Goal: Task Accomplishment & Management: Use online tool/utility

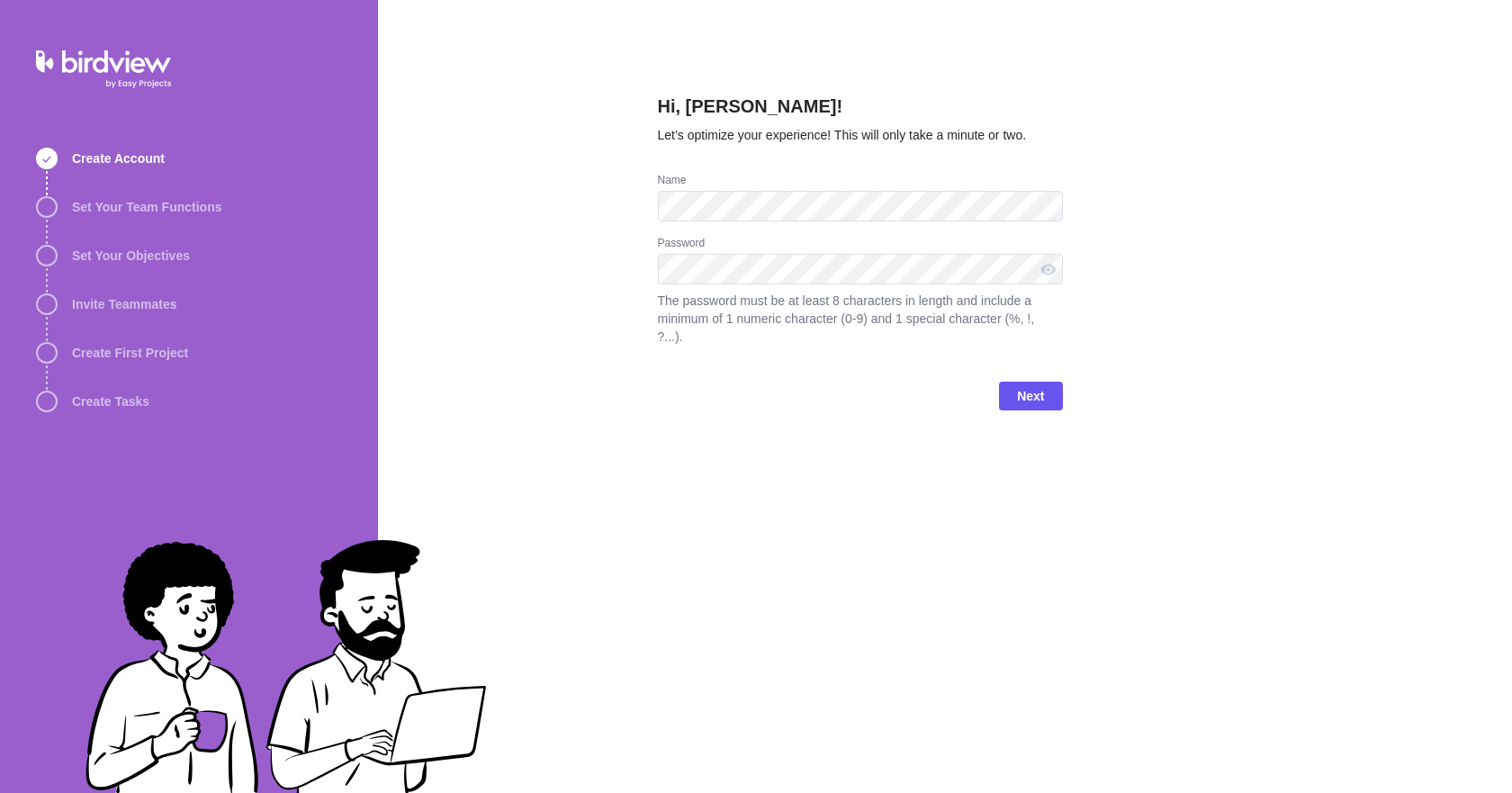
drag, startPoint x: 1269, startPoint y: 146, endPoint x: 1076, endPoint y: 240, distance: 214.7
click at [1269, 150] on div "Hi, [PERSON_NAME]! Let’s optimize your experience! This will only take a minute…" at bounding box center [945, 396] width 1134 height 793
click at [1028, 385] on span "Next" at bounding box center [1030, 396] width 27 height 21
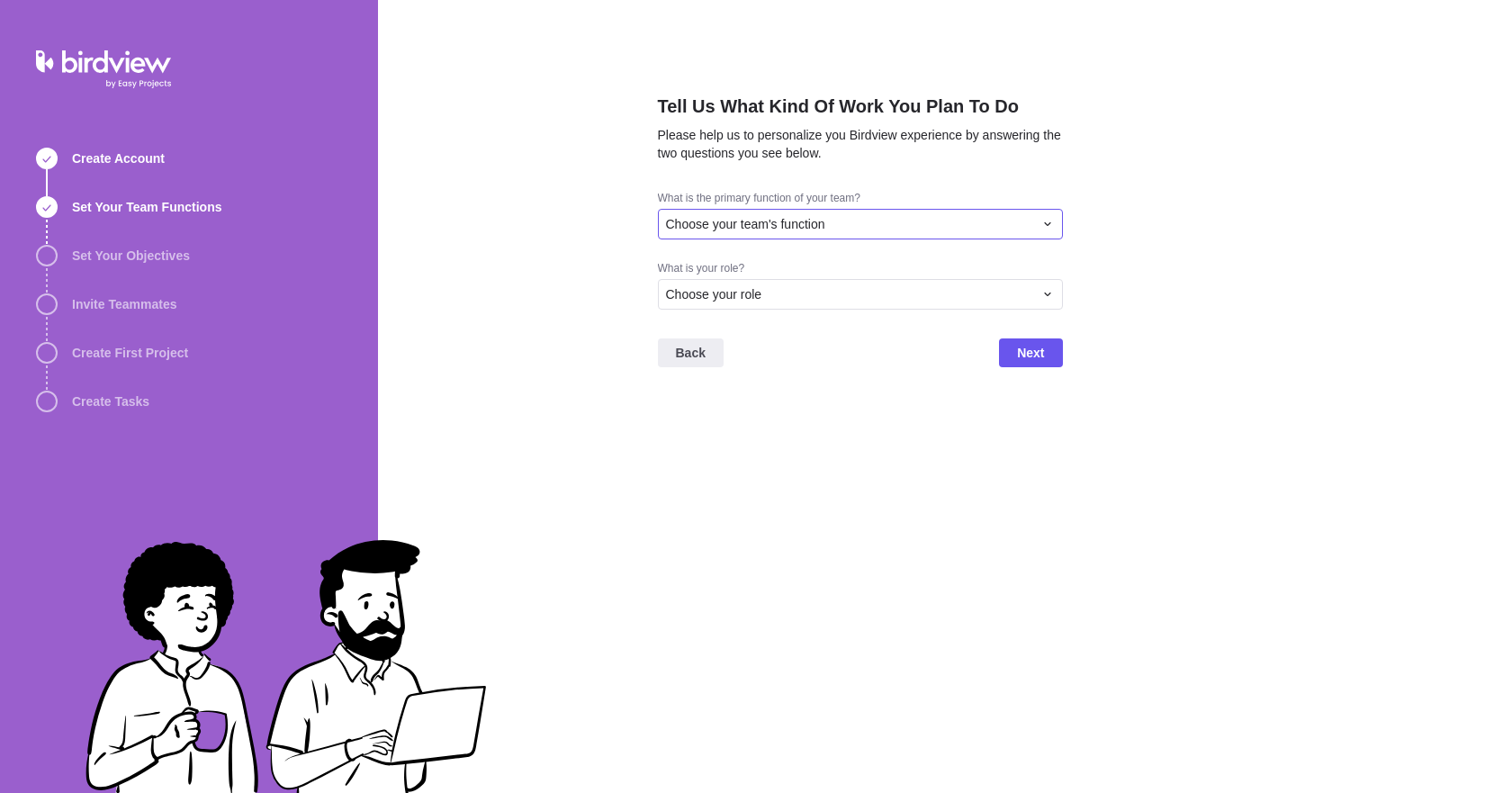
click at [741, 230] on span "Choose your team's function" at bounding box center [745, 224] width 159 height 18
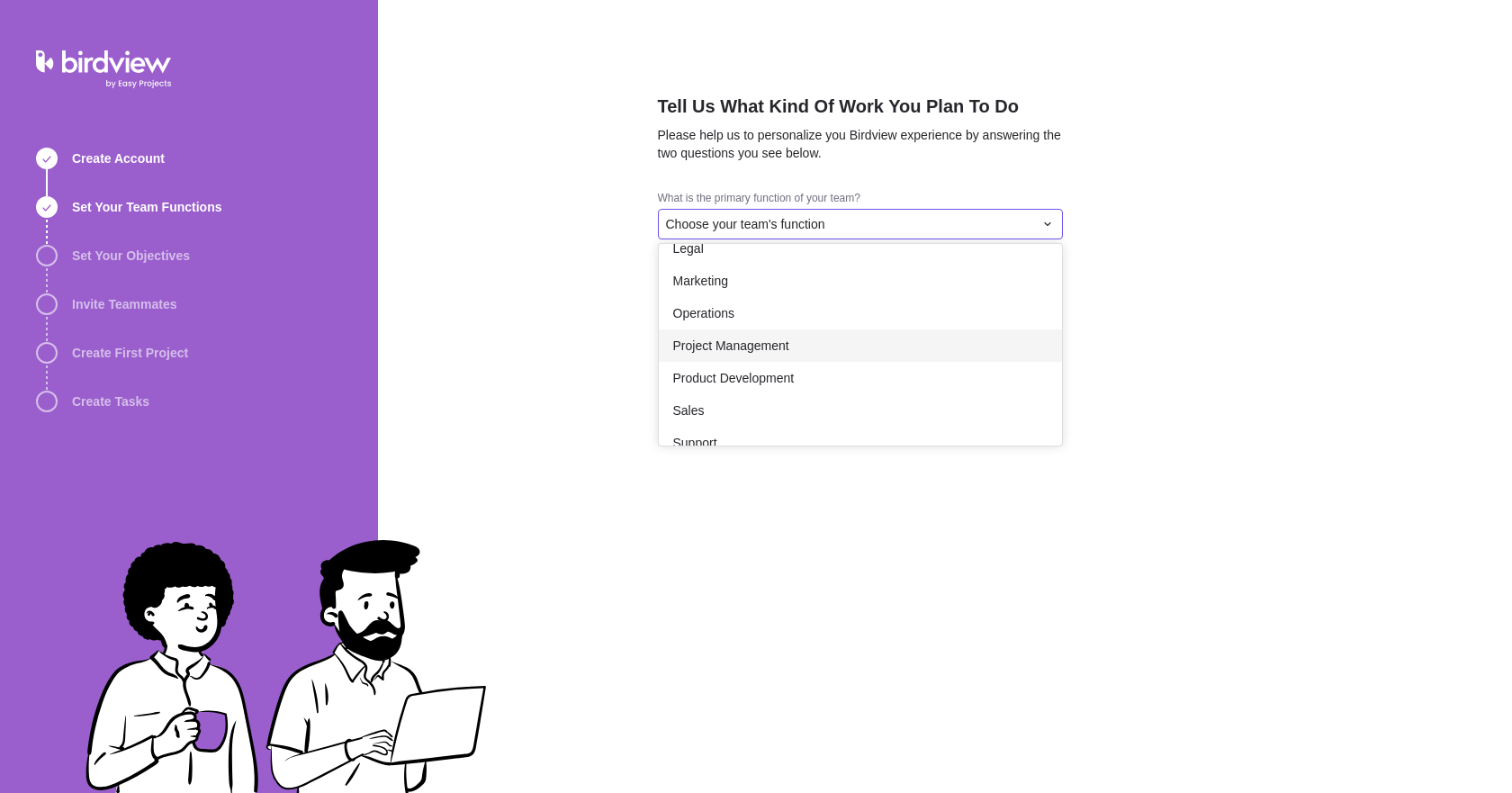
scroll to position [331, 0]
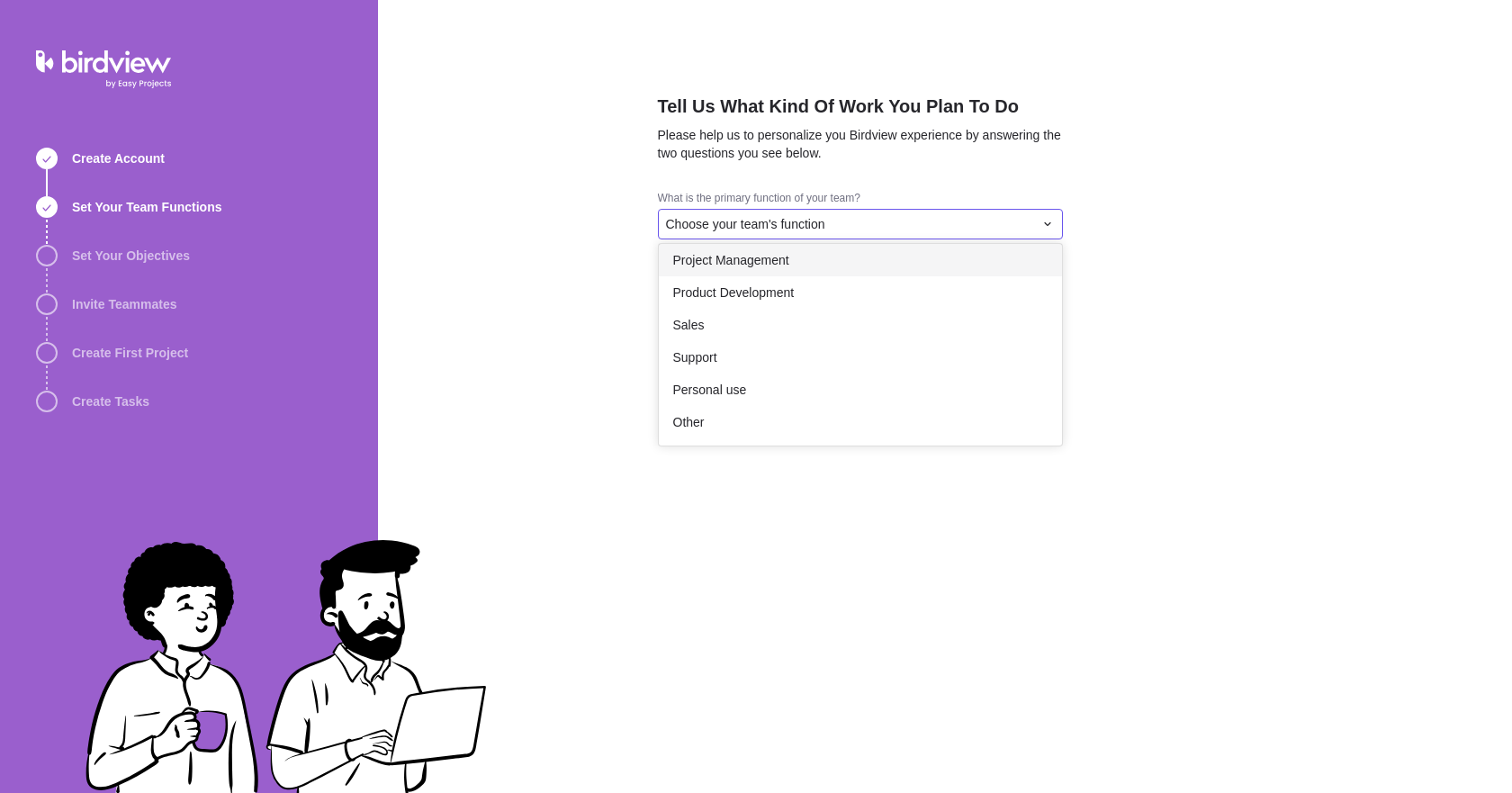
click at [756, 259] on span "Project Management" at bounding box center [731, 259] width 116 height 18
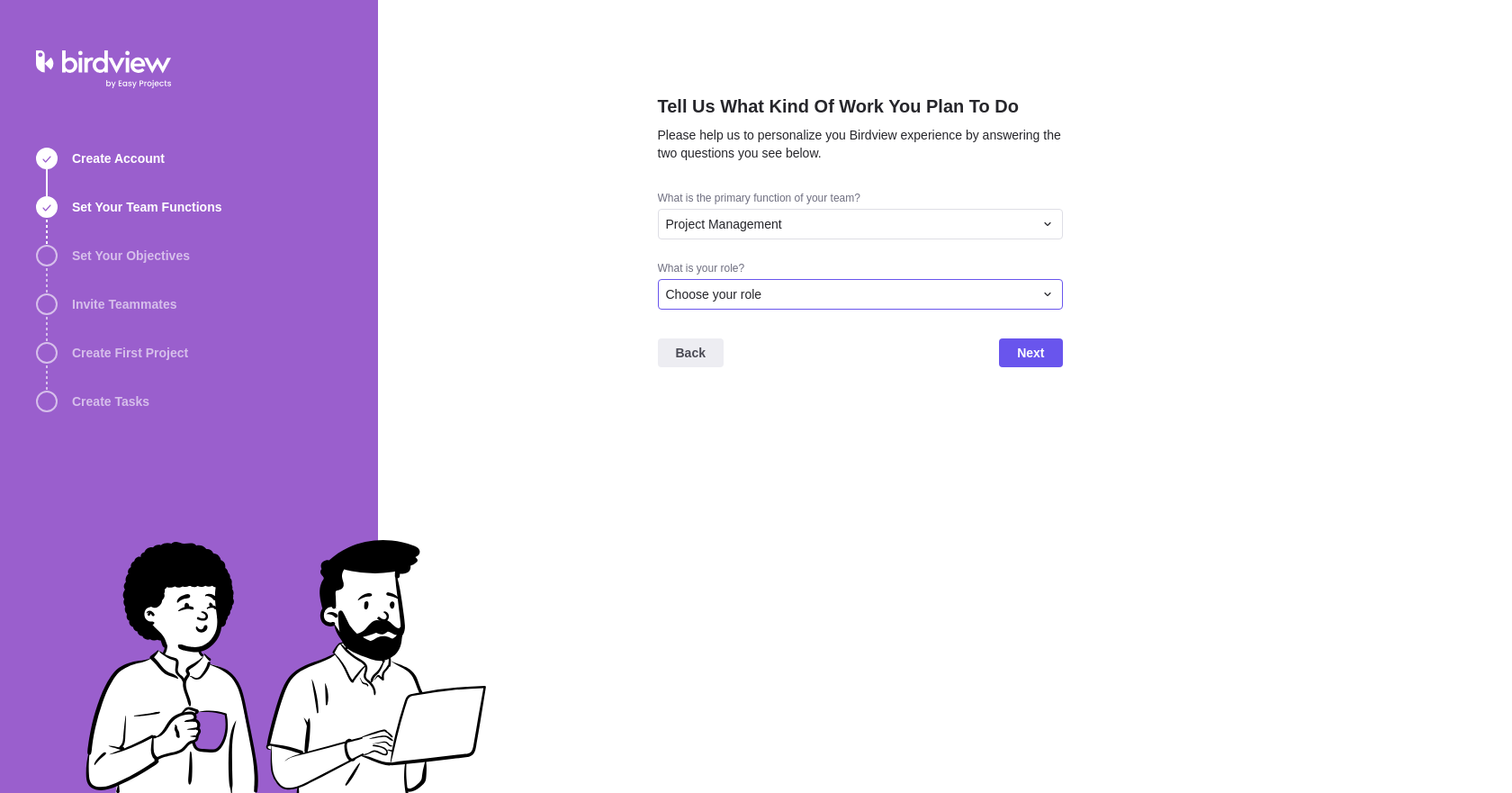
click at [759, 288] on span "Choose your role" at bounding box center [713, 294] width 96 height 18
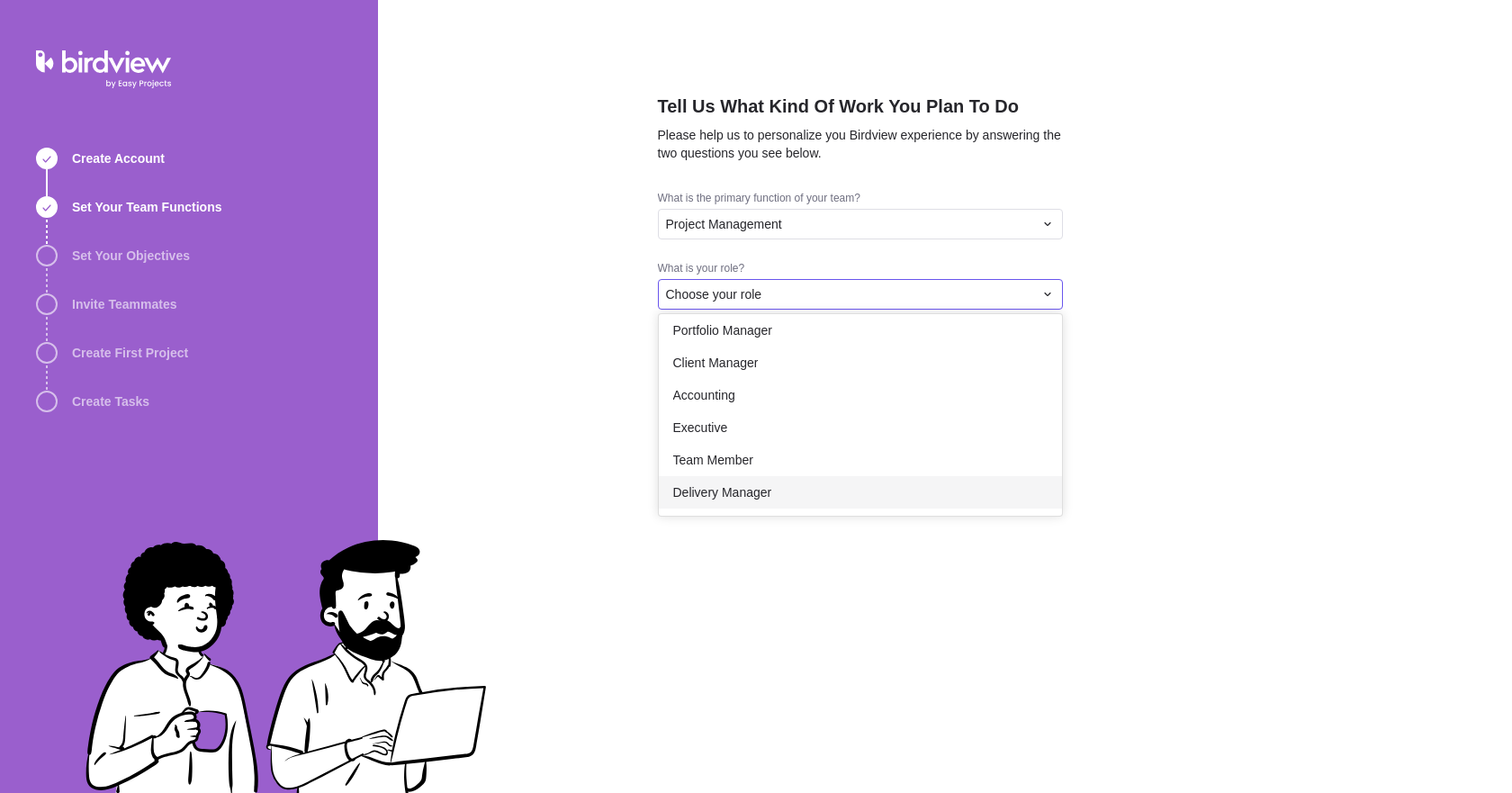
scroll to position [0, 0]
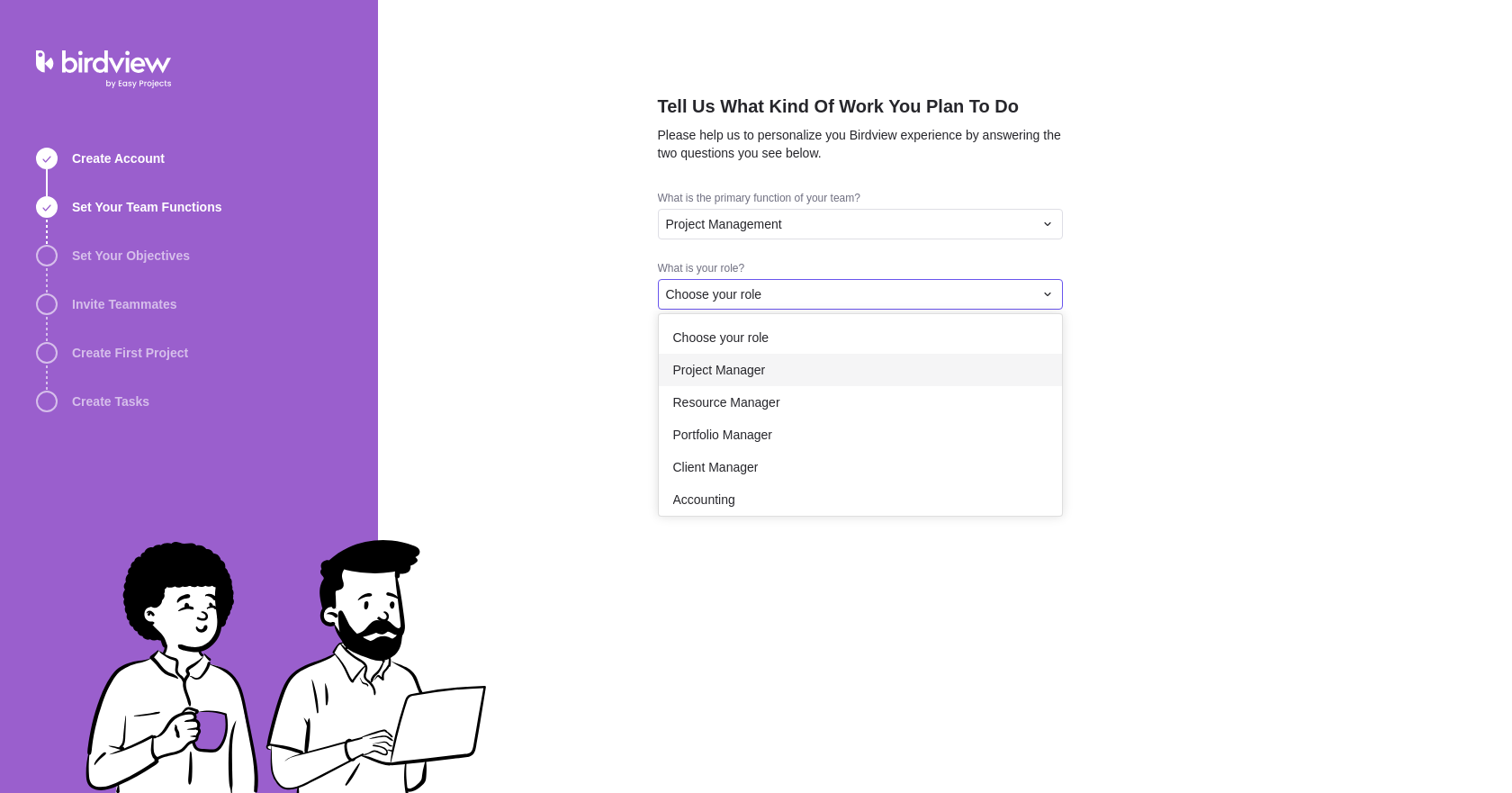
click at [719, 373] on span "Project Manager" at bounding box center [719, 369] width 92 height 18
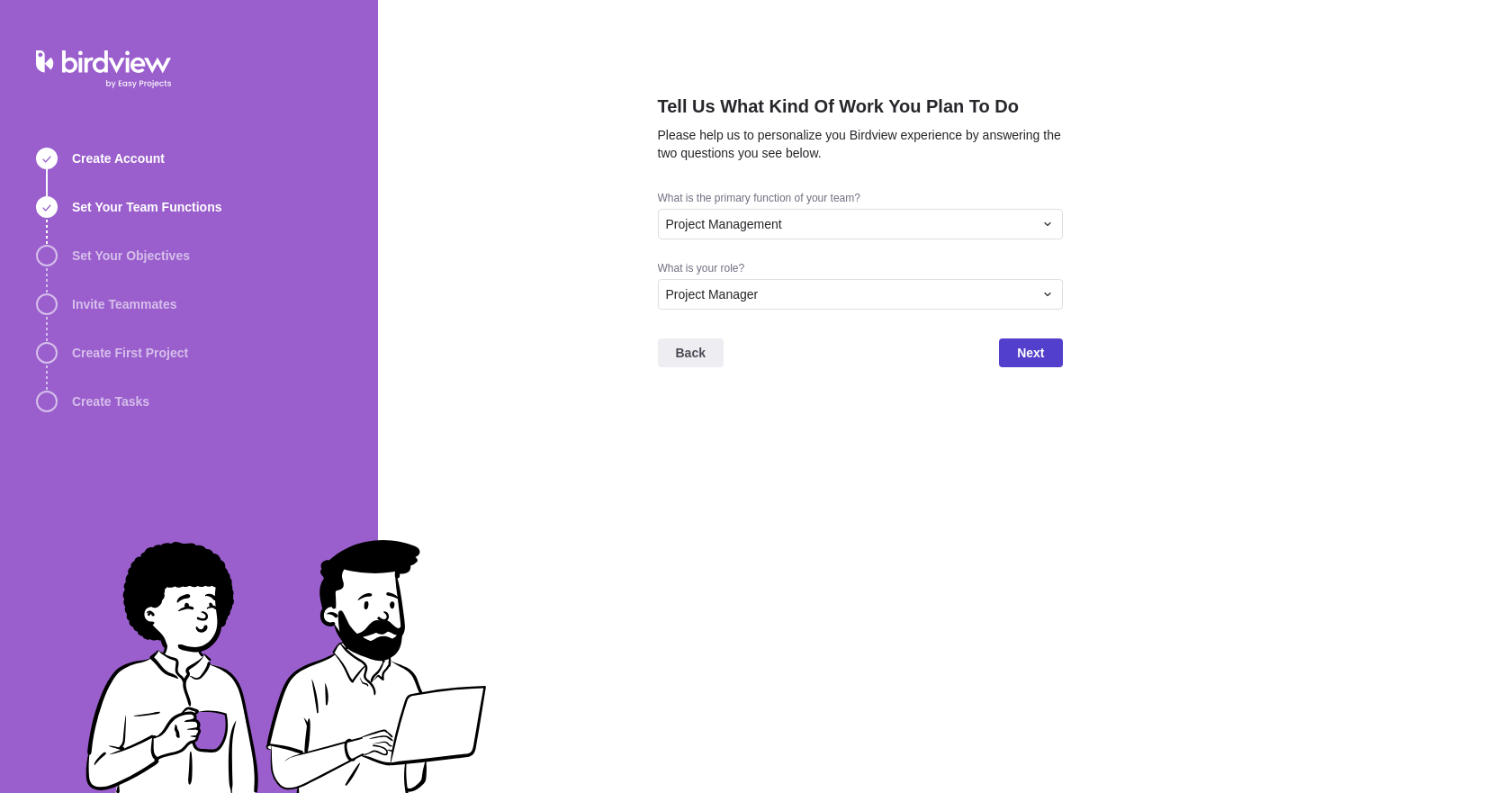
click at [1045, 356] on span "Next" at bounding box center [1030, 353] width 63 height 29
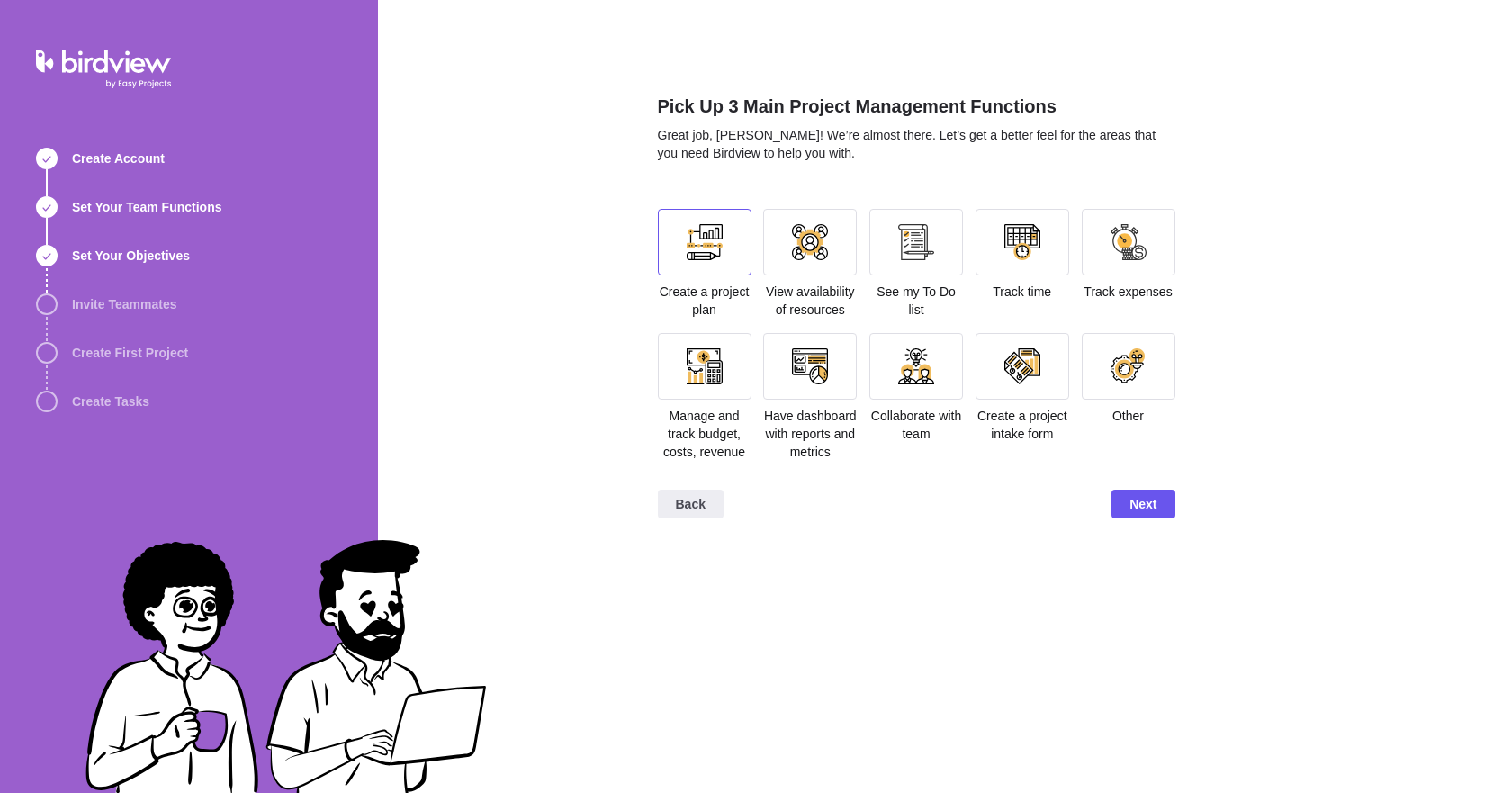
click at [699, 247] on div at bounding box center [704, 242] width 36 height 36
click at [912, 370] on div at bounding box center [915, 365] width 36 height 36
click at [907, 244] on div at bounding box center [915, 242] width 36 height 36
click at [1143, 497] on span "Next" at bounding box center [1143, 503] width 27 height 21
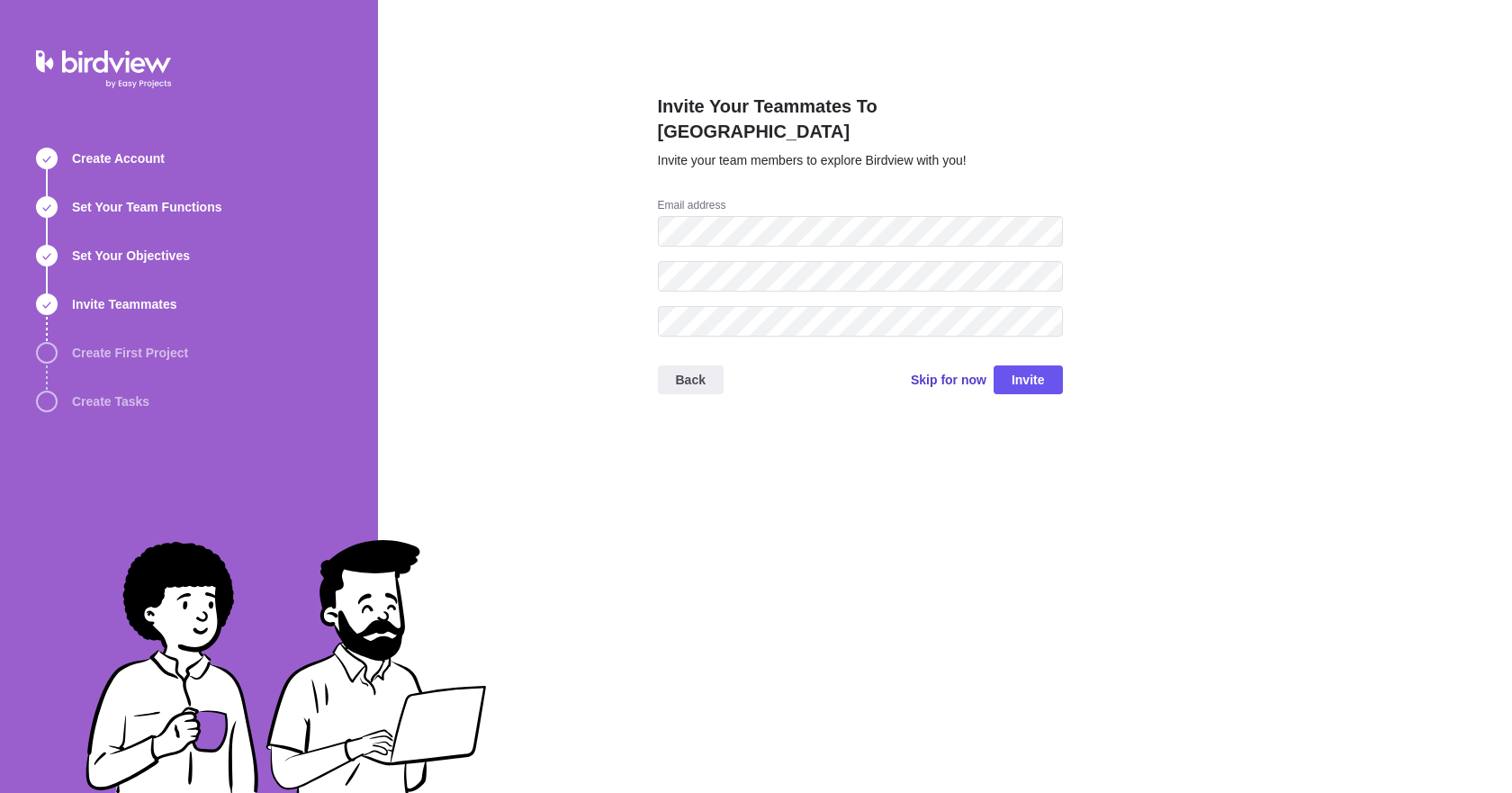
click at [961, 370] on span "Skip for now" at bounding box center [948, 379] width 76 height 18
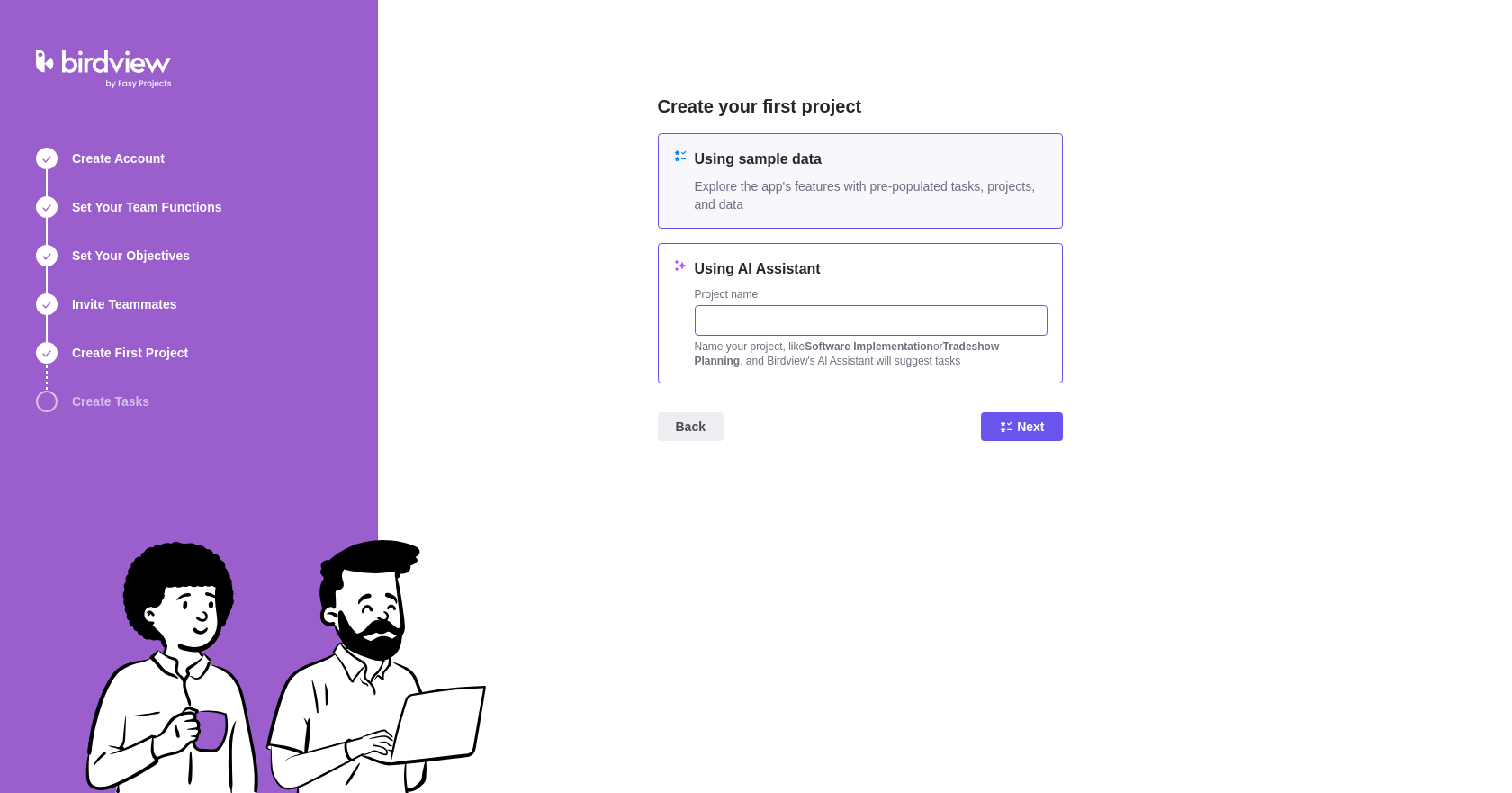
click at [830, 329] on input "text" at bounding box center [871, 320] width 353 height 30
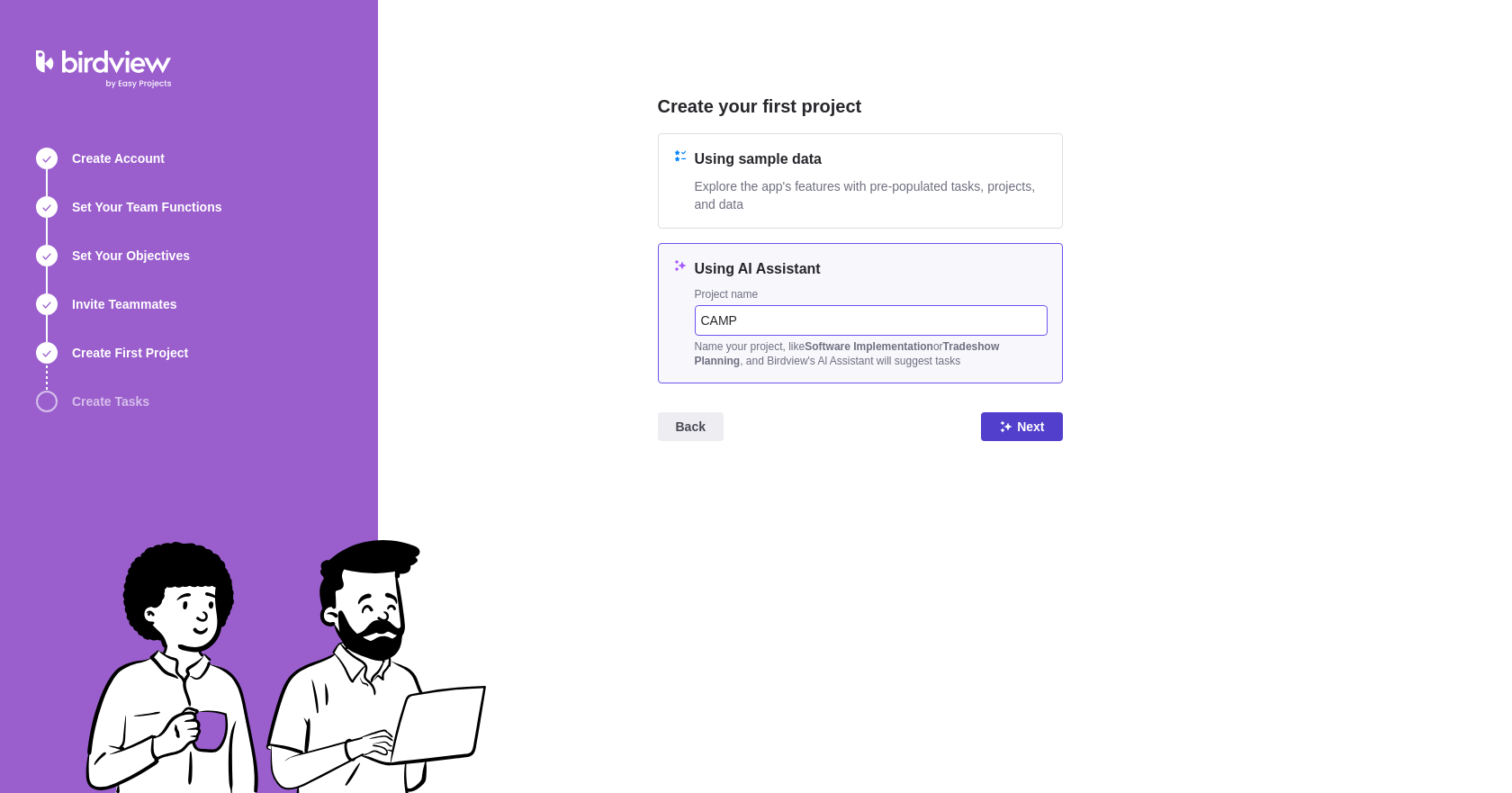
type input "CAMP"
click at [1026, 422] on span "Next" at bounding box center [1030, 427] width 27 height 21
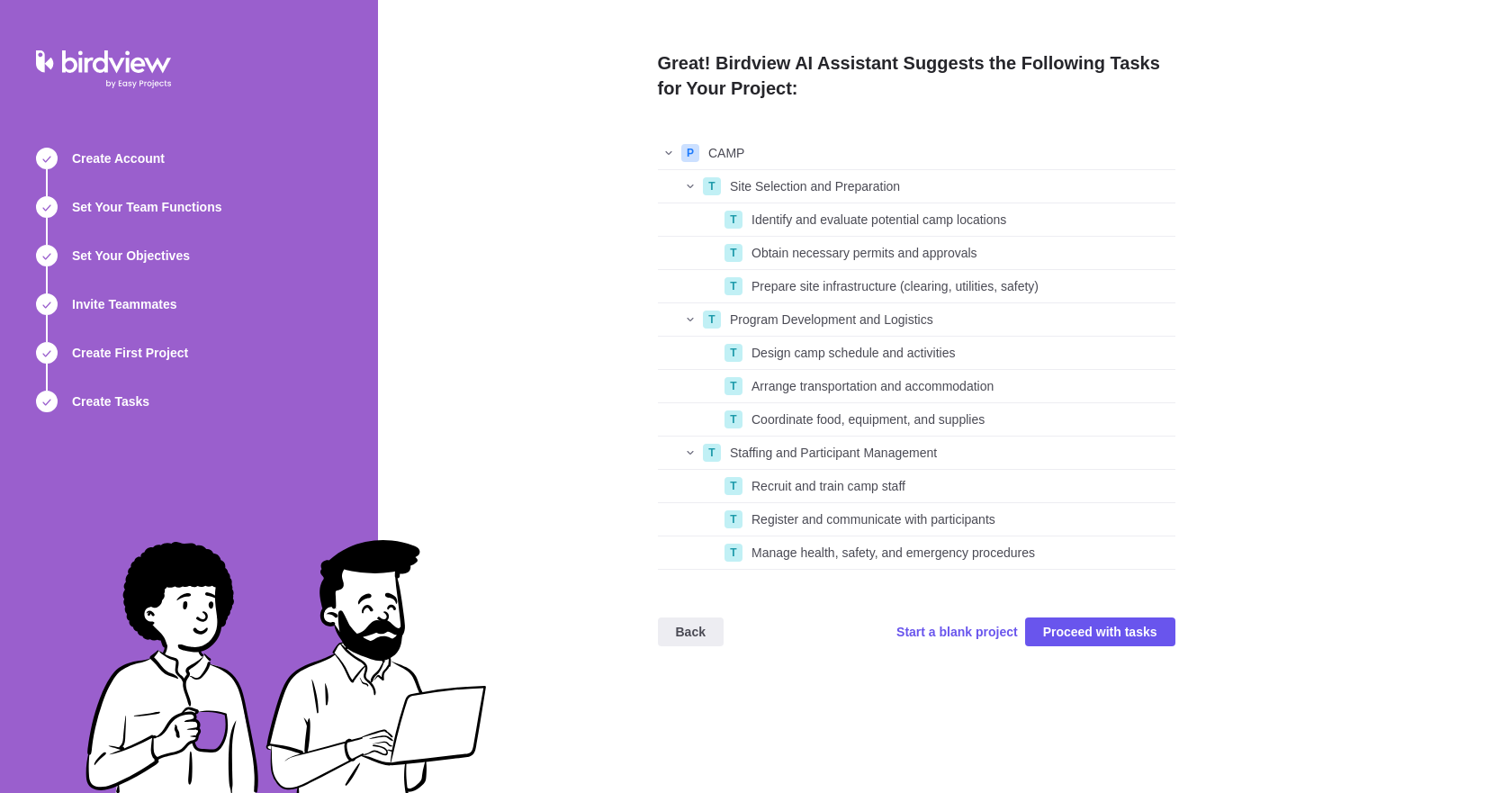
scroll to position [419, 504]
click at [954, 632] on span "Start a blank project" at bounding box center [956, 632] width 121 height 18
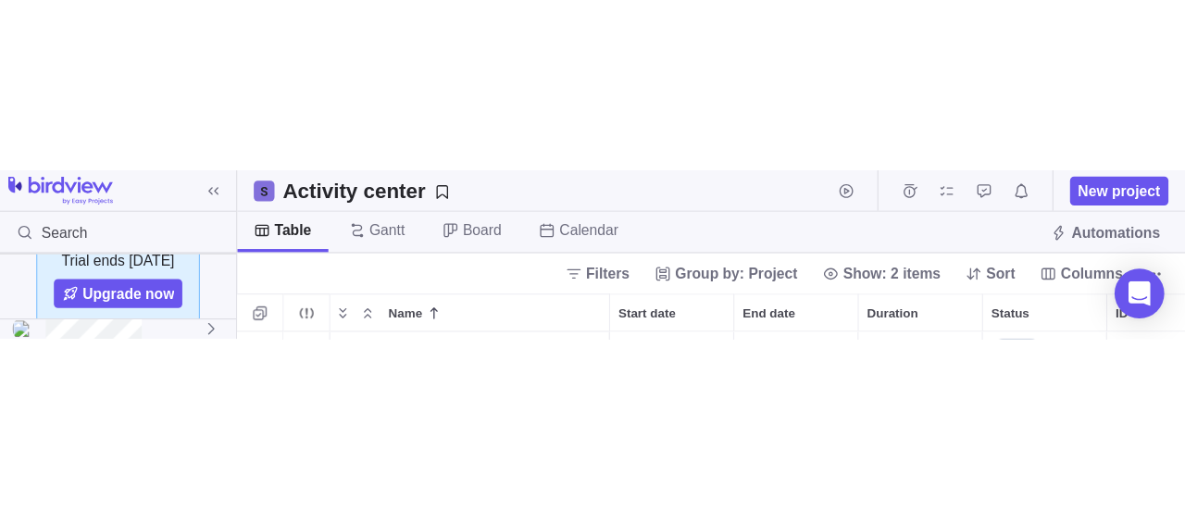
scroll to position [352, 959]
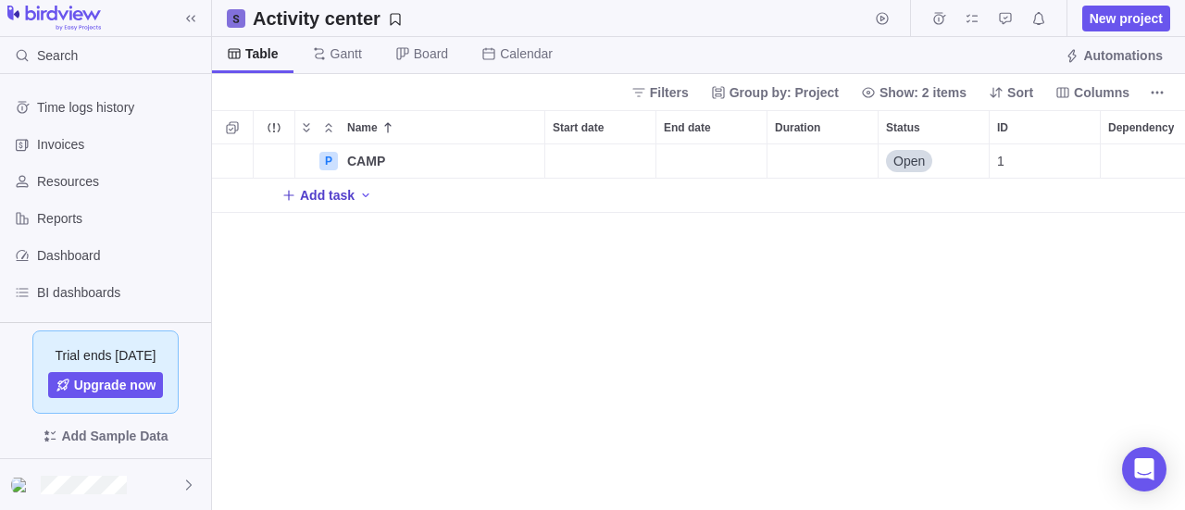
click at [289, 195] on icon "Add New" at bounding box center [288, 195] width 10 height 10
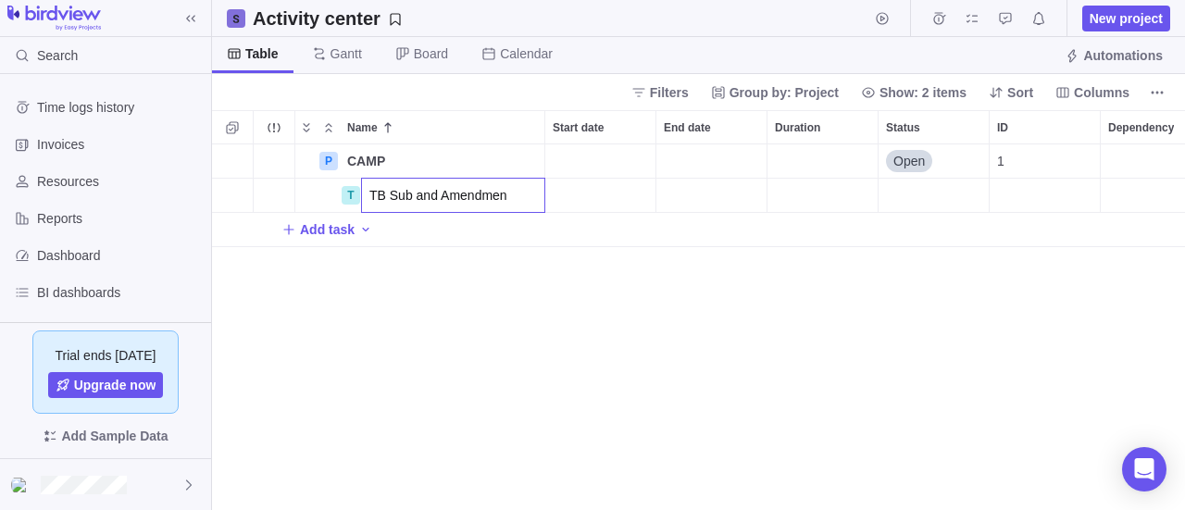
type input "TB Sub and Amendment"
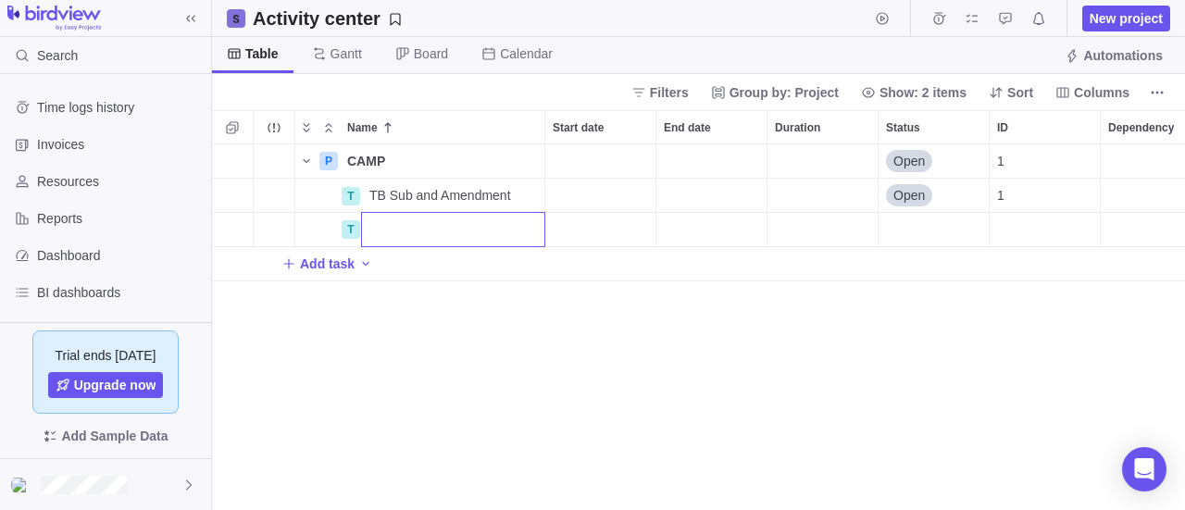
click at [435, 192] on div "P CAMP Details Open 1 T TB Sub and Amendment Details Open 1 T Add task" at bounding box center [698, 327] width 973 height 367
click at [231, 190] on icon "Add sub-activity" at bounding box center [232, 195] width 15 height 15
type input "TB Sub Approved"
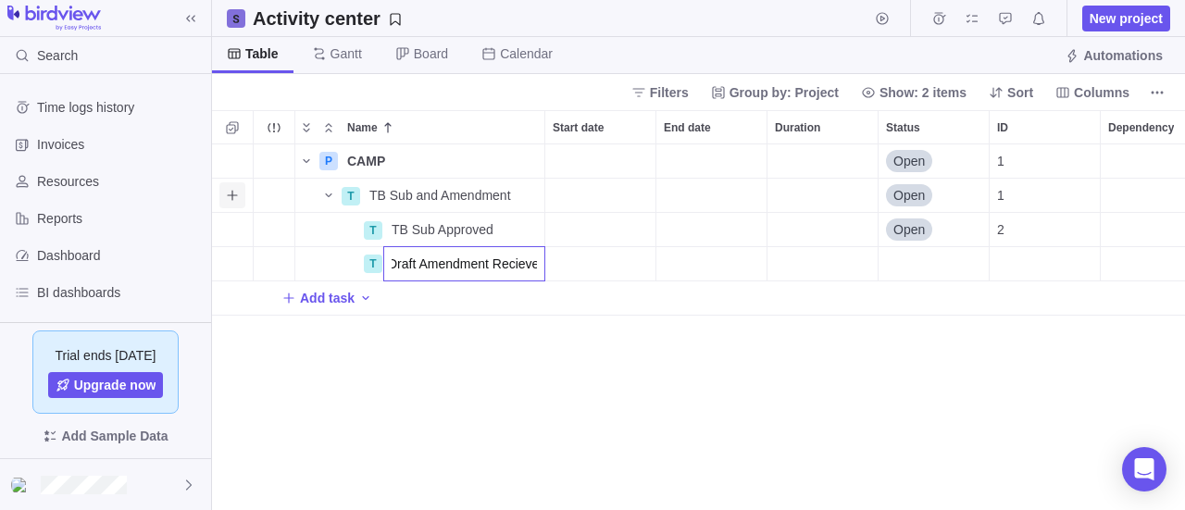
type input "Draft Amendment Recieved"
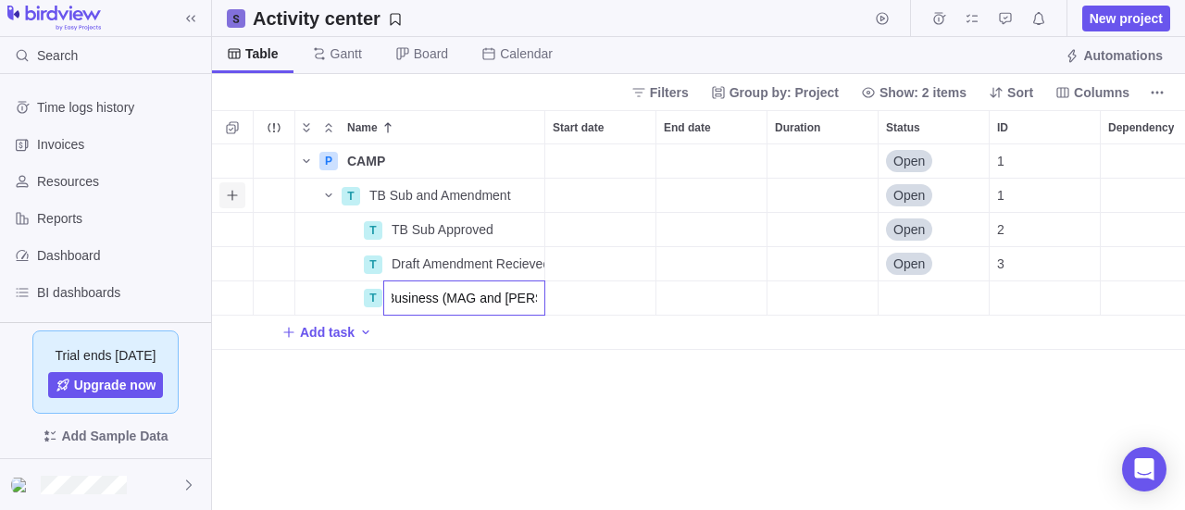
scroll to position [0, 0]
type input "Business (MAG and [PERSON_NAME]) and Legal Review"
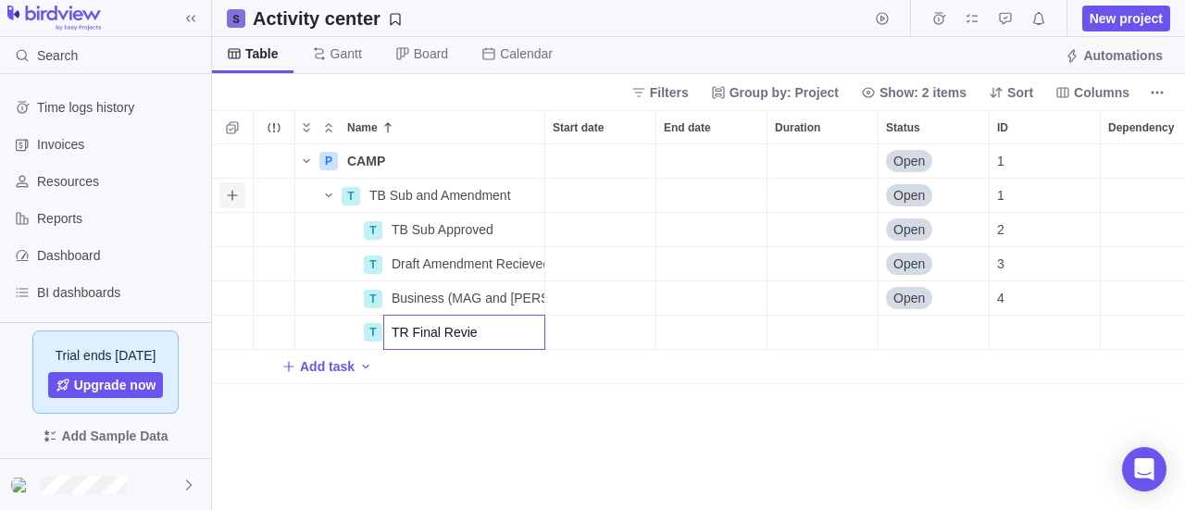
type input "TR Final Review"
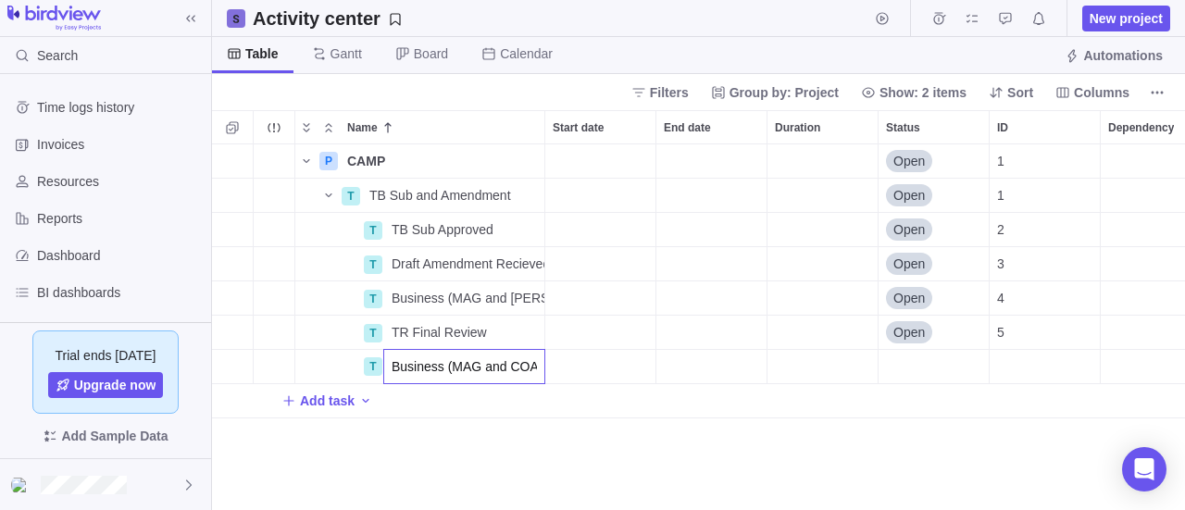
type input "Business (MAG and COA"
click at [528, 297] on div "P CAMP Details Open 1 T TB Sub and Amendment Details Open 1 T TB Sub Approved D…" at bounding box center [698, 327] width 973 height 367
click at [422, 292] on span "Business (MAG and [PERSON_NAME]) and Legal Review" at bounding box center [468, 298] width 153 height 19
click at [530, 301] on input "Business (MAG and [PERSON_NAME]) and Legal Review" at bounding box center [464, 298] width 162 height 35
type input "Business (MAG and COA) and Legal Review"
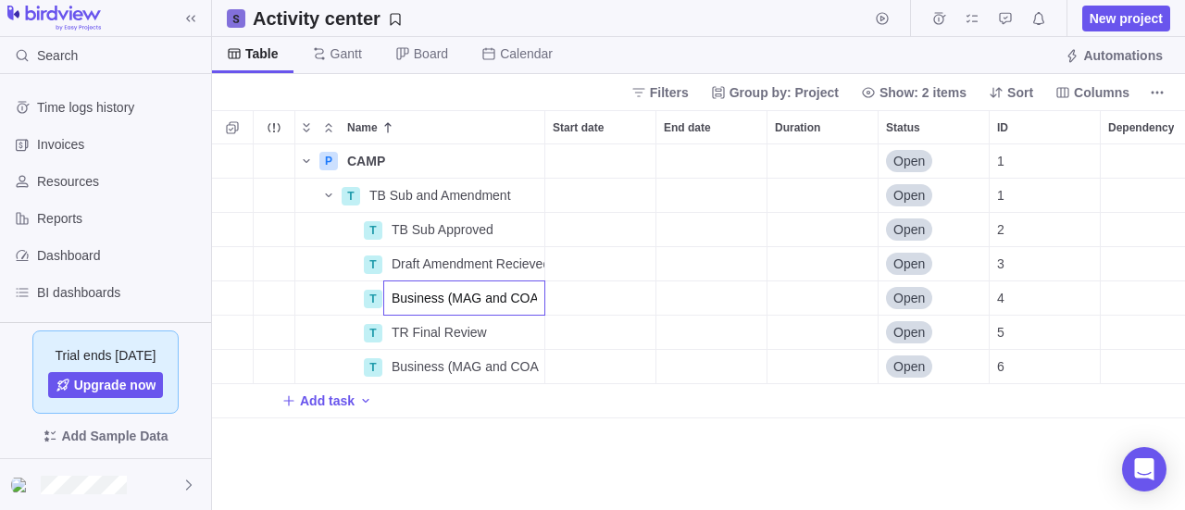
click at [530, 369] on div "P CAMP Details Open 1 T TB Sub and Amendment Details Open 1 T TB Sub Approved D…" at bounding box center [698, 327] width 973 height 367
click at [418, 369] on span "Business (MAG and COA" at bounding box center [465, 366] width 147 height 19
click at [529, 369] on input "Business (MAG and COA" at bounding box center [464, 366] width 162 height 35
type input "Business (MAG and COA) Final Review"
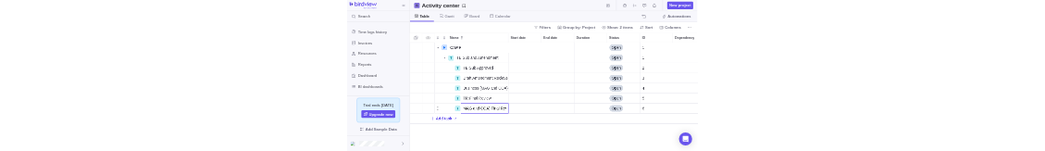
scroll to position [0, 69]
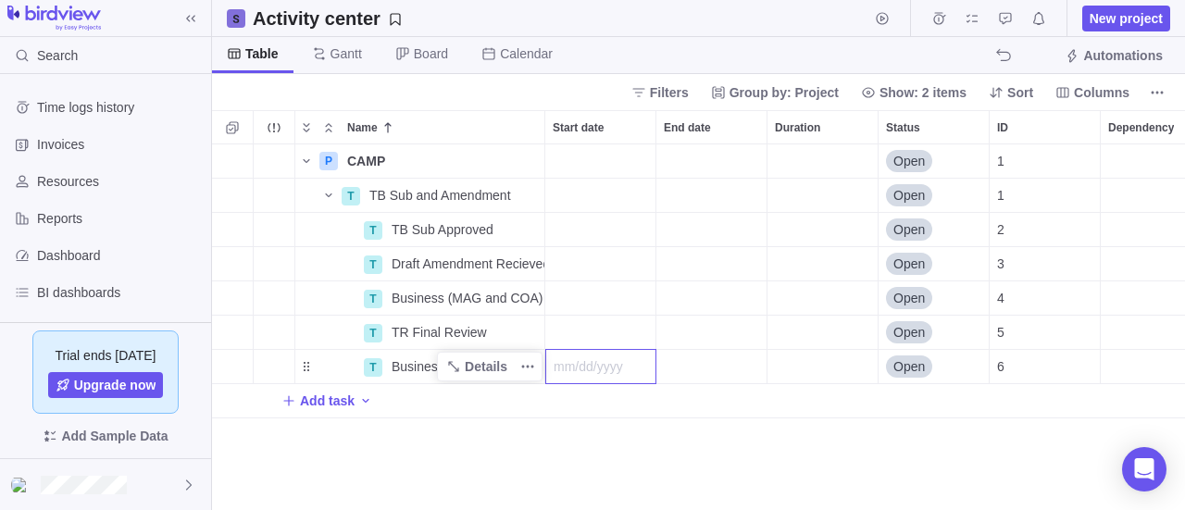
click at [446, 368] on div "P CAMP Details Open 1 T TB Sub and Amendment Details Open 1 T TB Sub Approved D…" at bounding box center [698, 327] width 973 height 367
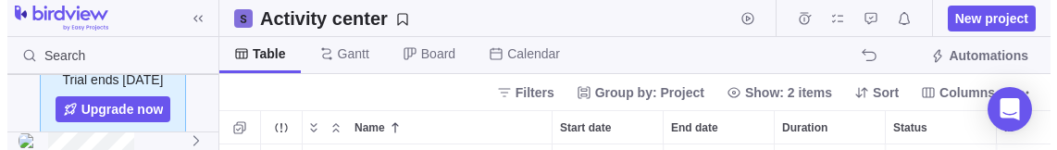
scroll to position [657, 1330]
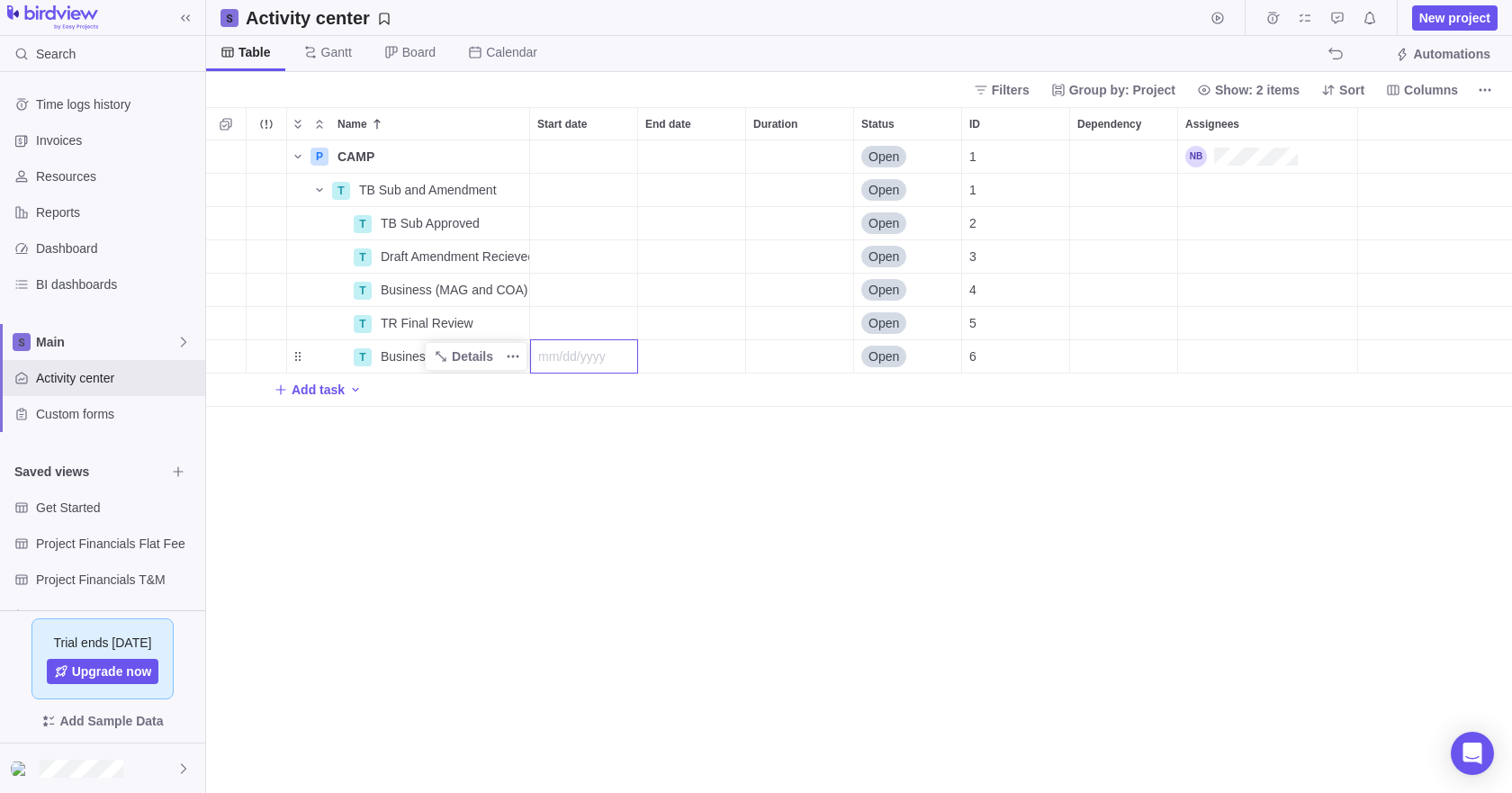
click at [593, 535] on div "P CAMP Details Open 1 T TB Sub and Amendment Details Open 1 T TB Sub Approved D…" at bounding box center [859, 465] width 1306 height 652
click at [398, 352] on span "Business (MAG and COA) Final Review" at bounding box center [455, 356] width 149 height 18
click at [223, 358] on icon "Add sub-activity" at bounding box center [225, 356] width 15 height 15
drag, startPoint x: 411, startPoint y: 397, endPoint x: 492, endPoint y: 638, distance: 254.2
click at [494, 632] on div "Name Start date End date Duration Status ID Dependency Assignees P CAMP Details…" at bounding box center [859, 450] width 1306 height 686
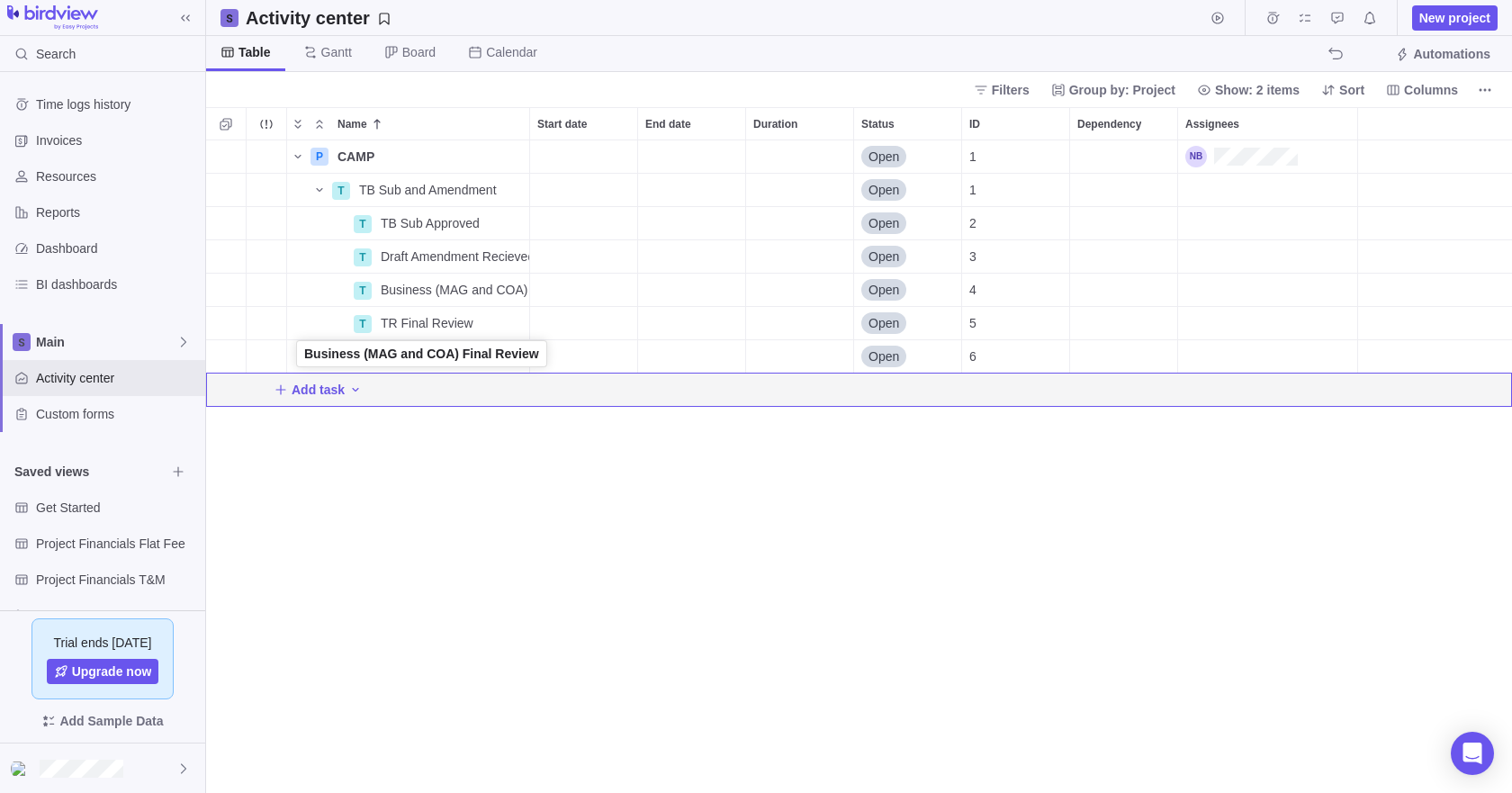
click at [297, 361] on div "Name" at bounding box center [319, 356] width 65 height 15
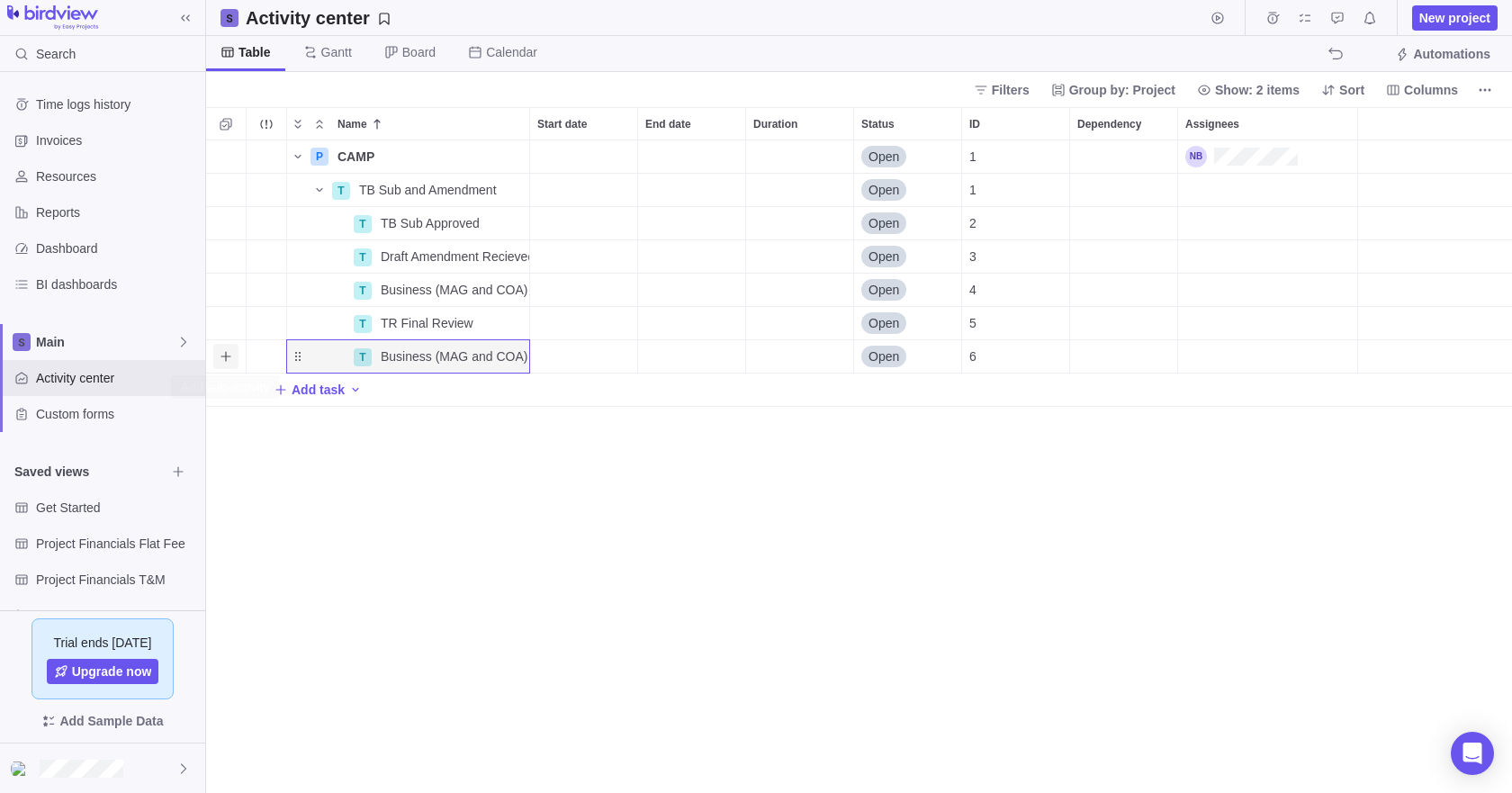
click at [227, 353] on icon "Add sub-activity" at bounding box center [225, 356] width 15 height 15
click at [232, 196] on div "Name Start date End date Duration Status ID Dependency Assignees P CAMP Details…" at bounding box center [859, 450] width 1306 height 686
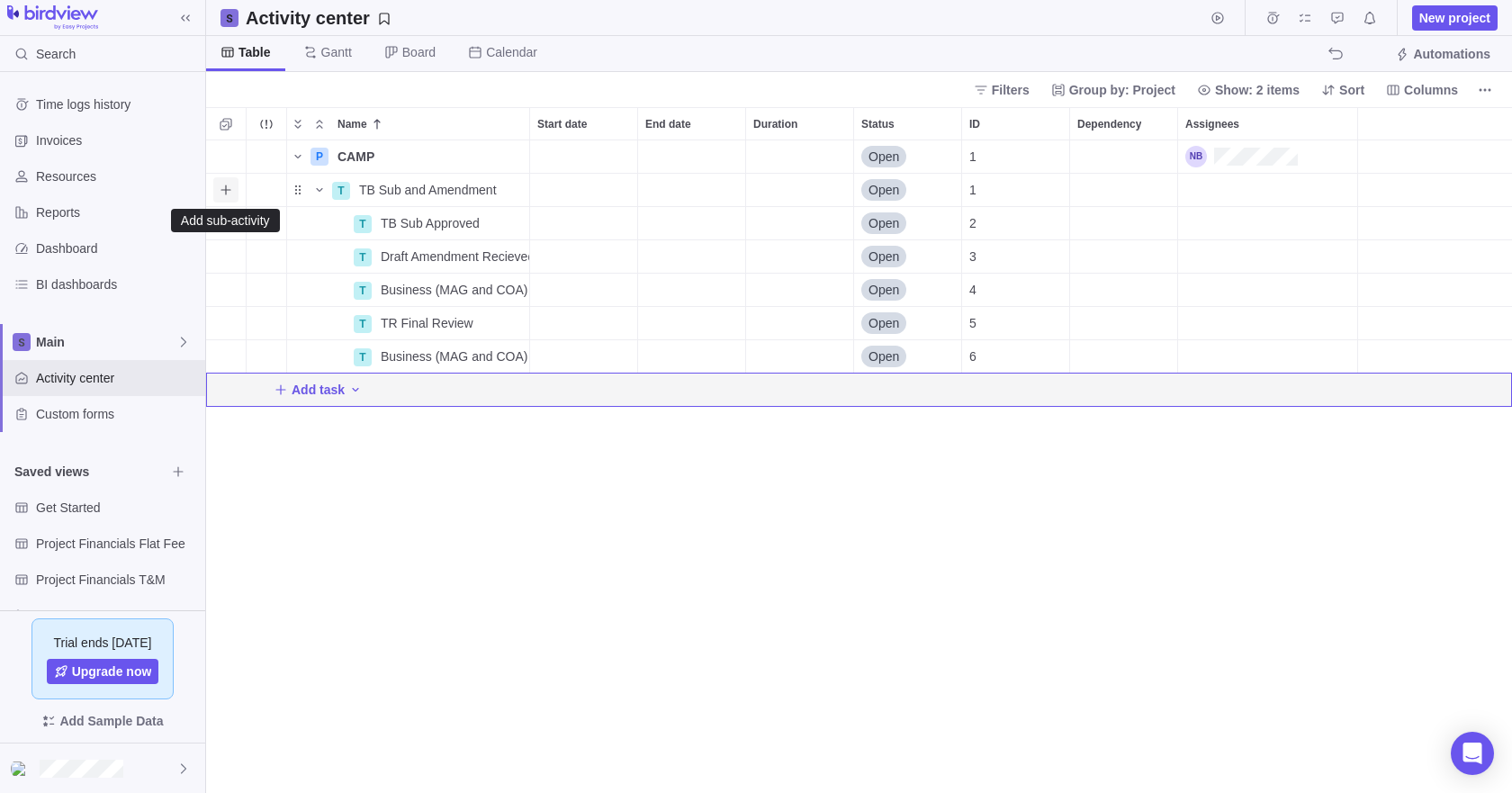
click at [220, 192] on icon "Add sub-activity" at bounding box center [225, 190] width 15 height 15
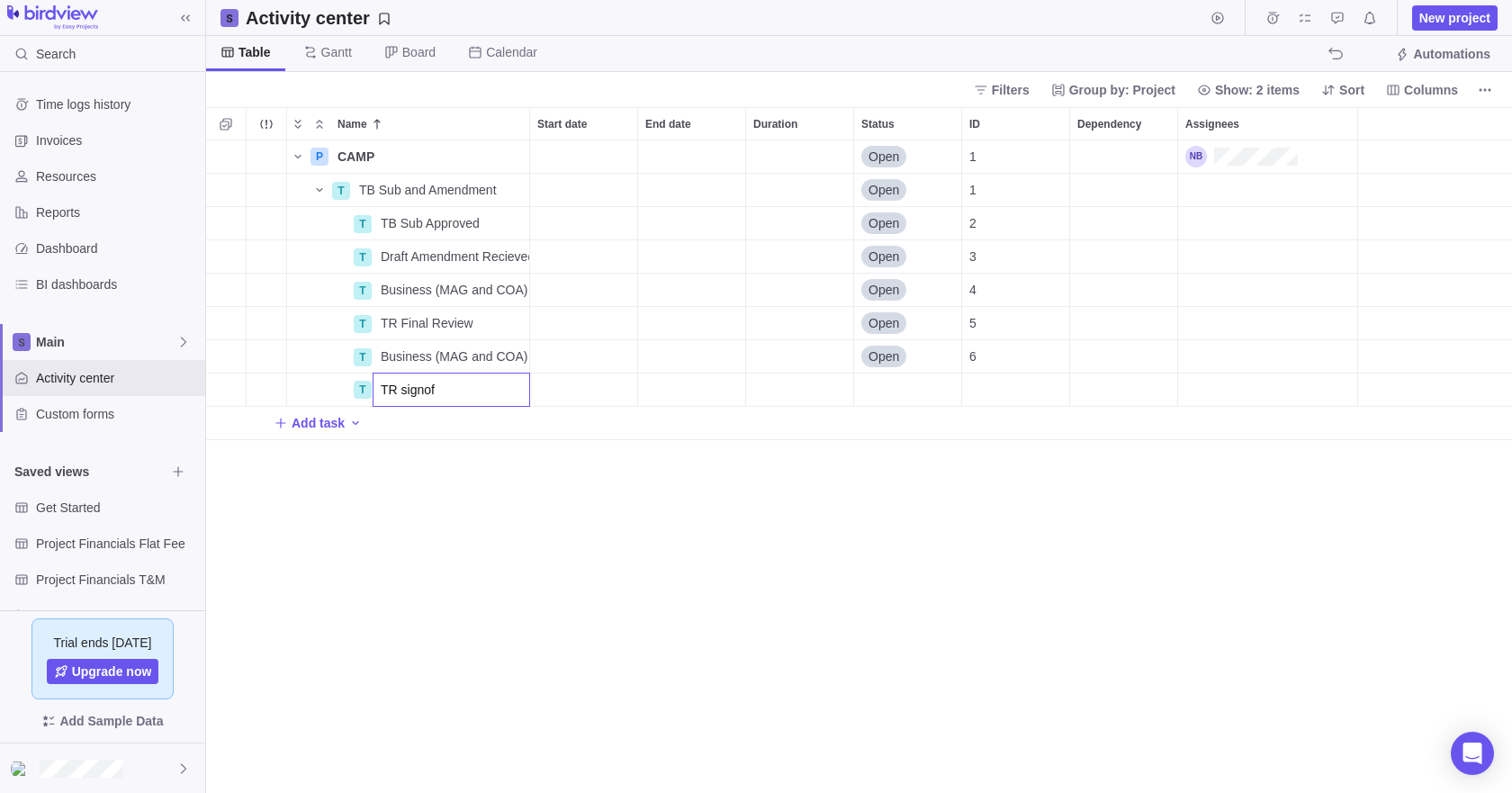
type input "TR signoff"
type input "MAG signoff"
click at [655, 575] on div "Name Start date End date Duration Status ID Dependency Assignees P CAMP Details…" at bounding box center [859, 450] width 1306 height 686
click at [593, 225] on div "Start date" at bounding box center [583, 223] width 107 height 32
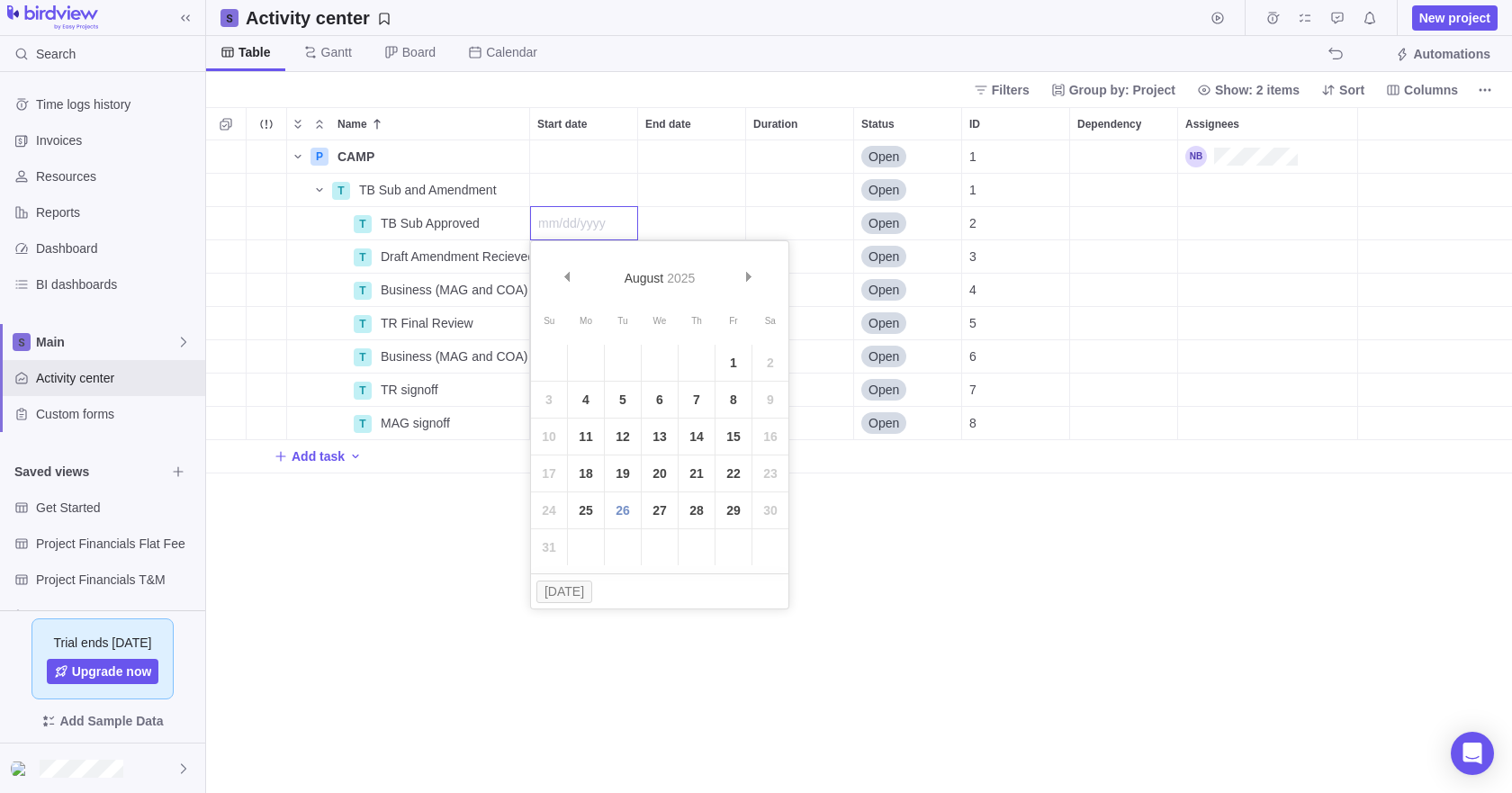
drag, startPoint x: 1018, startPoint y: 689, endPoint x: 937, endPoint y: 748, distance: 100.2
click at [1018, 689] on div "Name Start date End date Duration Status ID Dependency Assignees P CAMP Details…" at bounding box center [859, 450] width 1306 height 686
click at [281, 459] on icon "Add New" at bounding box center [280, 456] width 10 height 10
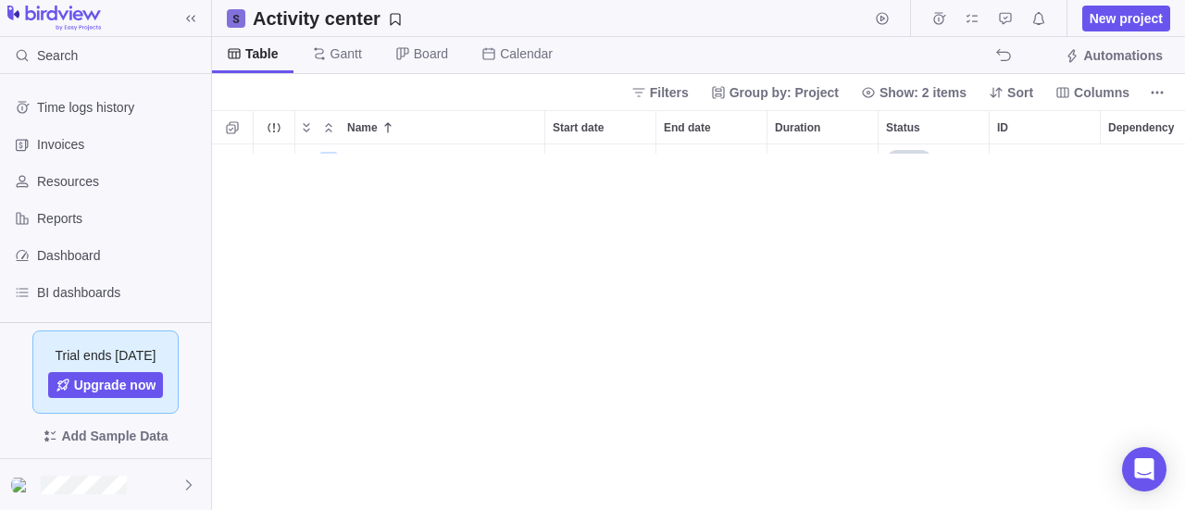
scroll to position [352, 959]
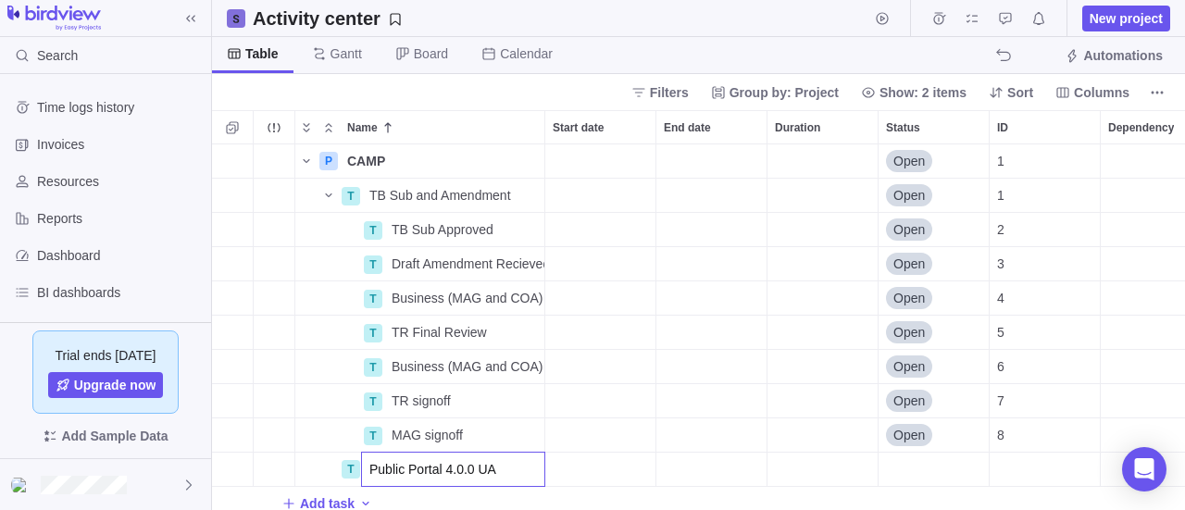
type input "Public Portal 4.0.0 UAT"
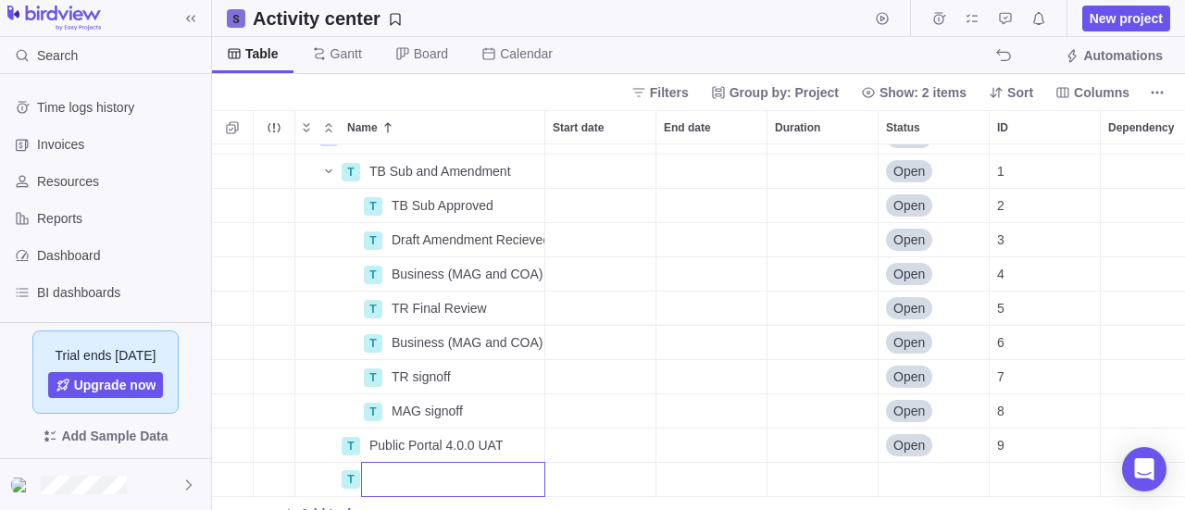
click at [293, 444] on div "P CAMP Details Open 1 T TB Sub and Amendment Details Open 1 T TB Sub Approved D…" at bounding box center [698, 327] width 973 height 367
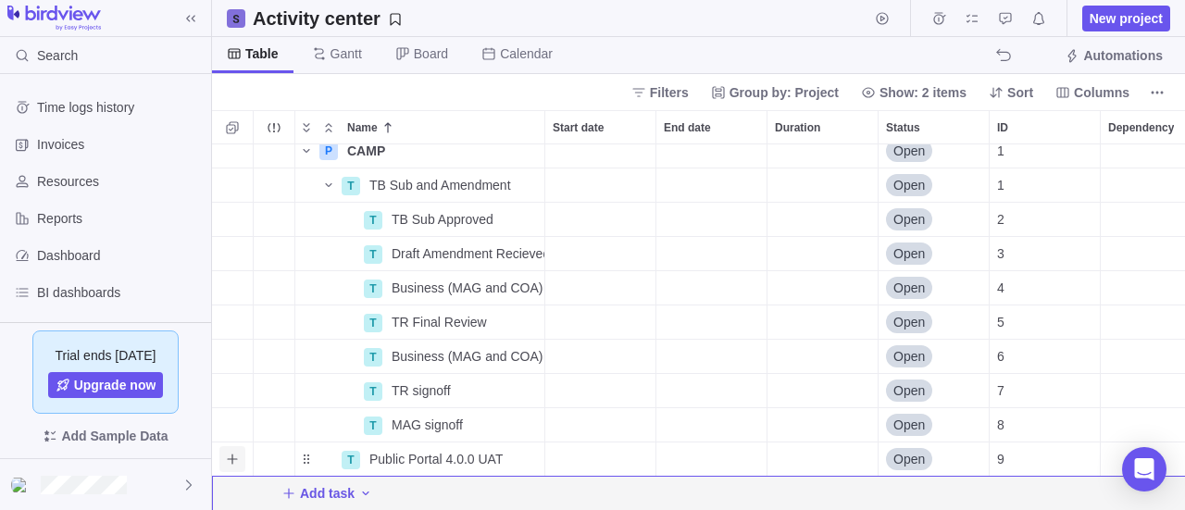
click at [231, 454] on icon "Add sub-activity" at bounding box center [232, 459] width 10 height 10
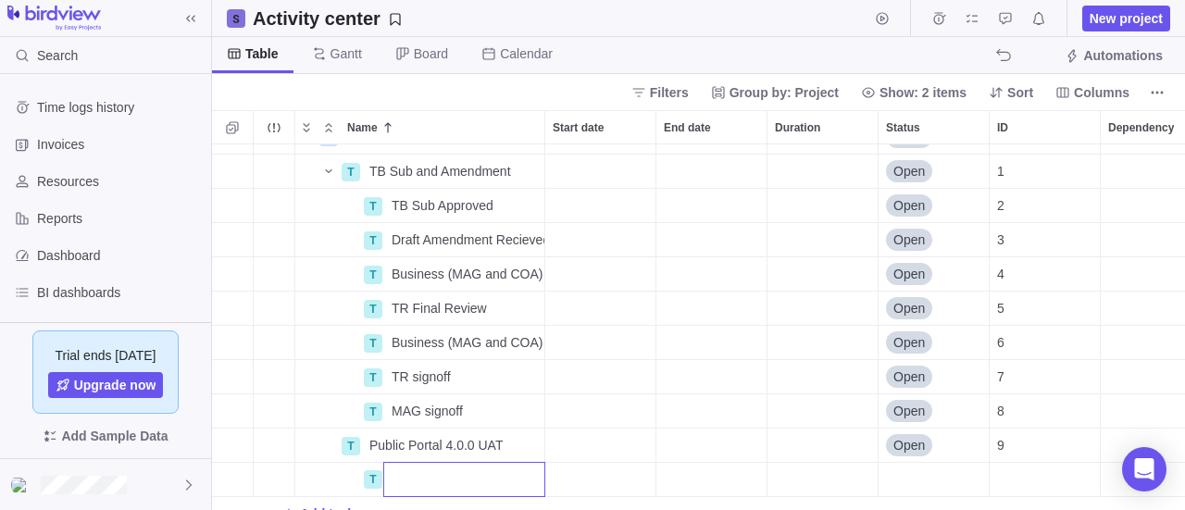
scroll to position [58, 0]
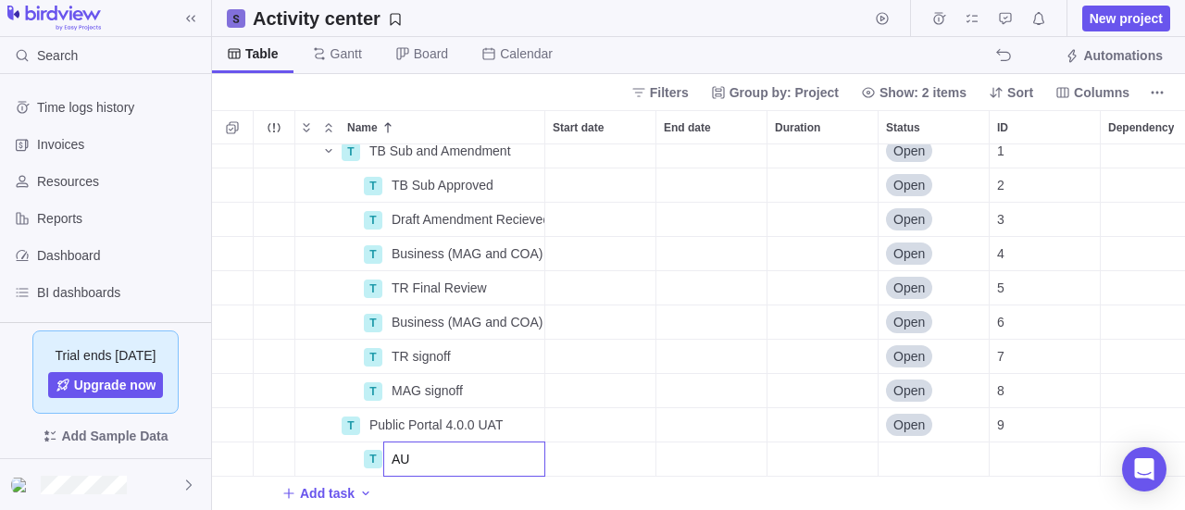
type input "A"
type input "UAT stood up with configurations to date"
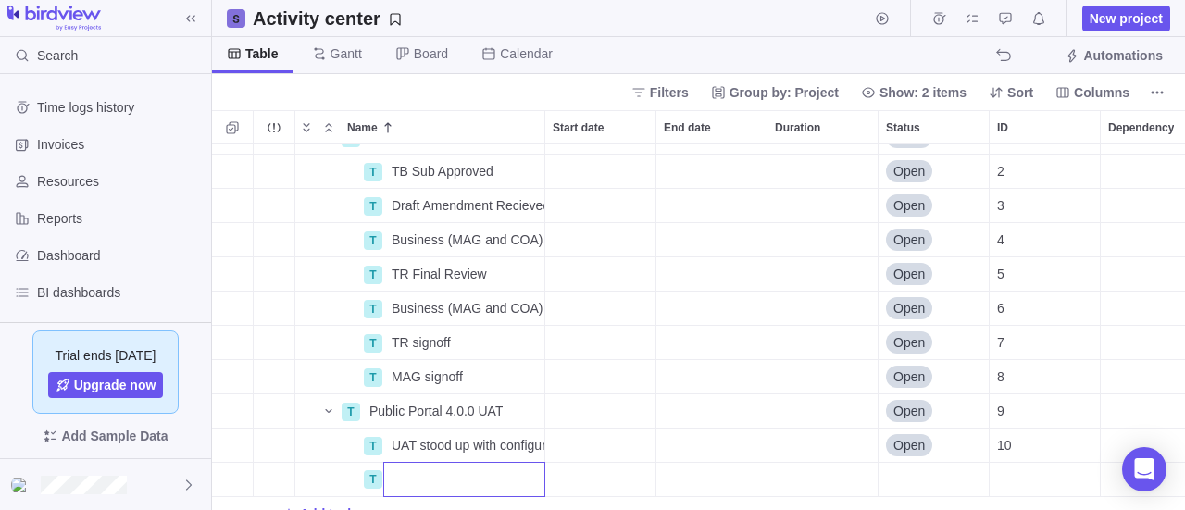
click at [468, 476] on input "Name" at bounding box center [464, 479] width 162 height 35
type input "Configuration Workshops"
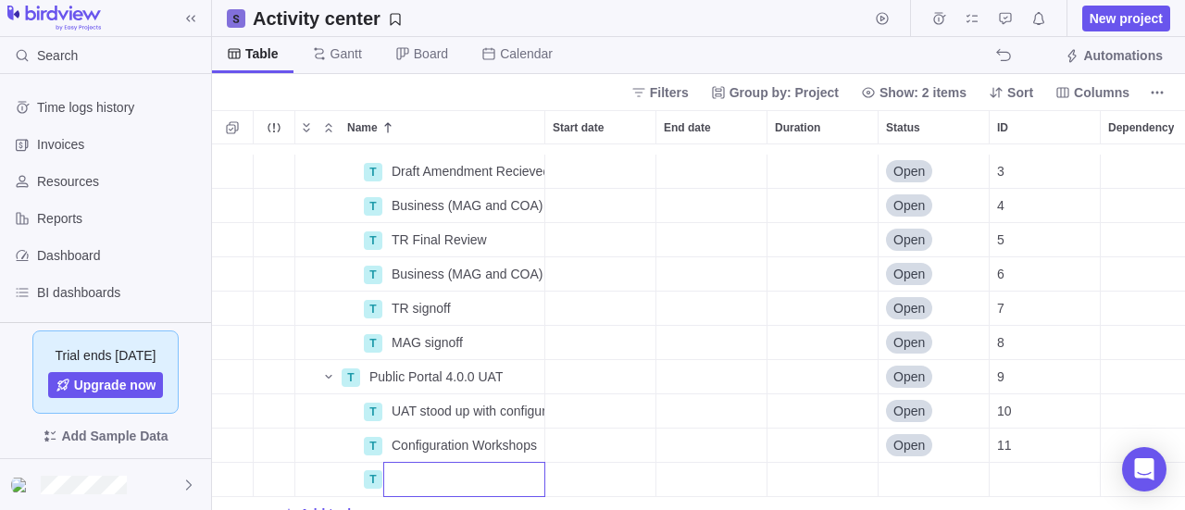
scroll to position [127, 0]
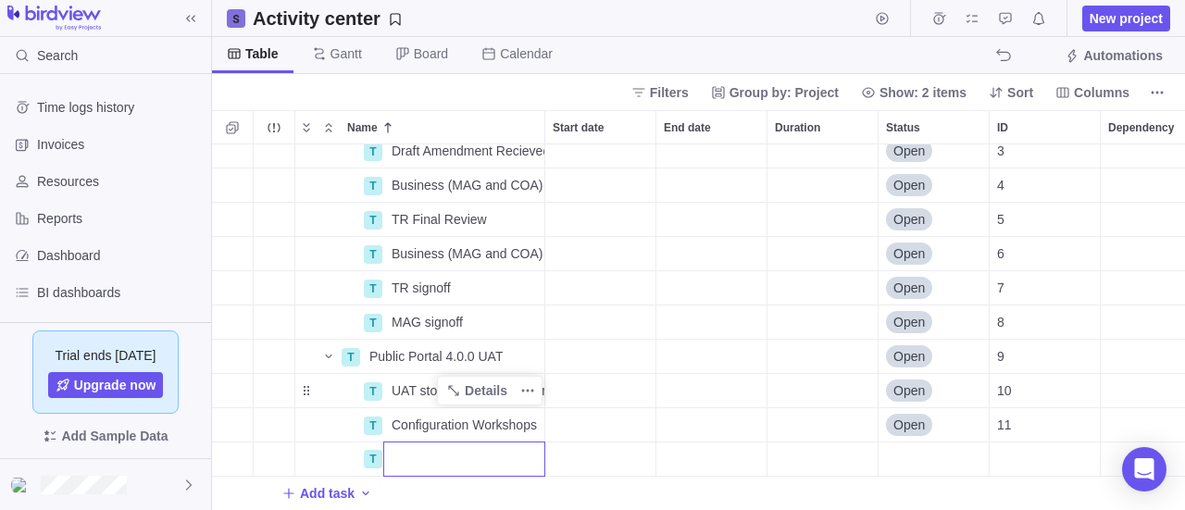
drag, startPoint x: 337, startPoint y: 412, endPoint x: 349, endPoint y: 414, distance: 12.2
click at [337, 412] on div "T Draft Amendment Recieved Details Open 3 T Business (MAG and COA) and Legal Re…" at bounding box center [698, 327] width 973 height 367
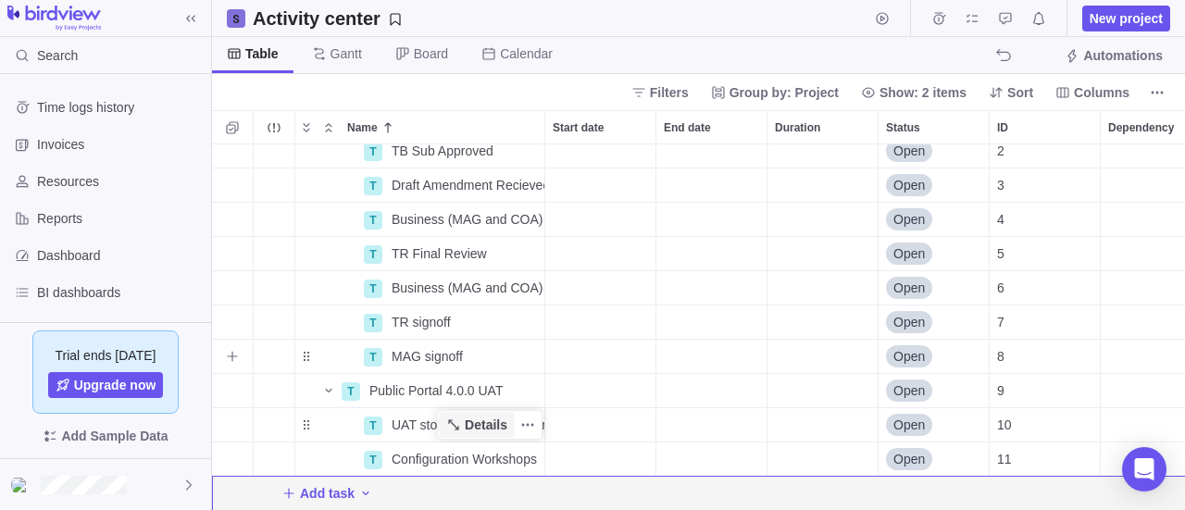
scroll to position [93, 0]
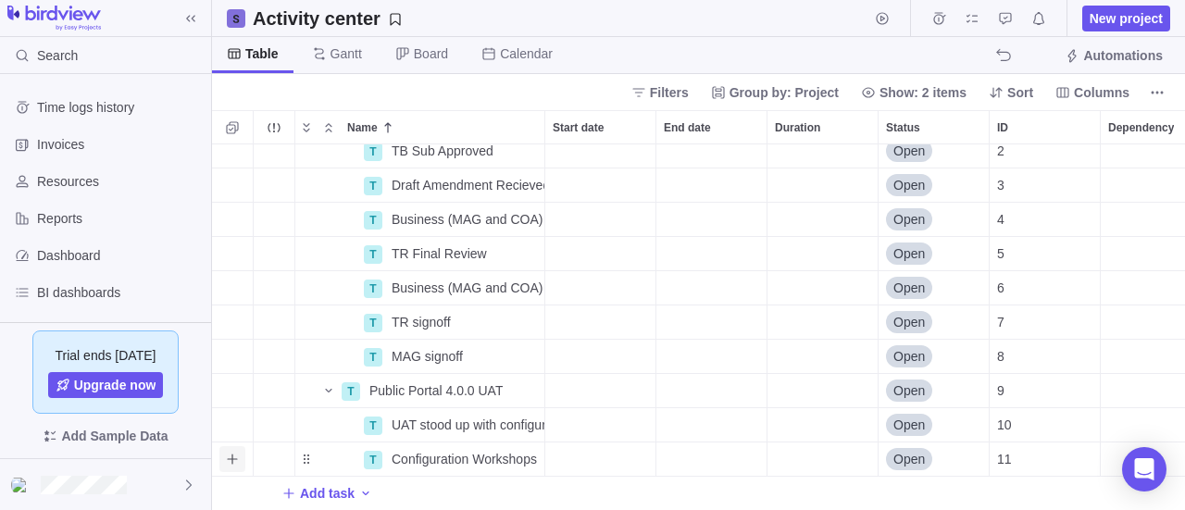
click at [229, 452] on icon "Add sub-activity" at bounding box center [232, 459] width 15 height 15
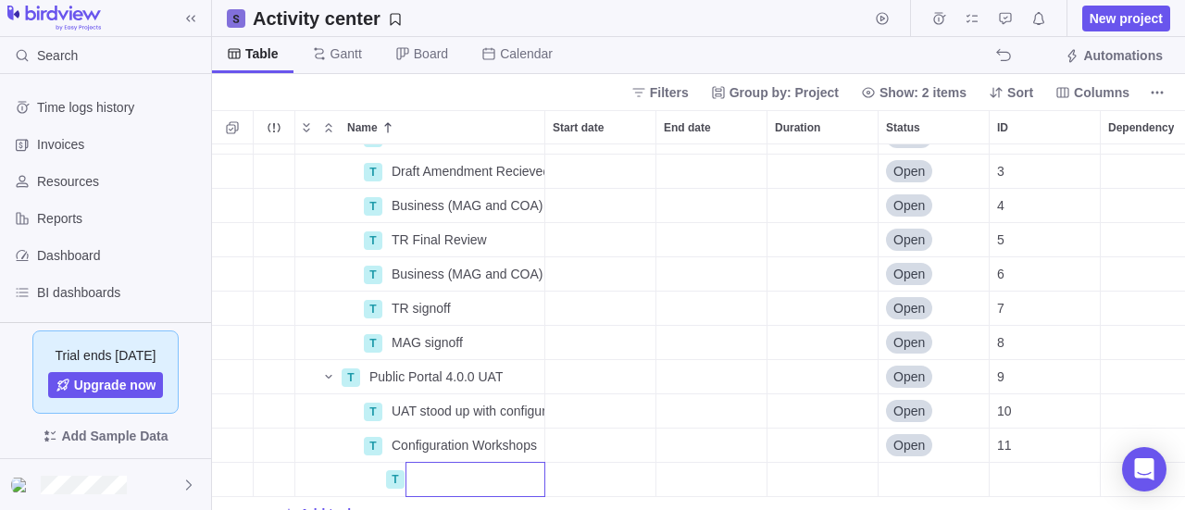
scroll to position [127, 0]
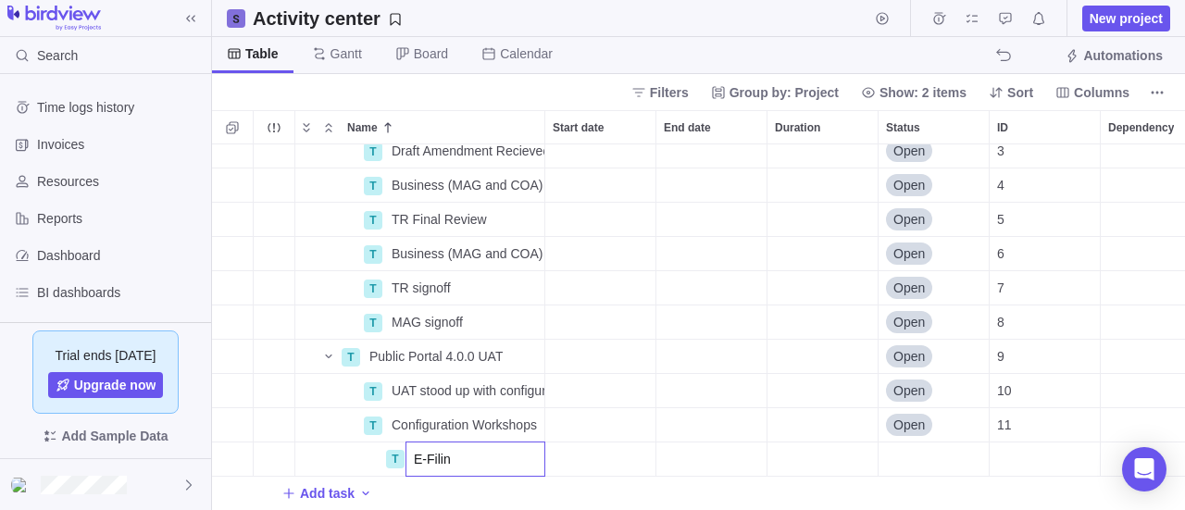
type input "E-Filing"
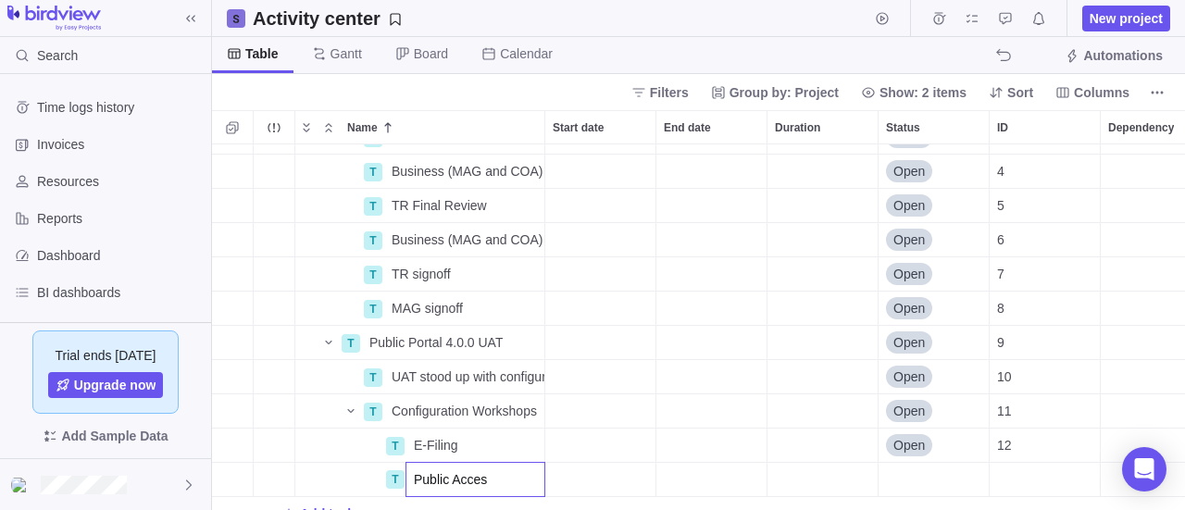
type input "Public Access"
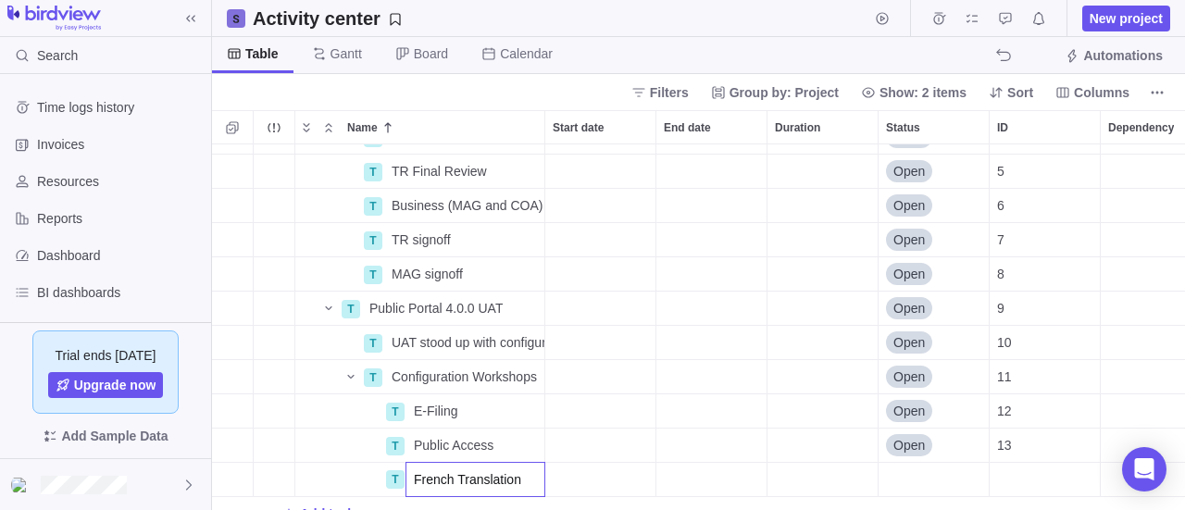
type input "French Translations"
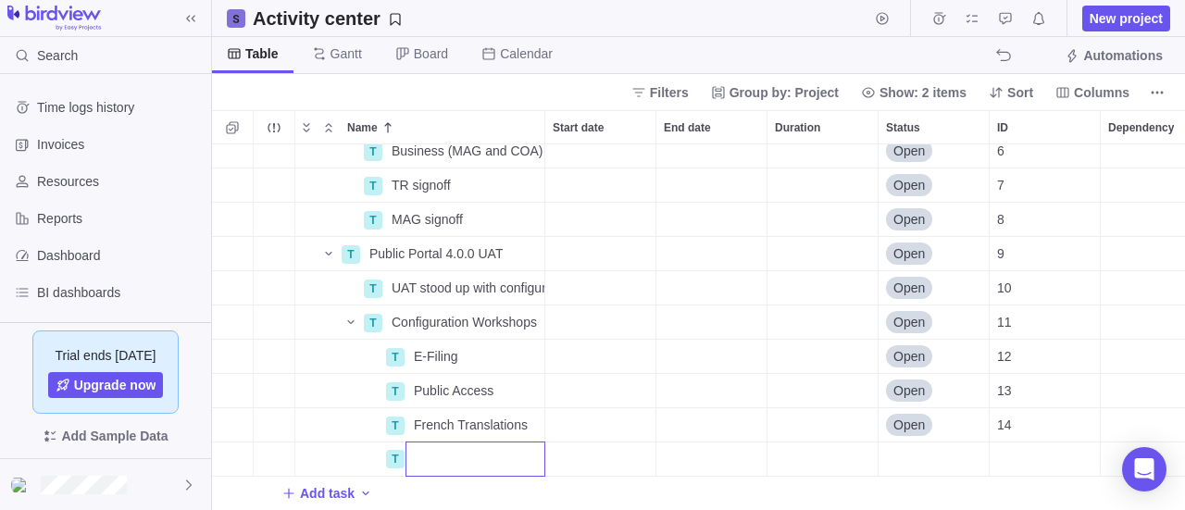
scroll to position [230, 0]
click at [626, 387] on div "T Business (MAG and COA) Final Review Details Open 6 T TR signoff Details Open …" at bounding box center [698, 327] width 973 height 367
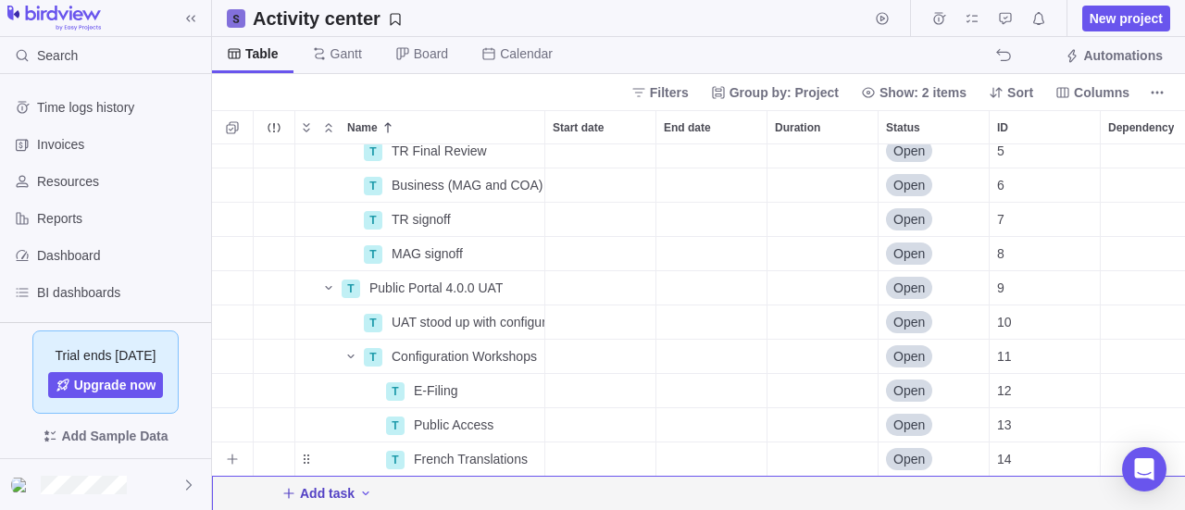
scroll to position [195, 0]
click at [292, 486] on icon "Add New" at bounding box center [288, 493] width 15 height 15
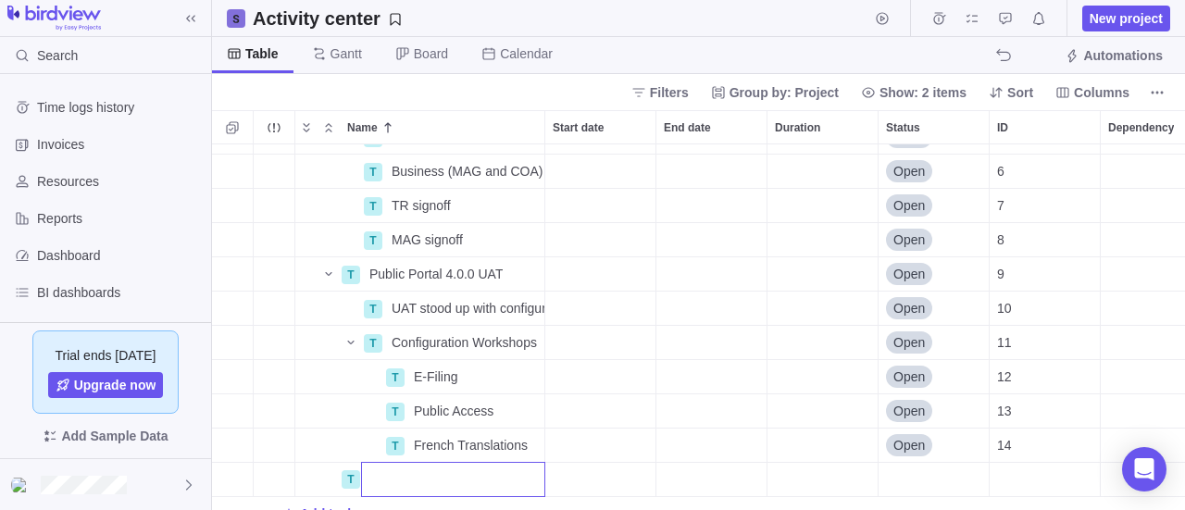
click at [297, 444] on div "P CAMP Details Open 1 T TB Sub and Amendment Details Open 1 T TB Sub Approved D…" at bounding box center [698, 327] width 973 height 367
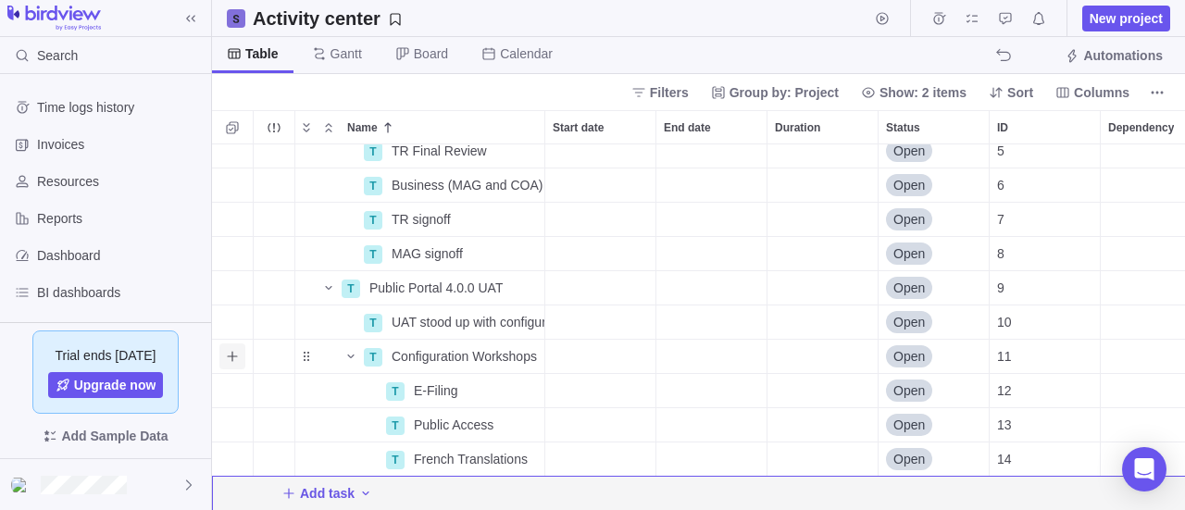
click at [233, 349] on icon "Add sub-activity" at bounding box center [232, 356] width 15 height 15
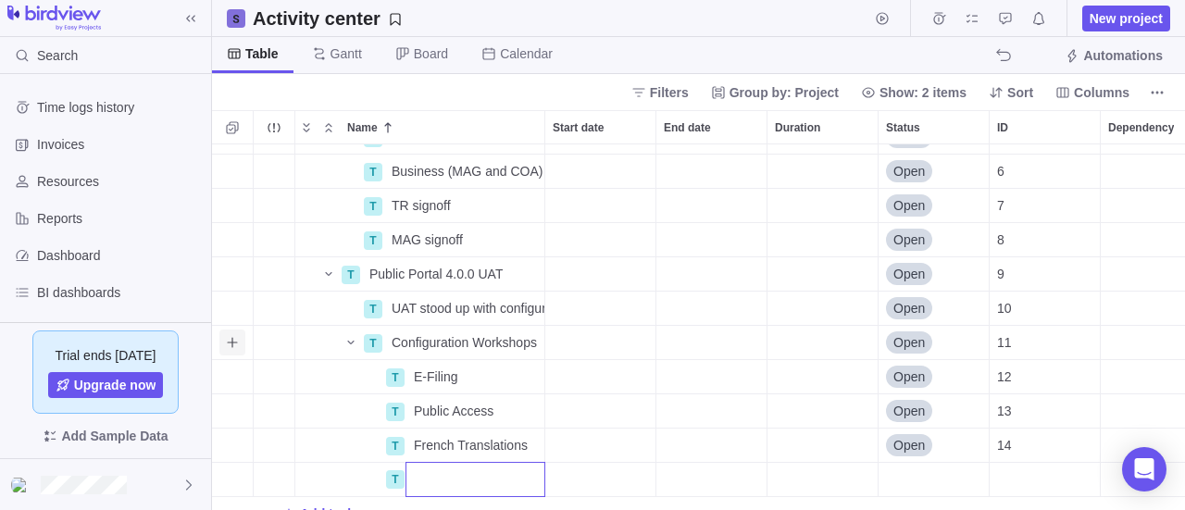
scroll to position [230, 0]
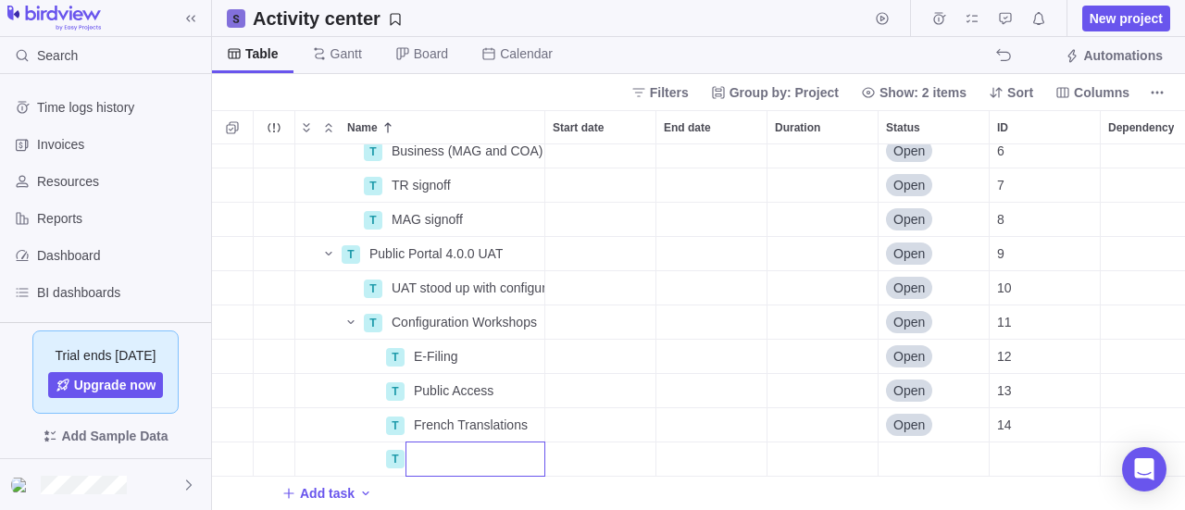
click at [348, 306] on div "T Business (MAG and COA) Final Review Details Open 6 T TR signoff Details Open …" at bounding box center [698, 327] width 973 height 367
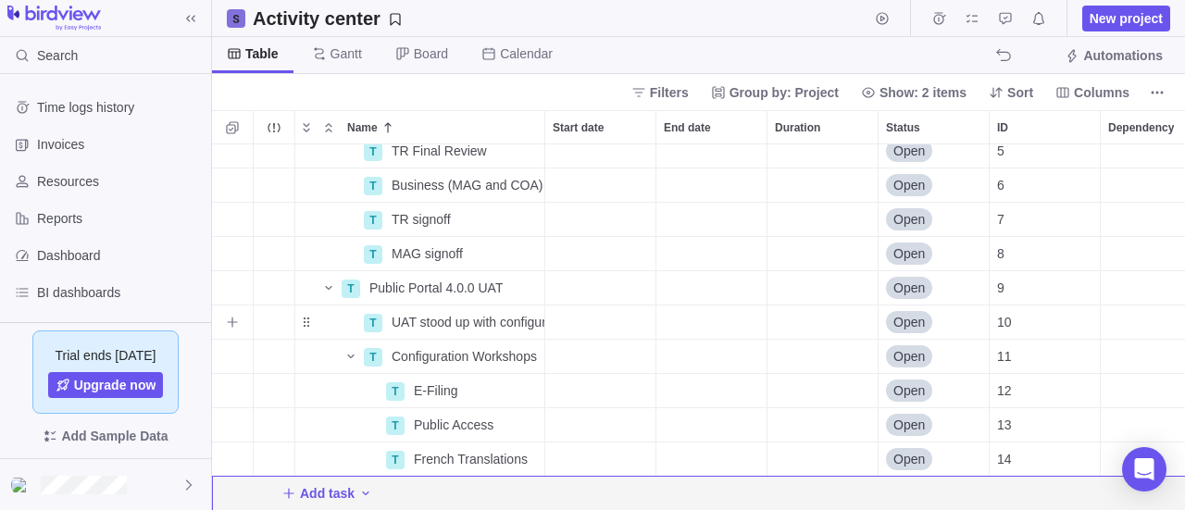
scroll to position [195, 0]
click at [348, 315] on div "Name" at bounding box center [328, 322] width 67 height 15
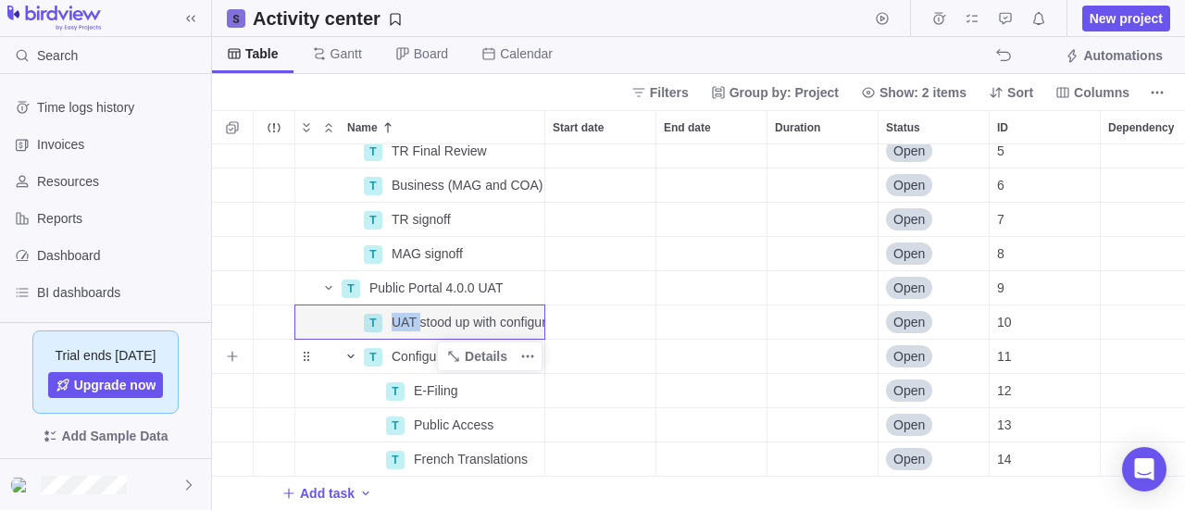
click at [350, 355] on icon "Name" at bounding box center [350, 357] width 6 height 4
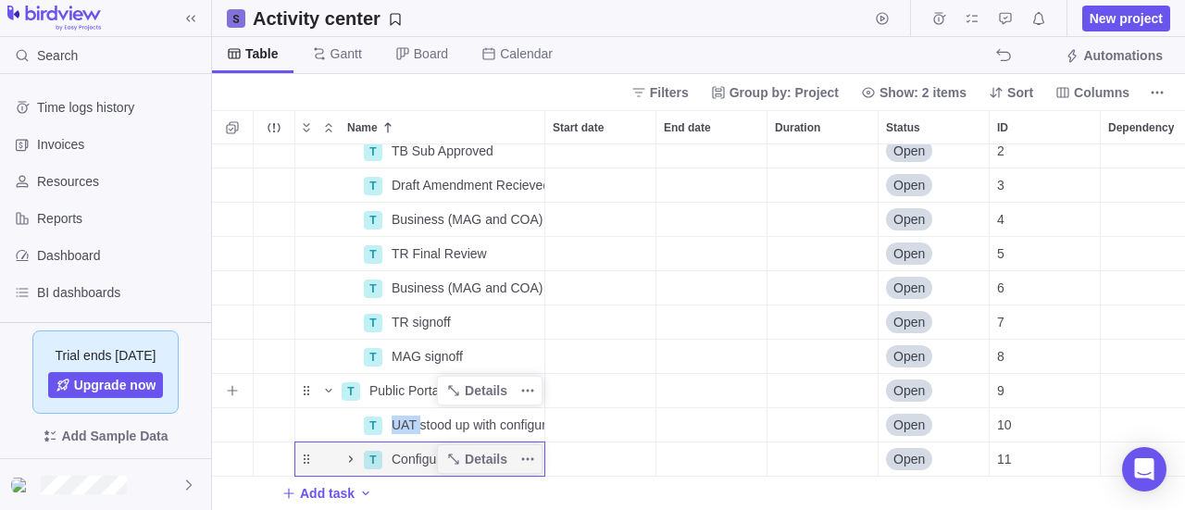
scroll to position [93, 0]
click at [287, 486] on icon "Add New" at bounding box center [288, 493] width 15 height 15
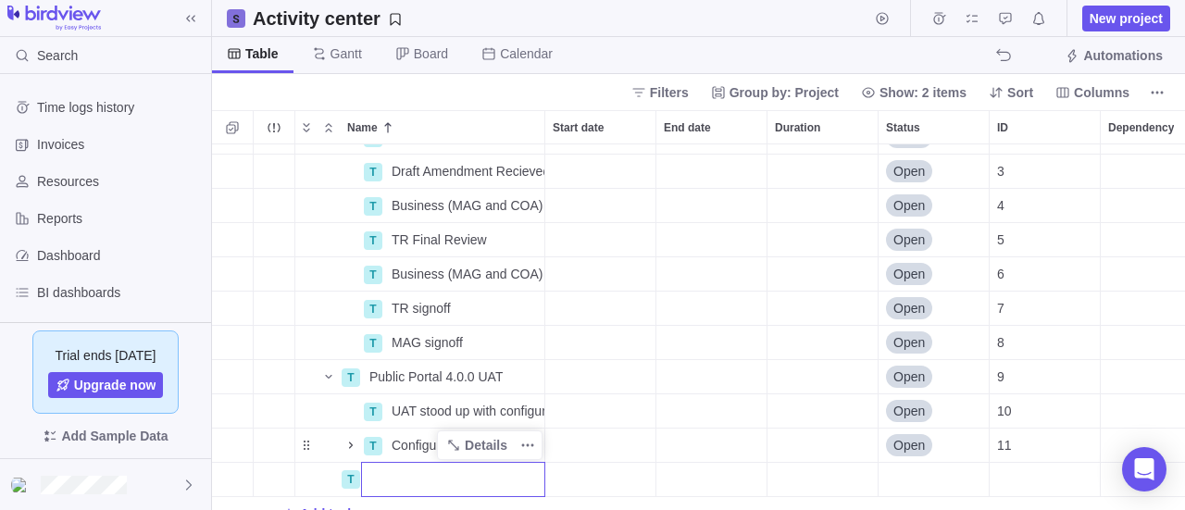
click at [350, 442] on div "P CAMP Details Open 1 T TB Sub and Amendment Details Open 1 T TB Sub Approved D…" at bounding box center [698, 327] width 973 height 367
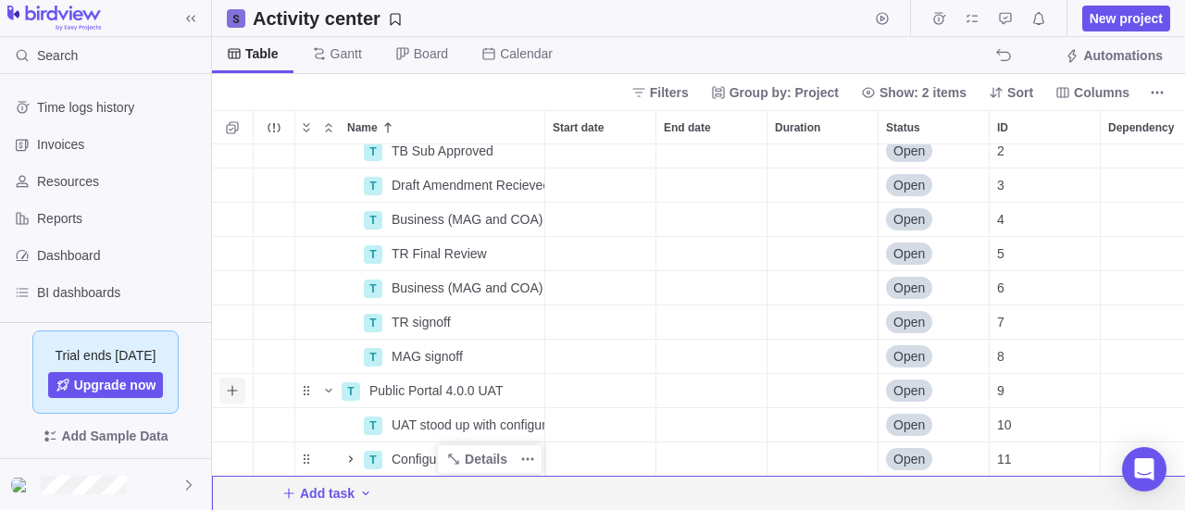
click at [235, 383] on icon "Add sub-activity" at bounding box center [232, 390] width 15 height 15
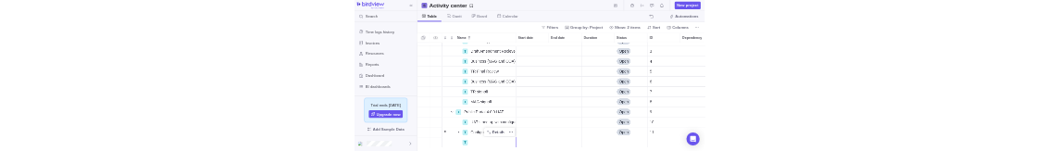
scroll to position [127, 0]
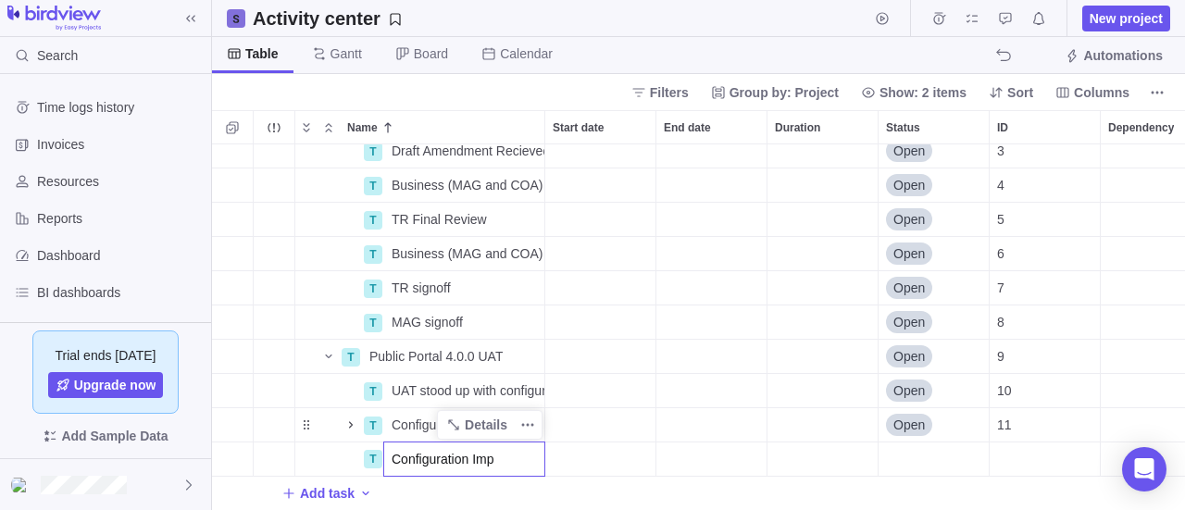
type input "Configuration Imp"
click at [346, 406] on div "T Draft Amendment Recieved Details Open 3 T Business (MAG and COA) and Legal Re…" at bounding box center [698, 327] width 973 height 367
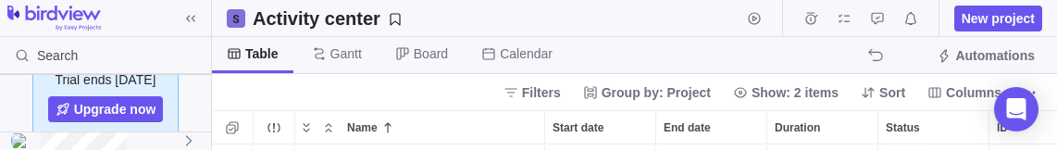
scroll to position [657, 1330]
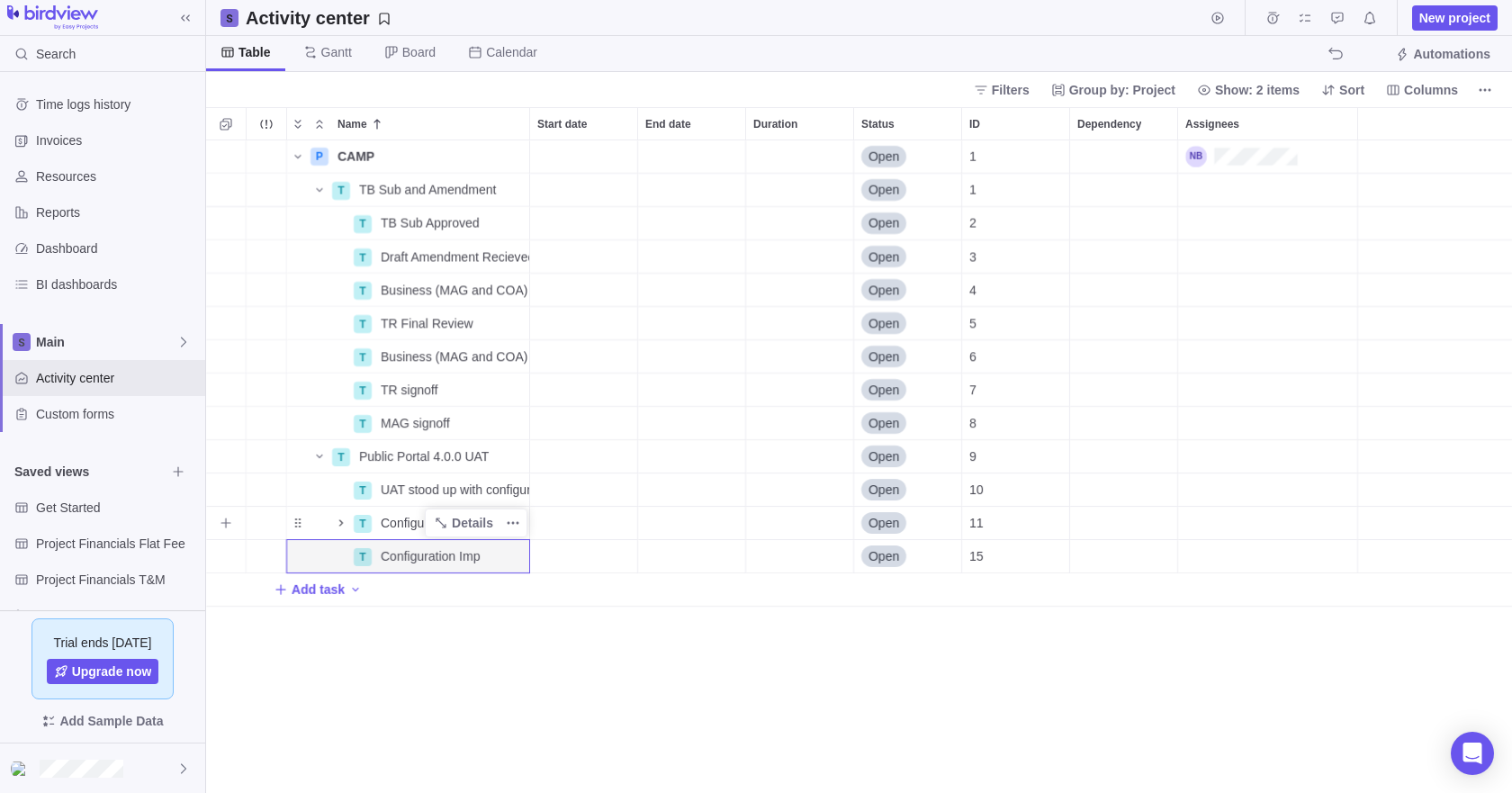
click at [338, 525] on icon "Name" at bounding box center [341, 523] width 15 height 15
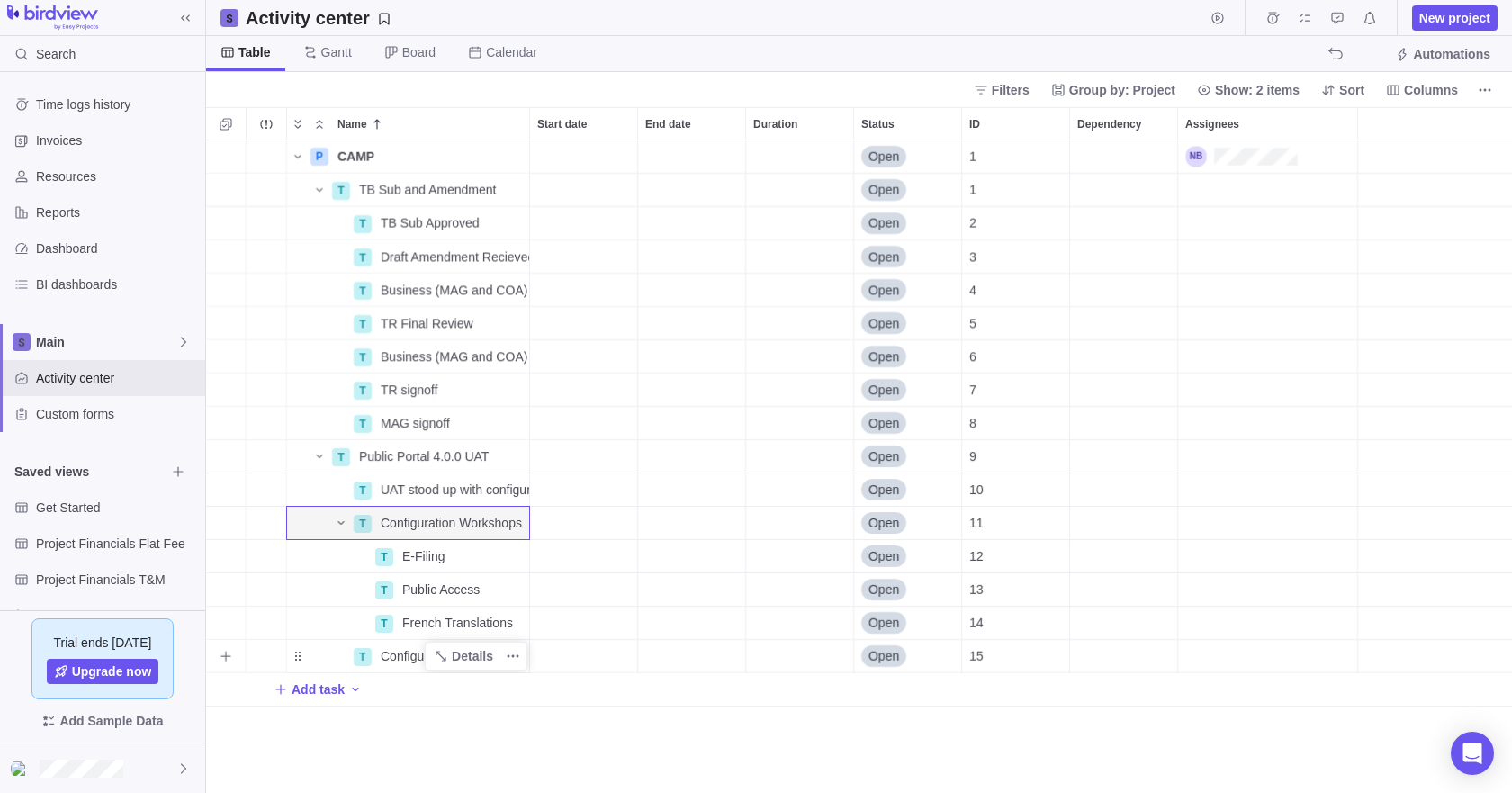
click at [406, 653] on span "Configuration Imp" at bounding box center [430, 656] width 100 height 18
click at [515, 653] on input "Configuration Imp" at bounding box center [451, 655] width 157 height 34
click at [514, 697] on div "Name Start date End date Duration Status ID Dependency Assignees P CAMP Details…" at bounding box center [859, 450] width 1306 height 686
click at [223, 555] on icon "Add sub-activity" at bounding box center [225, 556] width 15 height 15
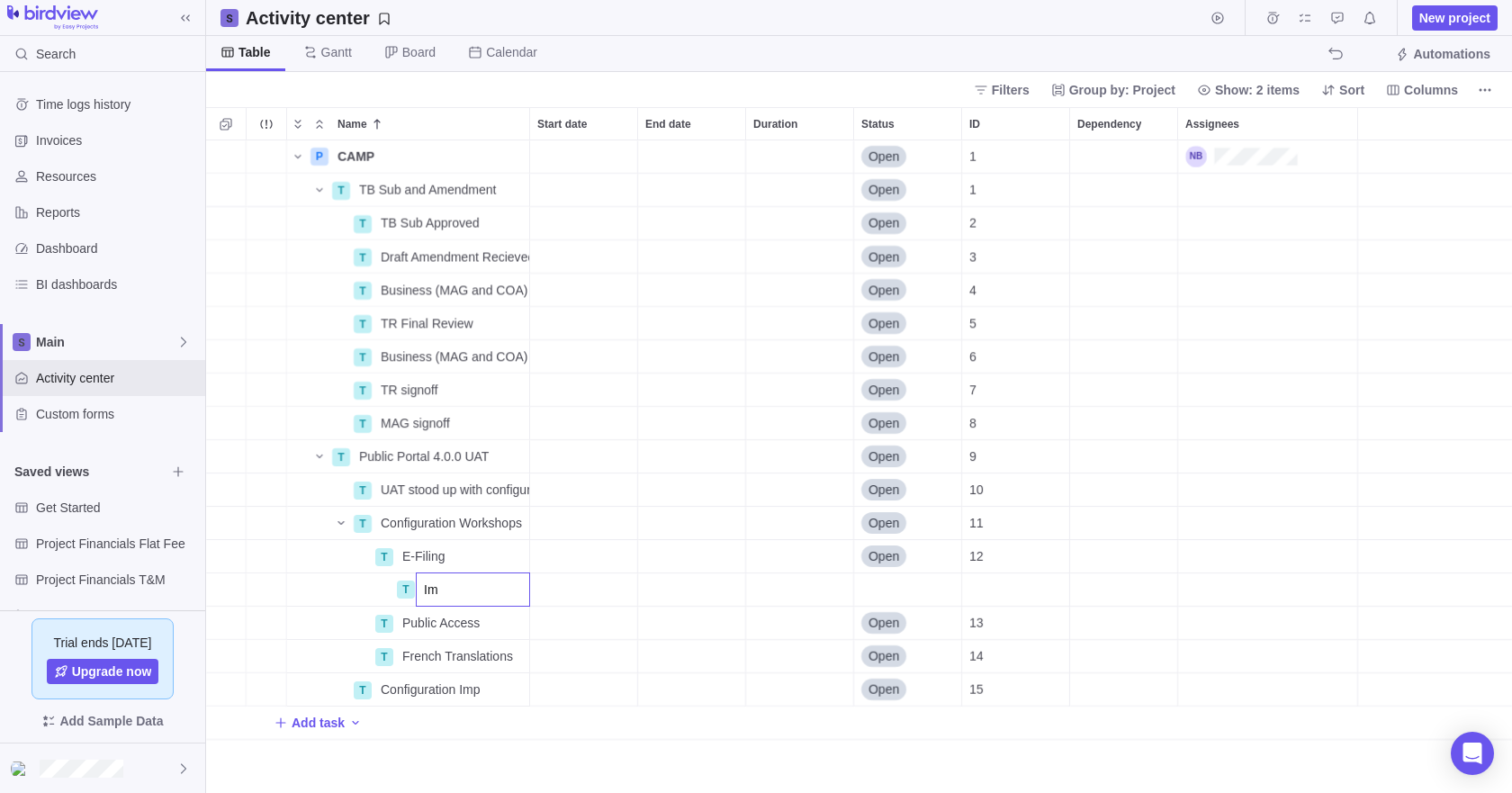
type input "I"
click at [231, 593] on div "Name Start date End date Duration Status ID Dependency Assignees P CAMP Details…" at bounding box center [859, 450] width 1306 height 686
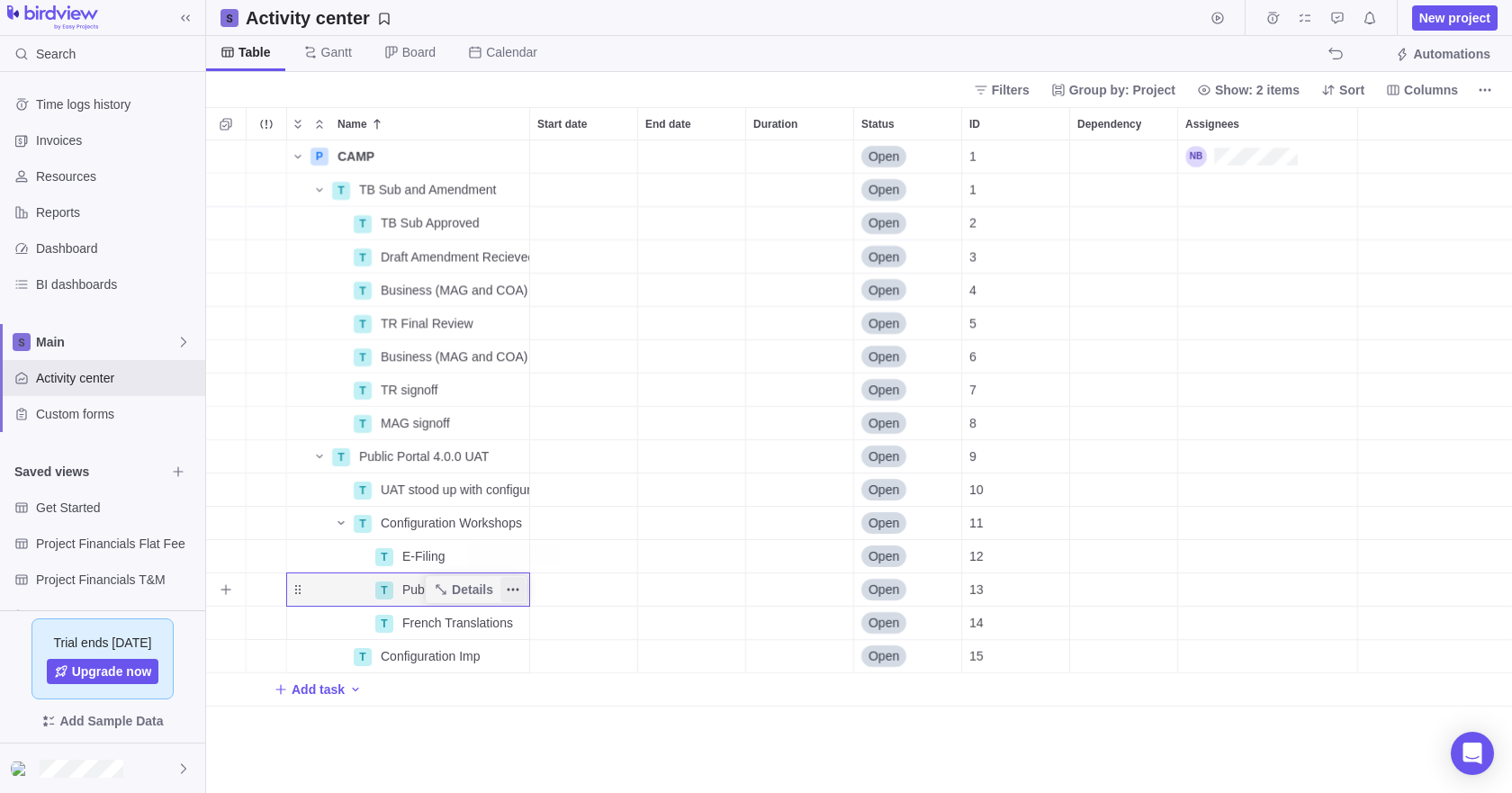
click at [504, 588] on span "More actions" at bounding box center [513, 590] width 25 height 25
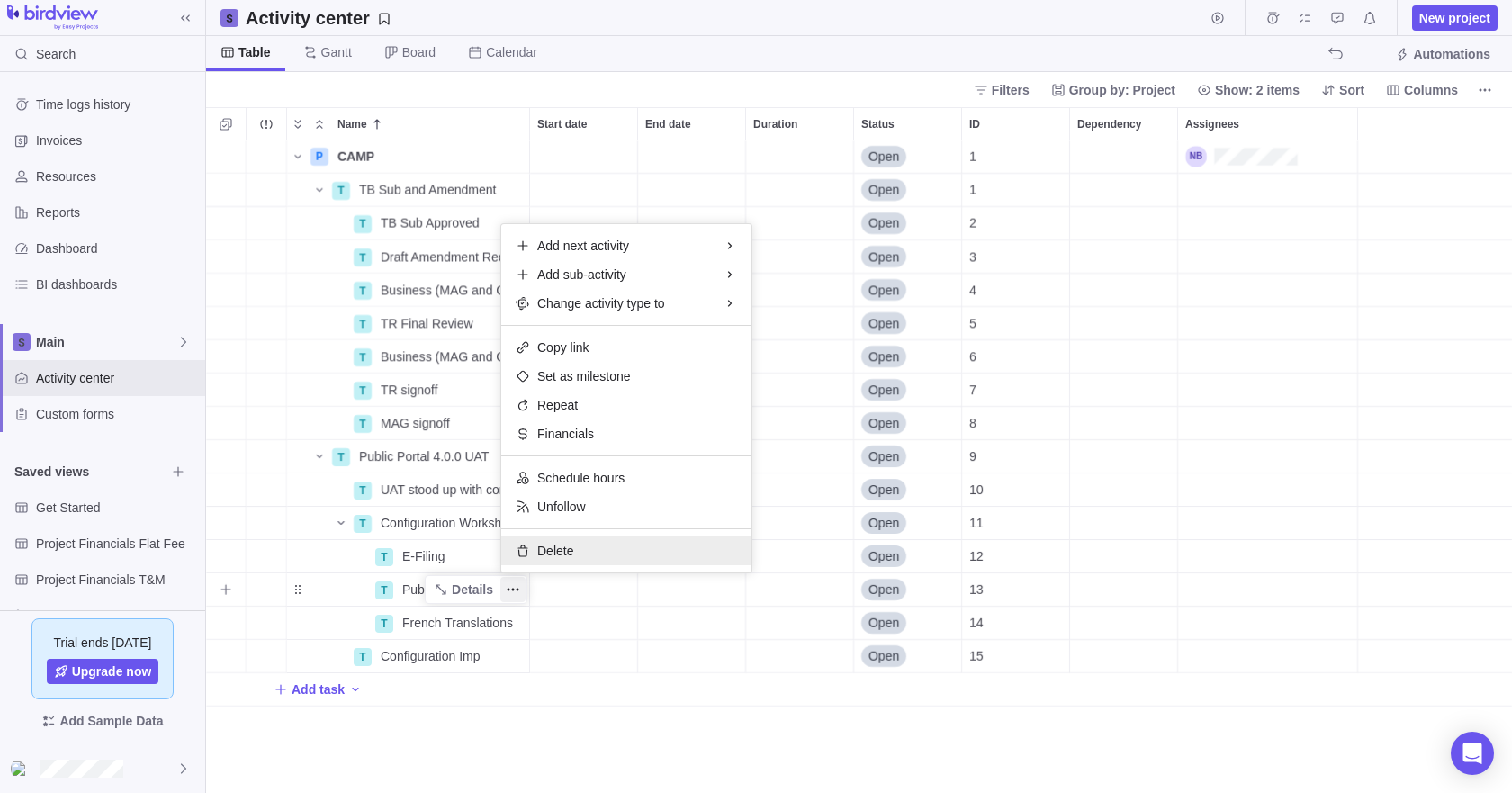
click at [581, 541] on div "Delete" at bounding box center [626, 551] width 250 height 29
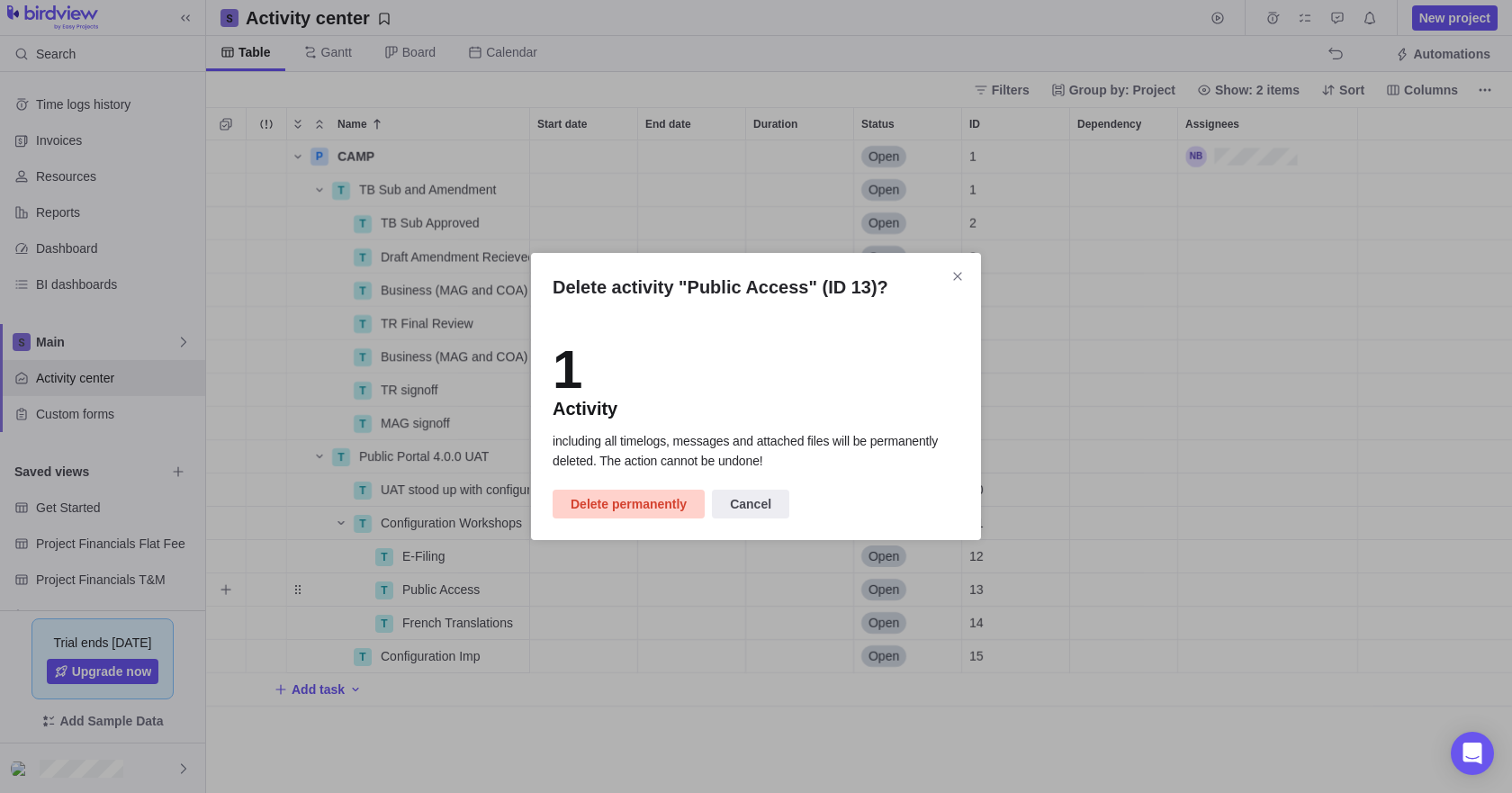
click at [626, 503] on span "Delete permanently" at bounding box center [628, 503] width 116 height 21
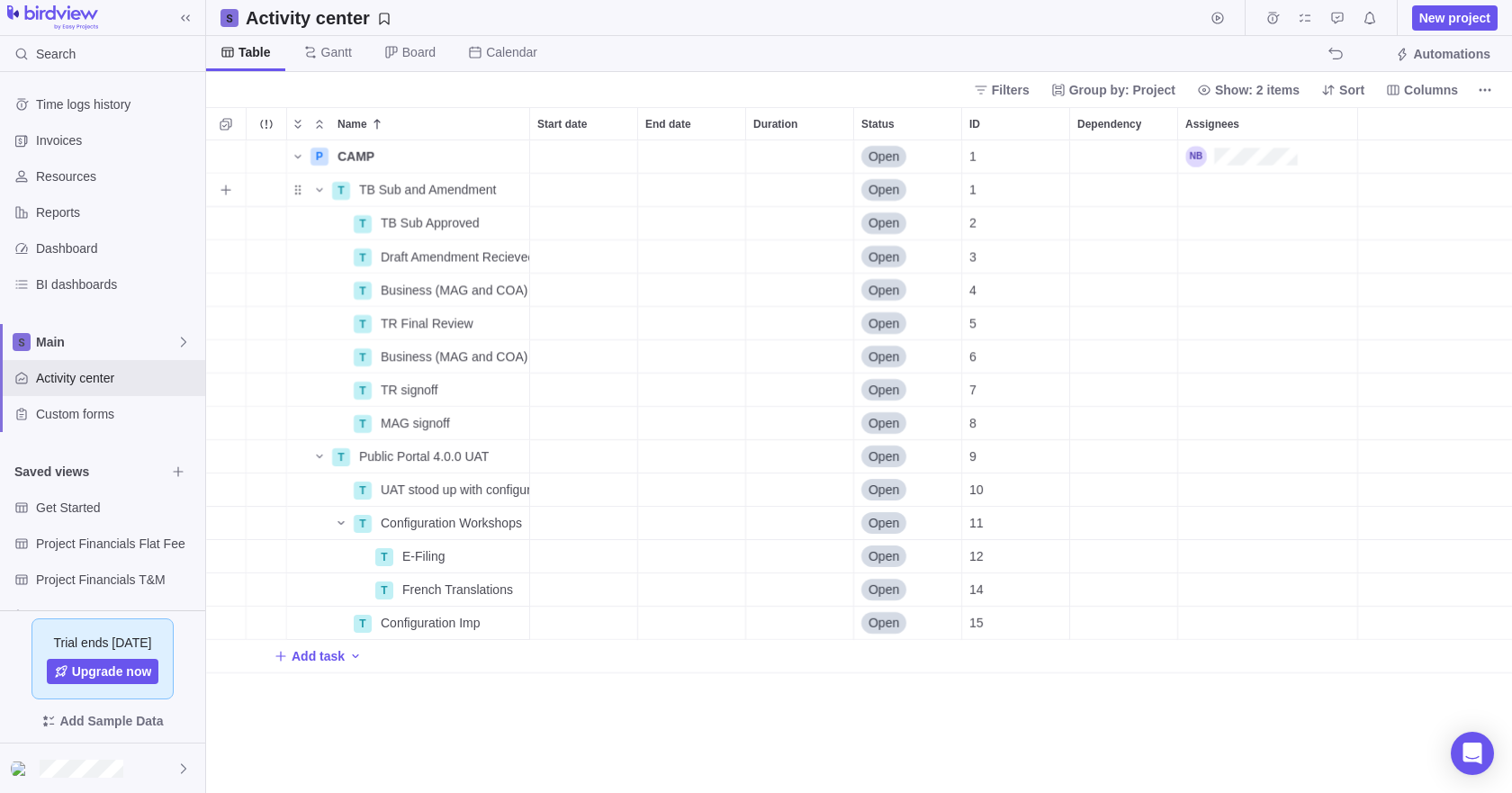
click at [1088, 185] on div "Dependency" at bounding box center [1123, 190] width 107 height 32
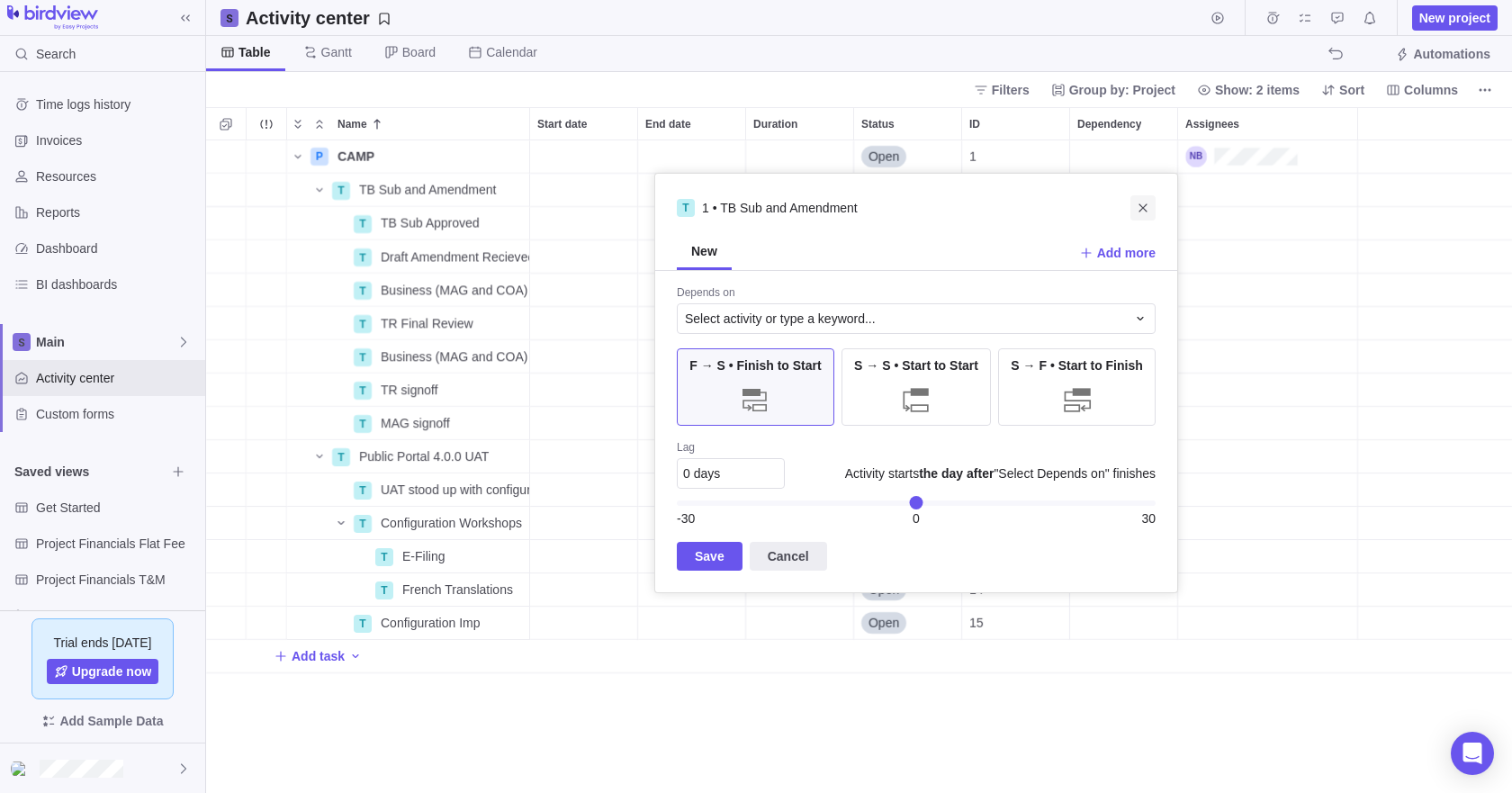
click at [1145, 214] on icon "Close" at bounding box center [1143, 207] width 15 height 15
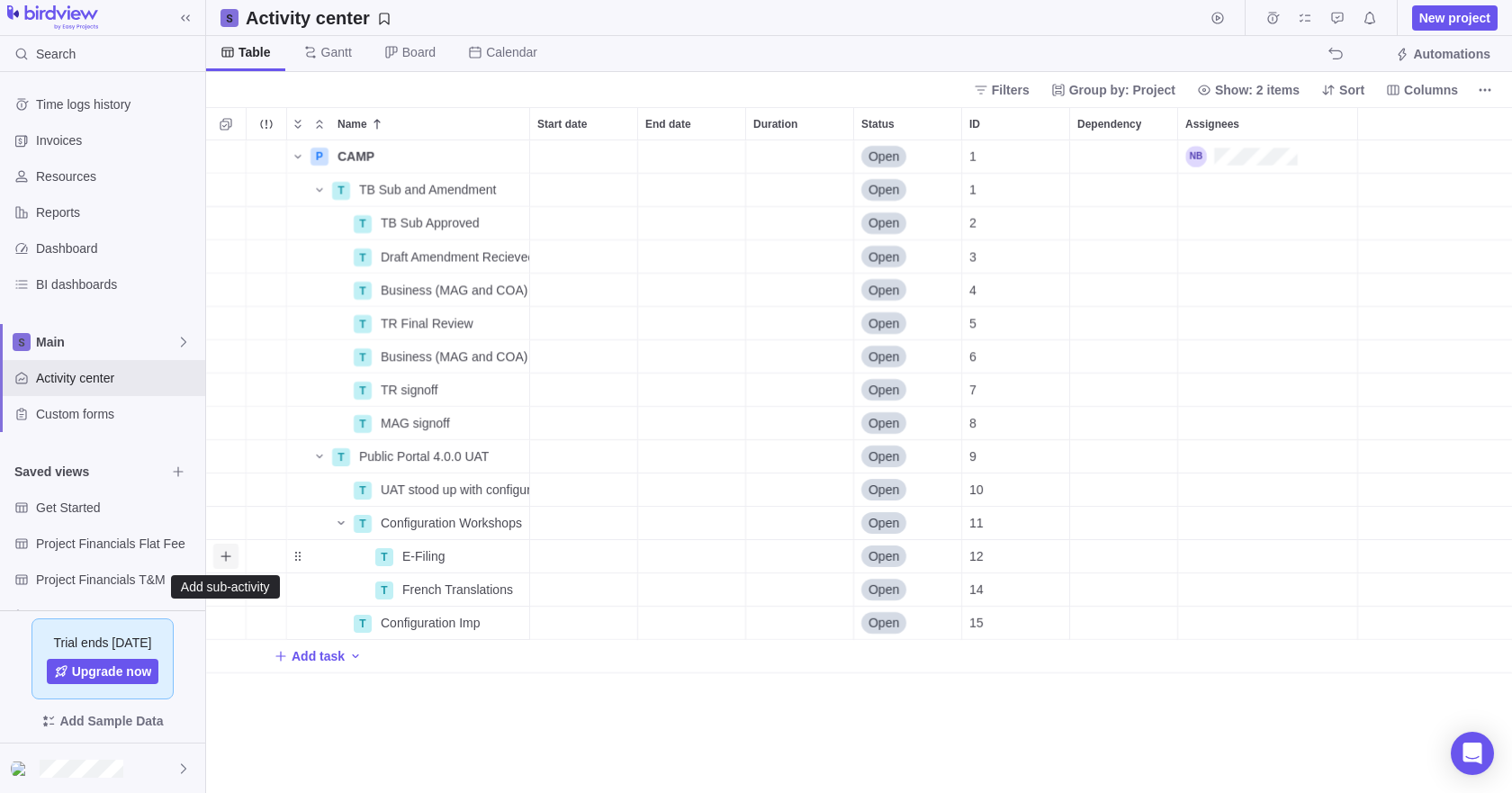
click at [227, 557] on icon "Add sub-activity" at bounding box center [225, 556] width 15 height 15
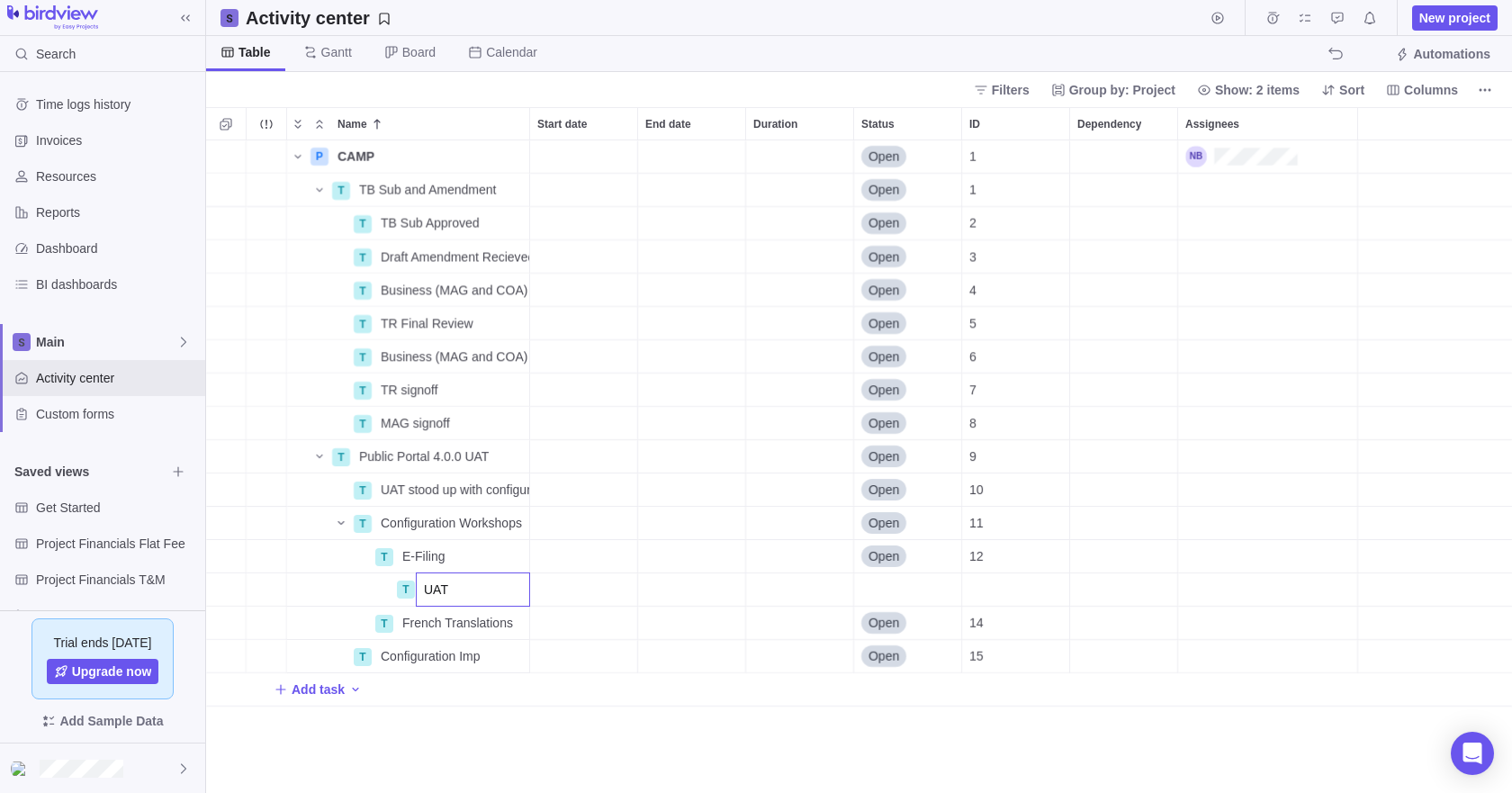
type input "UAT"
click at [289, 619] on div "Name Start date End date Duration Status ID Dependency Assignees P CAMP Details…" at bounding box center [859, 450] width 1306 height 686
click at [222, 624] on icon "Add sub-activity" at bounding box center [225, 622] width 15 height 15
type input "UAT"
click at [588, 682] on div "Name Start date End date Duration Status ID Dependency Assignees P CAMP Details…" at bounding box center [859, 450] width 1306 height 686
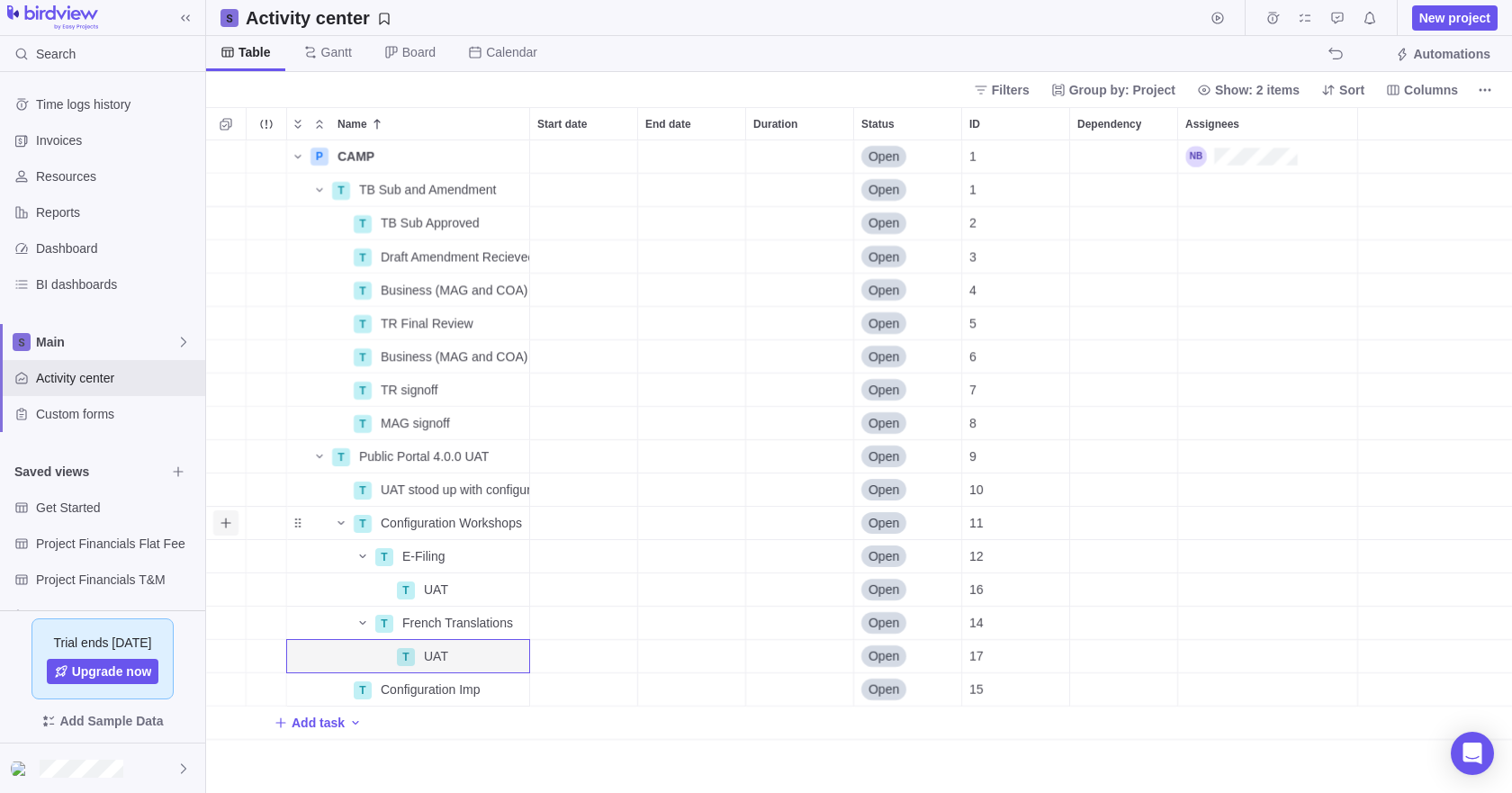
click at [222, 521] on icon "Add sub-activity" at bounding box center [225, 523] width 15 height 15
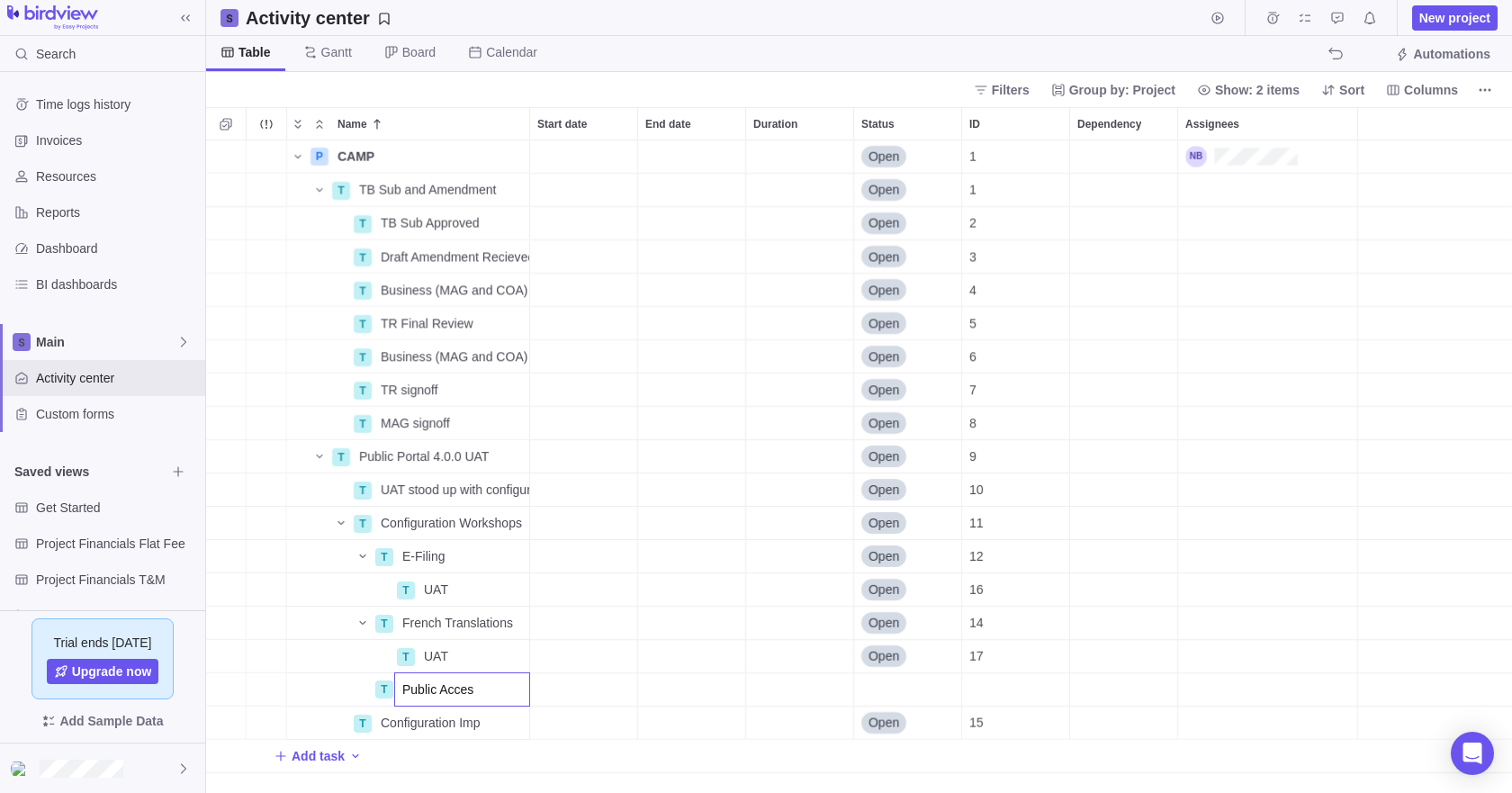
type input "Public Access"
click at [346, 689] on div "P CAMP Details Open 1 T TB Sub and Amendment Details Open 1 T TB Sub Approved D…" at bounding box center [859, 465] width 1306 height 652
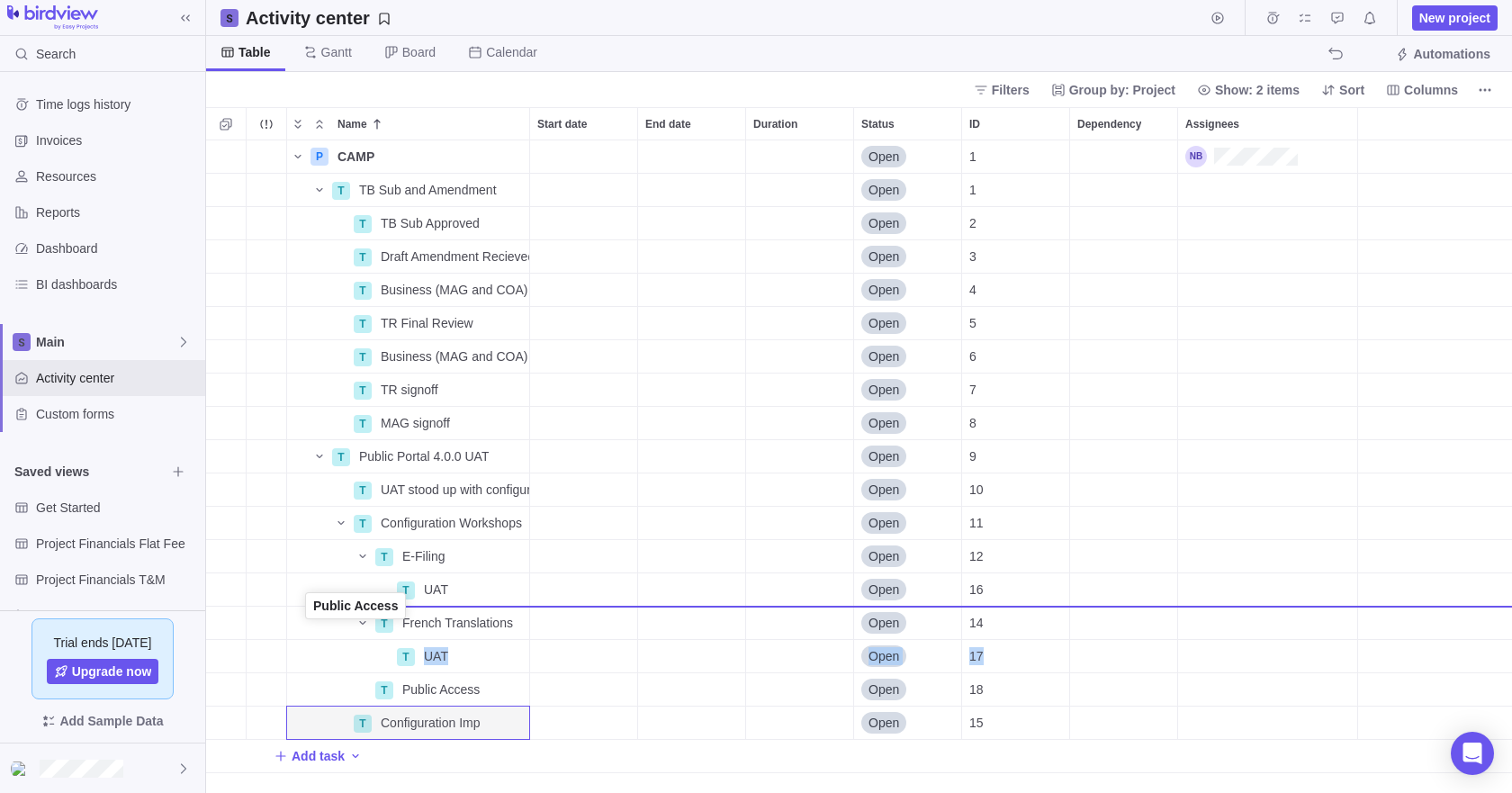
drag, startPoint x: 297, startPoint y: 689, endPoint x: 307, endPoint y: 608, distance: 81.6
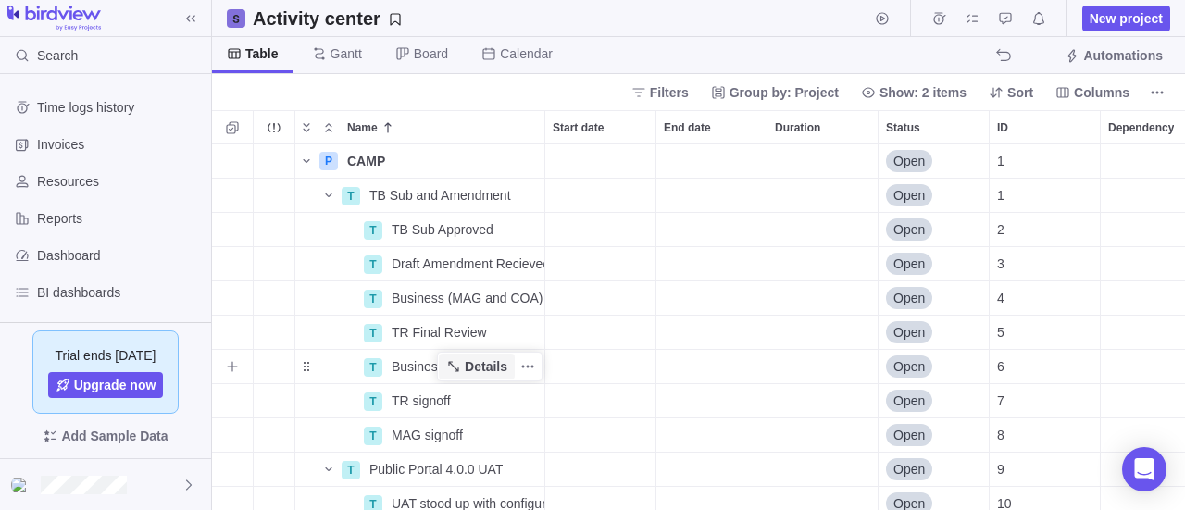
scroll to position [298, 0]
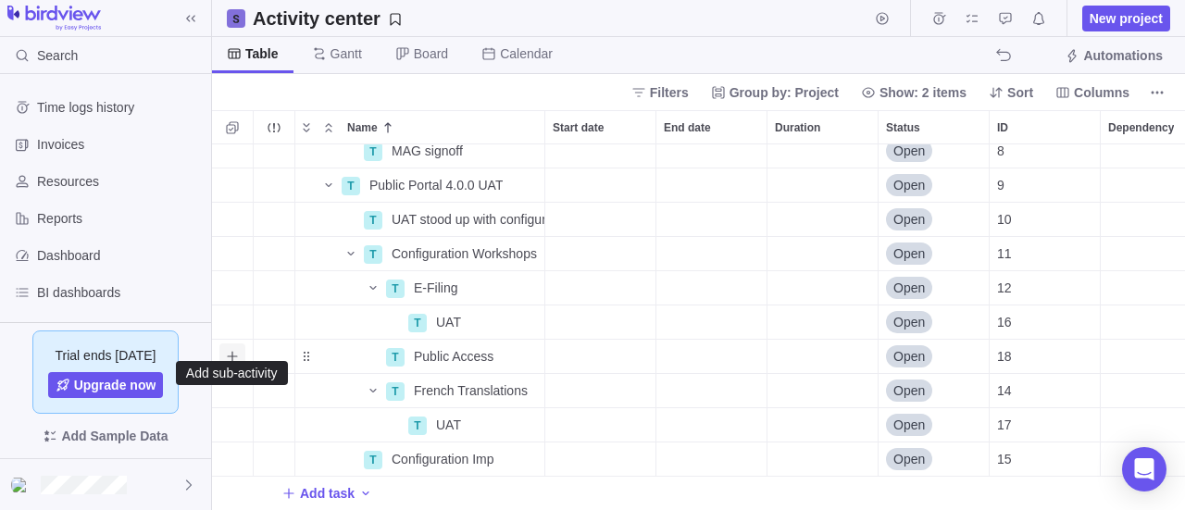
click at [233, 349] on icon "Add sub-activity" at bounding box center [232, 356] width 15 height 15
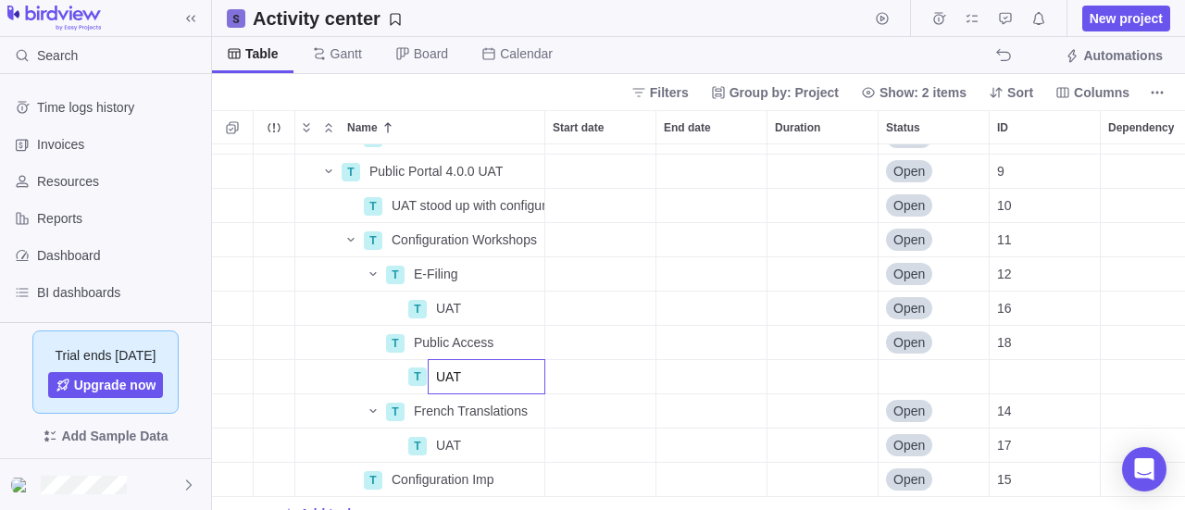
type input "UAT"
click at [661, 406] on div "T MAG signoff Details Open 8 T Public Portal 4.0.0 UAT Details Open 9 T UAT sto…" at bounding box center [698, 327] width 973 height 367
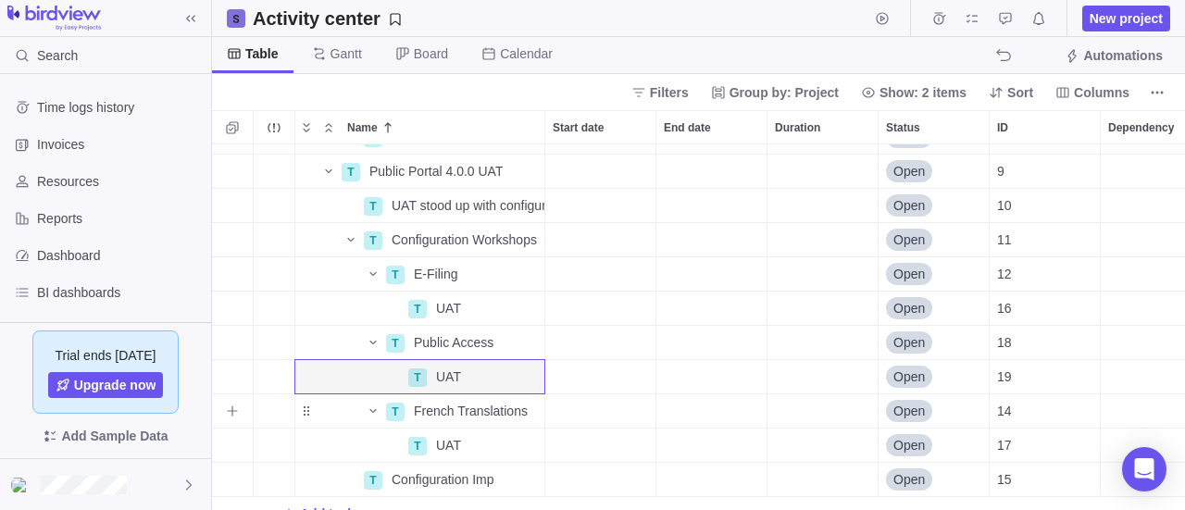
scroll to position [332, 0]
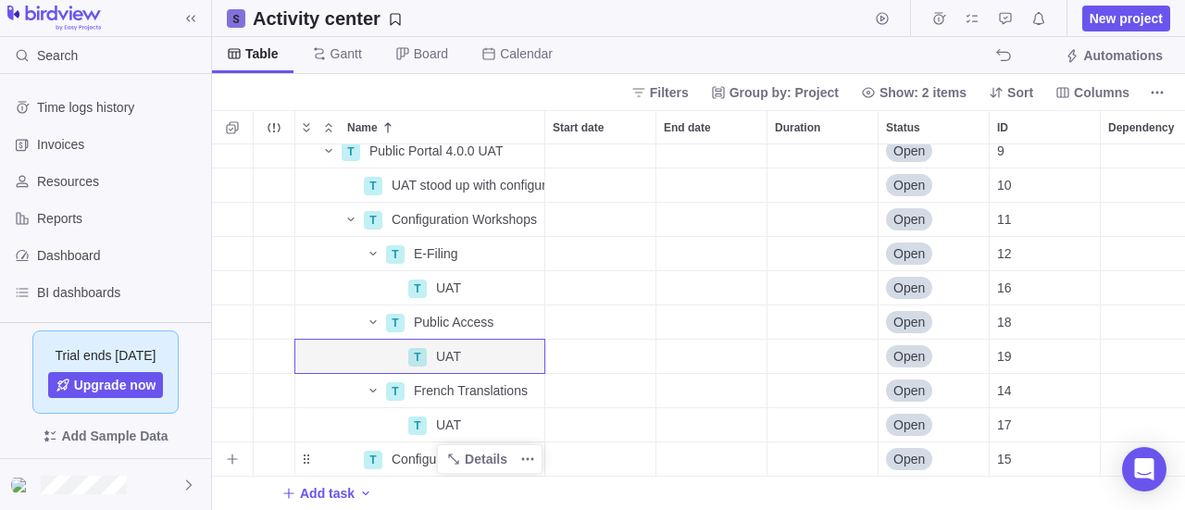
click at [409, 450] on span "Configuration Imp" at bounding box center [443, 459] width 103 height 19
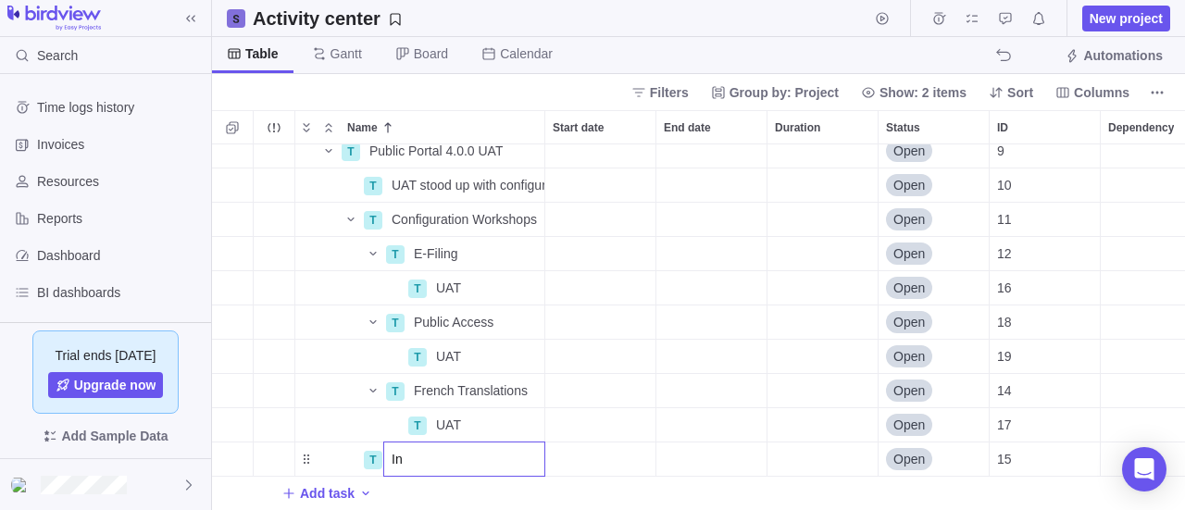
type input "I"
type input "End to End UAT"
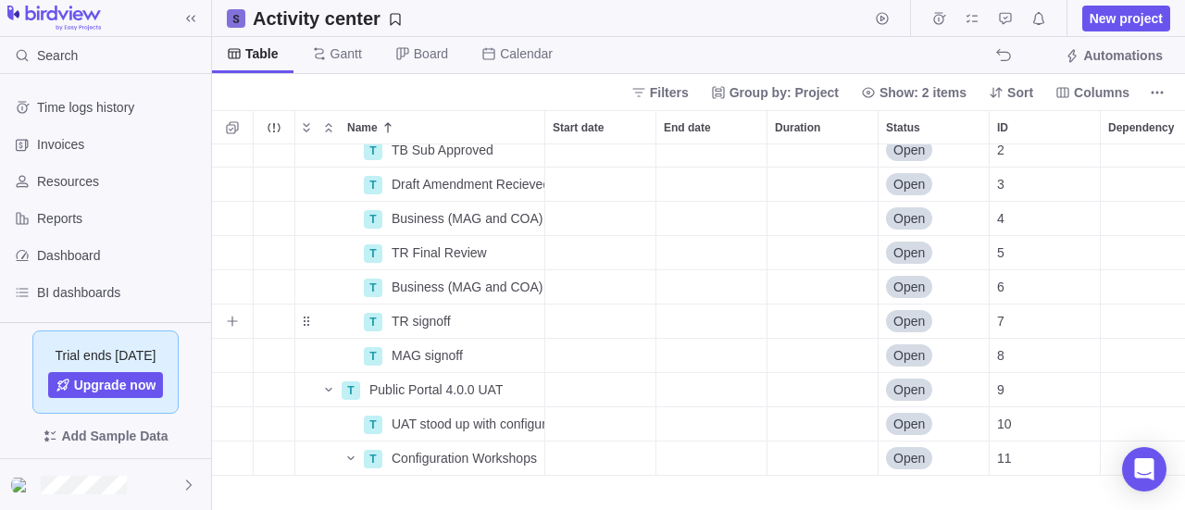
scroll to position [0, 0]
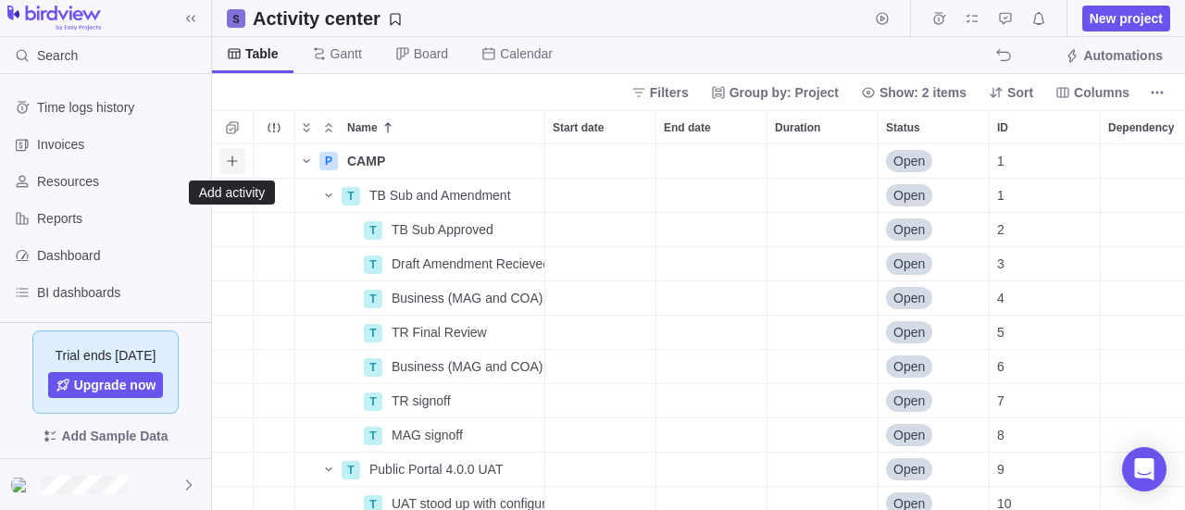
click at [227, 161] on icon "Add activity" at bounding box center [232, 161] width 15 height 15
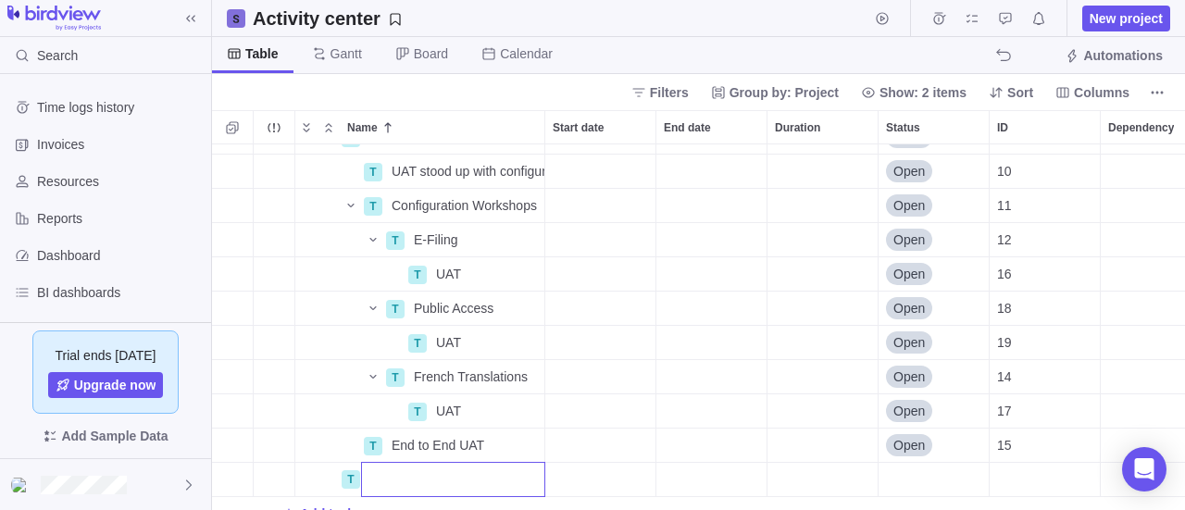
scroll to position [367, 0]
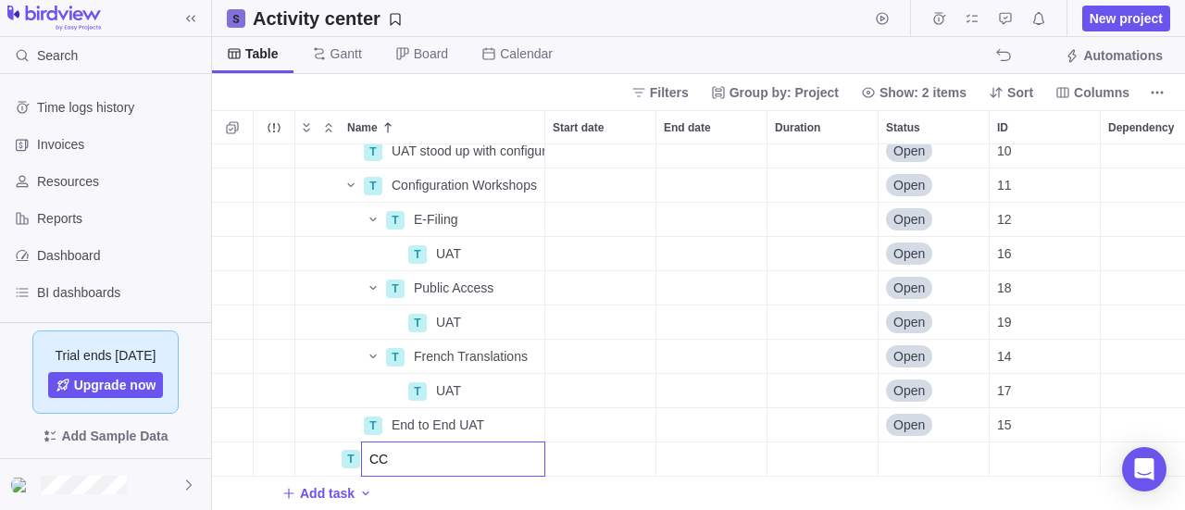
type input "C"
click at [609, 455] on div "T UAT stood up with configurations to date Details Open 10 T Configuration Work…" at bounding box center [698, 327] width 973 height 367
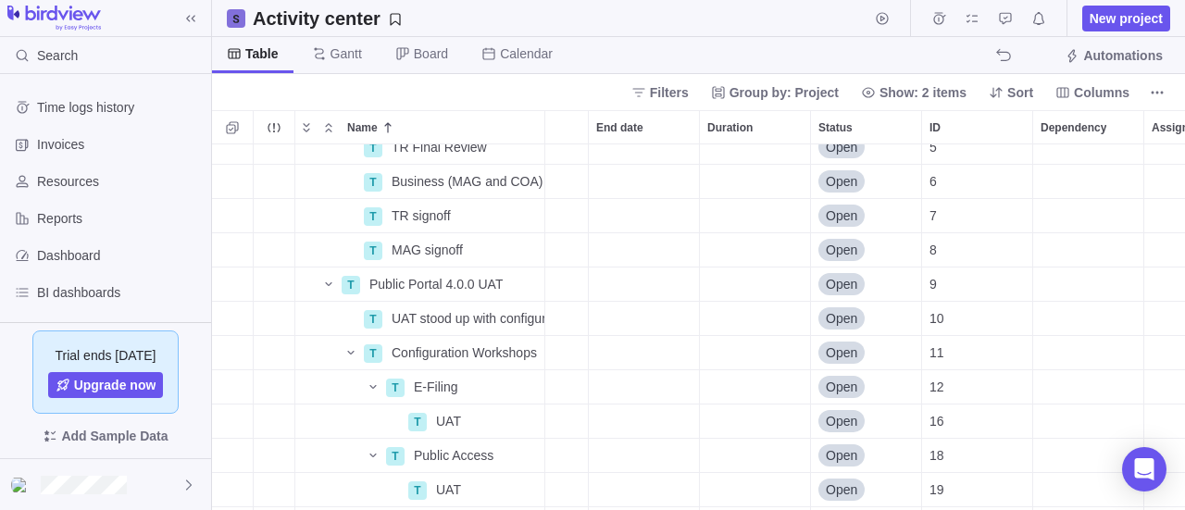
scroll to position [0, 0]
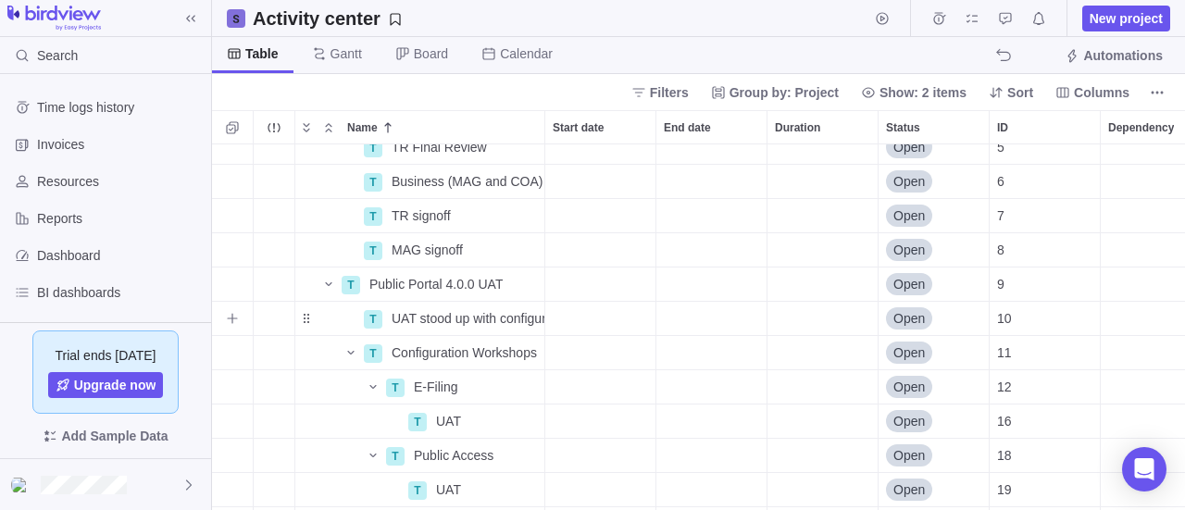
click at [630, 318] on div "Start date" at bounding box center [600, 318] width 110 height 33
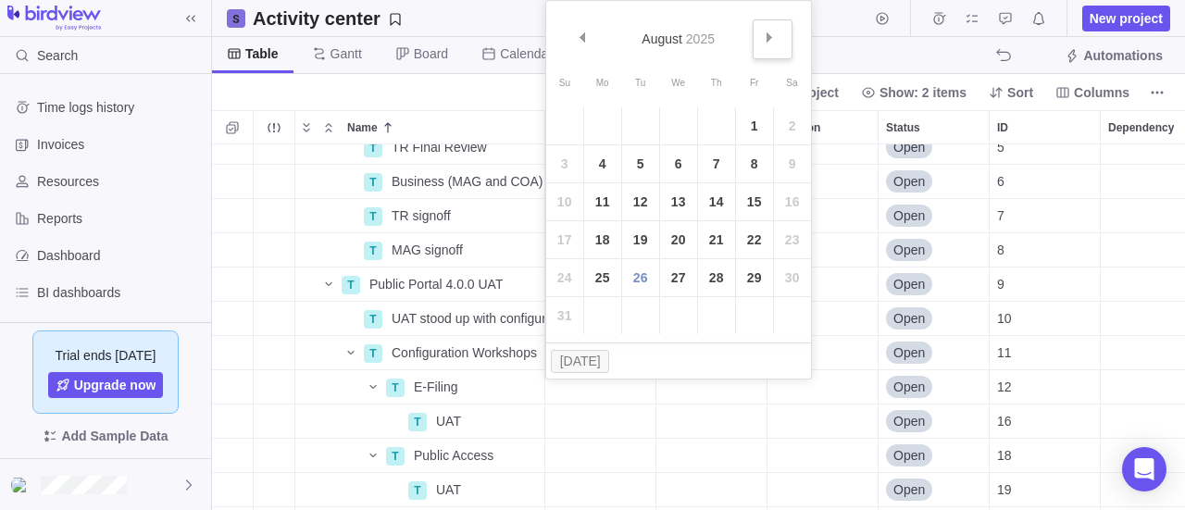
click at [769, 43] on link "Next" at bounding box center [773, 39] width 40 height 40
click at [670, 125] on link "1" at bounding box center [678, 125] width 37 height 37
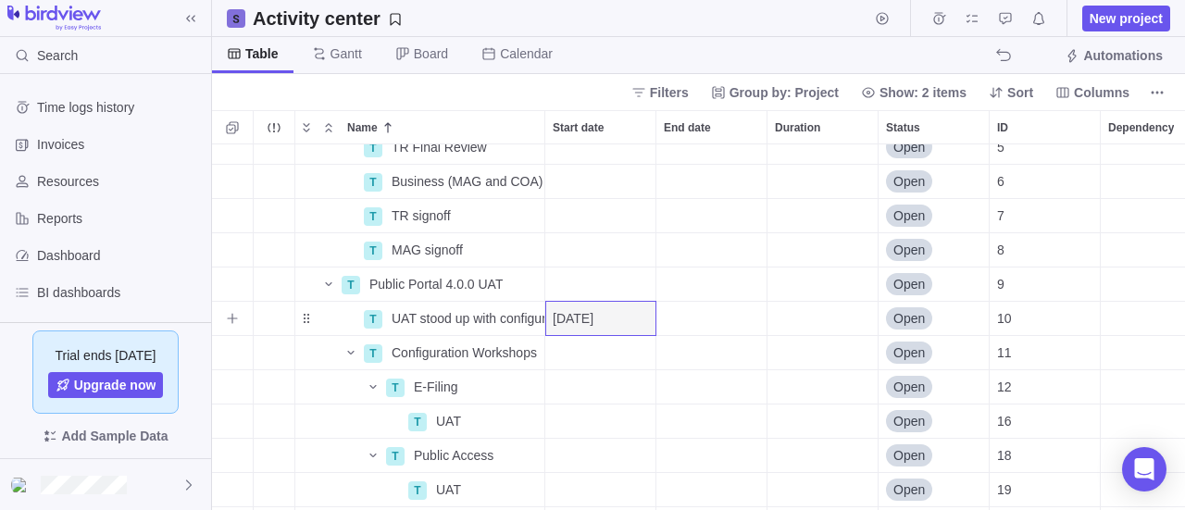
click at [706, 319] on div "End date" at bounding box center [711, 318] width 110 height 33
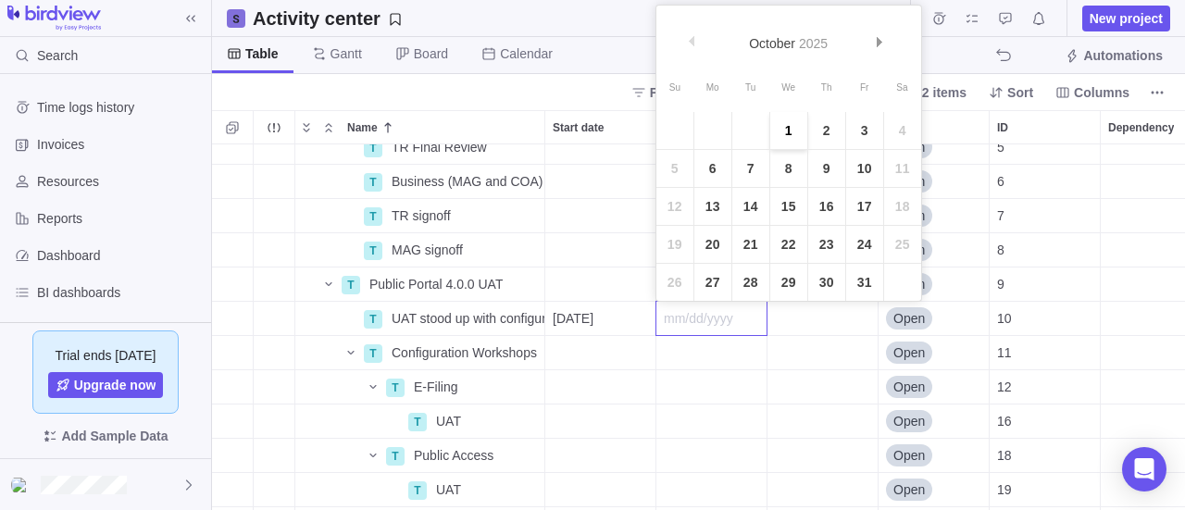
click at [786, 131] on link "1" at bounding box center [788, 130] width 37 height 37
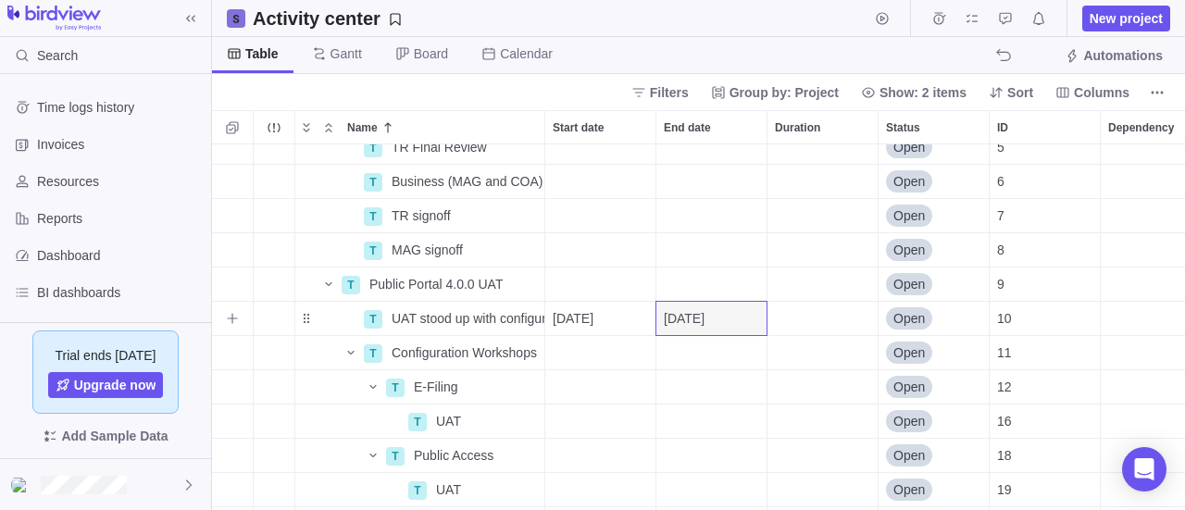
click at [800, 314] on div "Duration" at bounding box center [823, 318] width 110 height 33
type input "0"
click at [784, 393] on div "T TR Final Review Details Open 5 T Business (MAG and COA) Final Review Details …" at bounding box center [698, 327] width 973 height 367
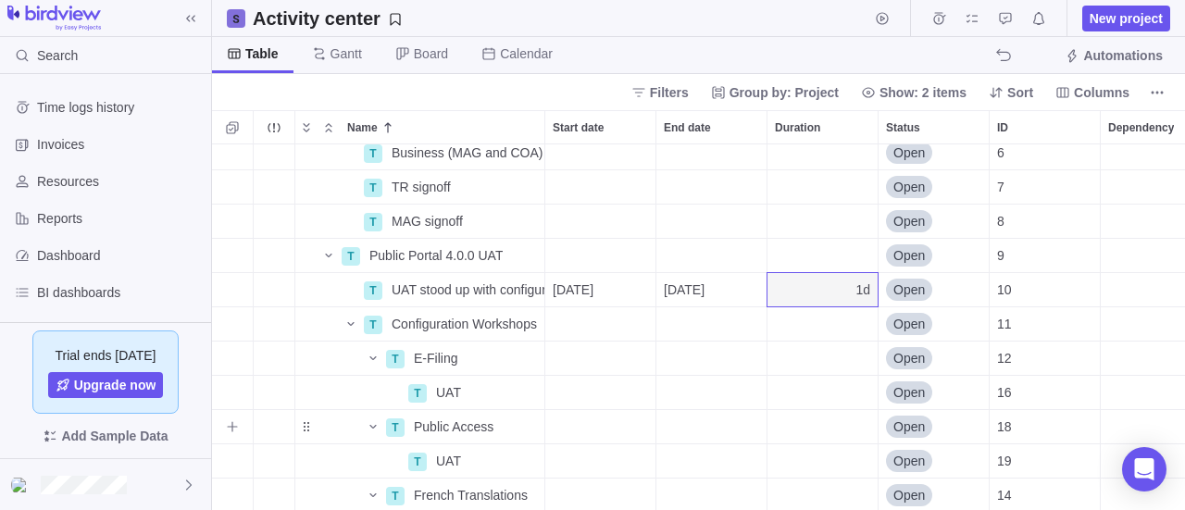
scroll to position [185, 0]
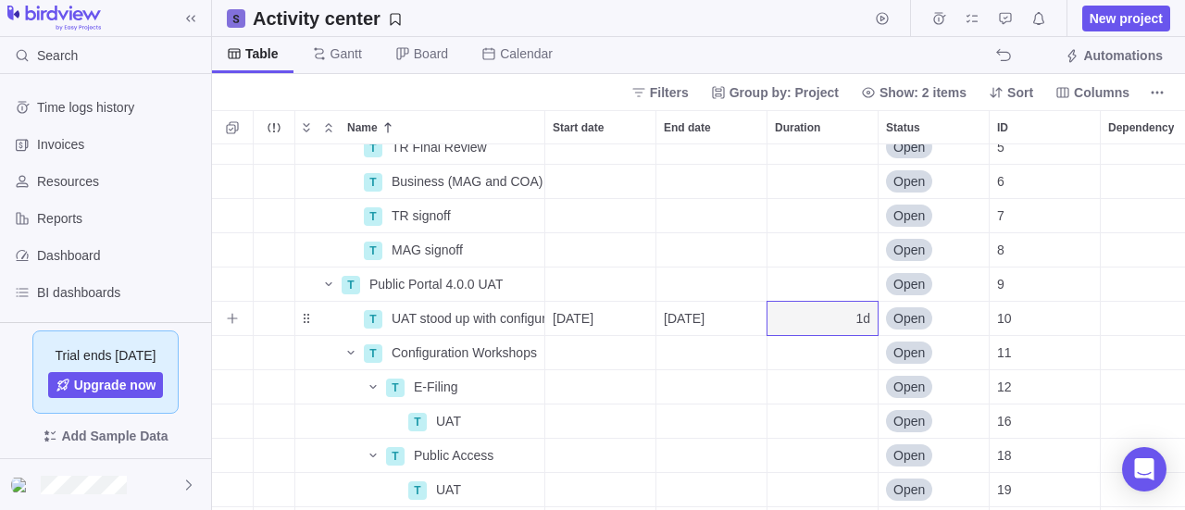
click at [1117, 320] on div "Dependency" at bounding box center [1156, 318] width 110 height 33
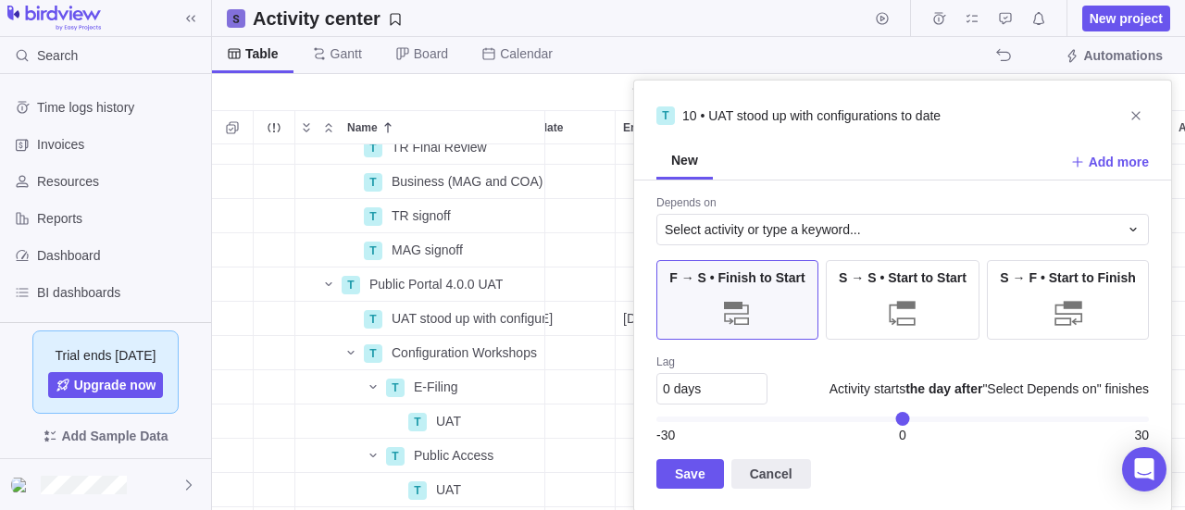
click at [772, 197] on div "Depends on" at bounding box center [902, 204] width 493 height 19
click at [726, 203] on div "Depends on" at bounding box center [902, 204] width 493 height 19
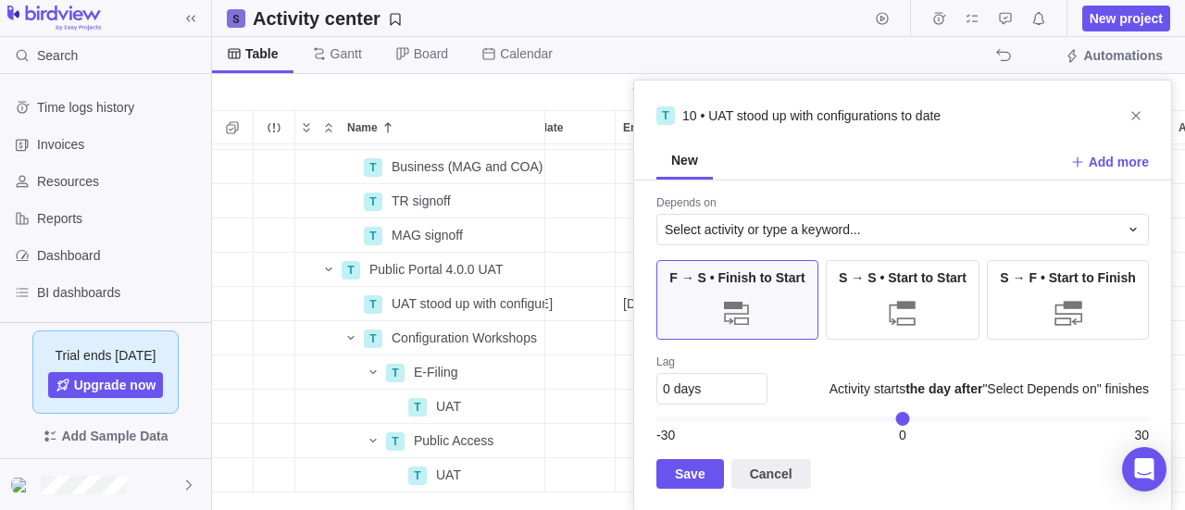
scroll to position [179, 41]
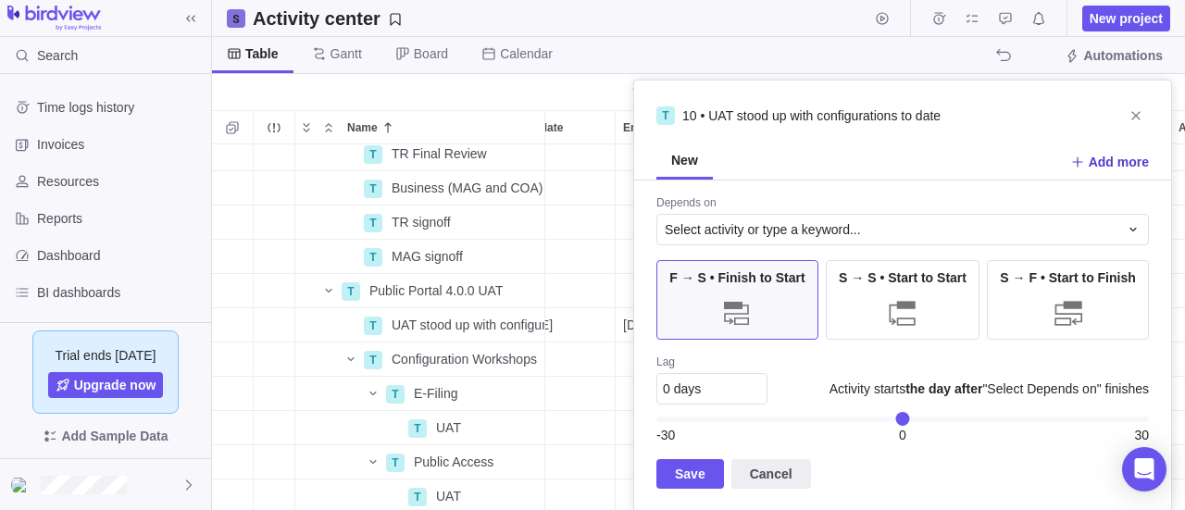
click at [1076, 161] on icon at bounding box center [1077, 161] width 10 height 10
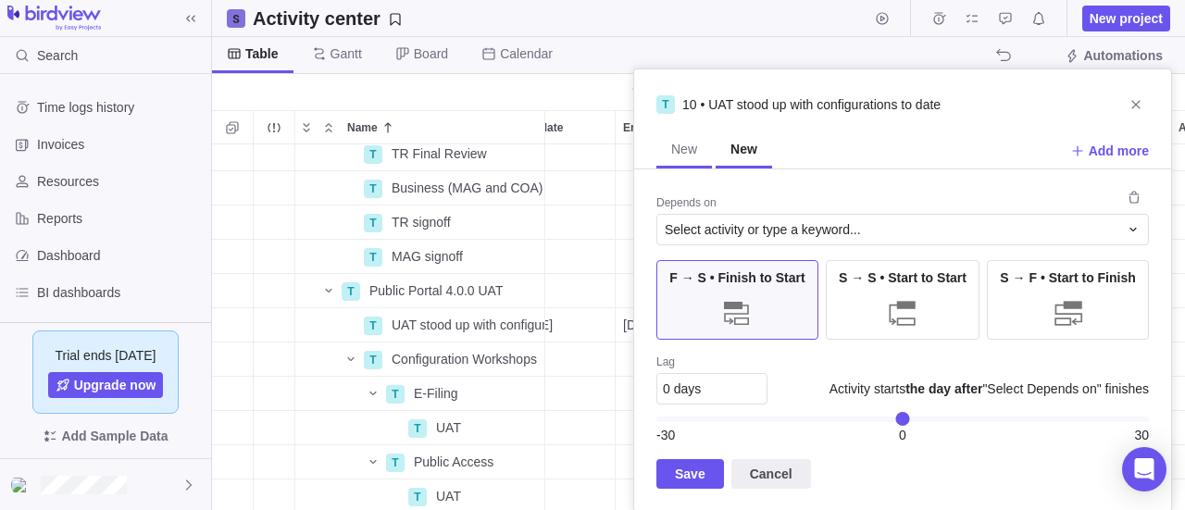
click at [671, 147] on span "New" at bounding box center [684, 149] width 26 height 19
click at [726, 225] on span "Select activity or type a keyword..." at bounding box center [763, 229] width 196 height 19
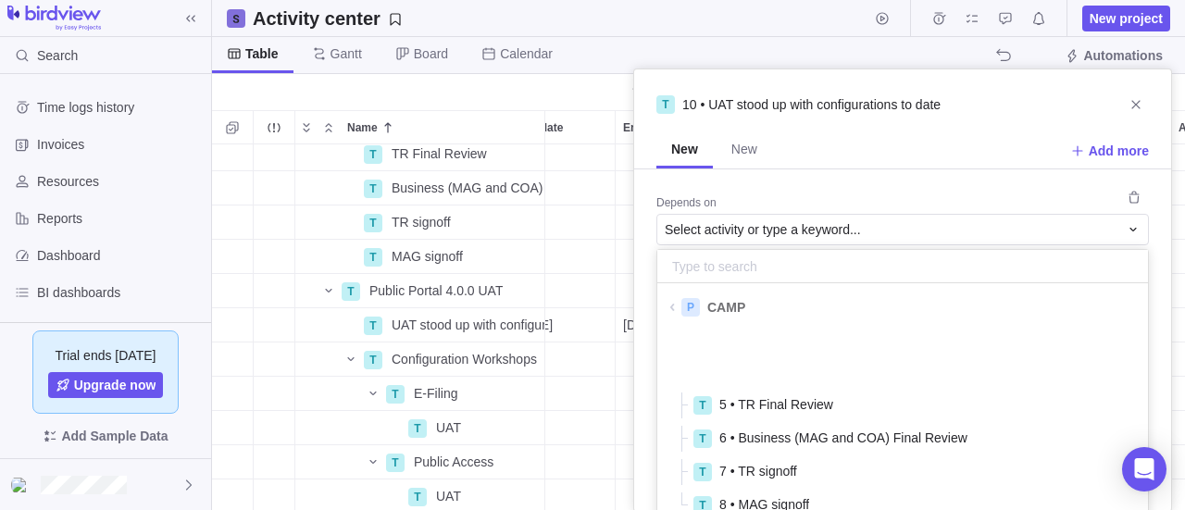
scroll to position [185, 0]
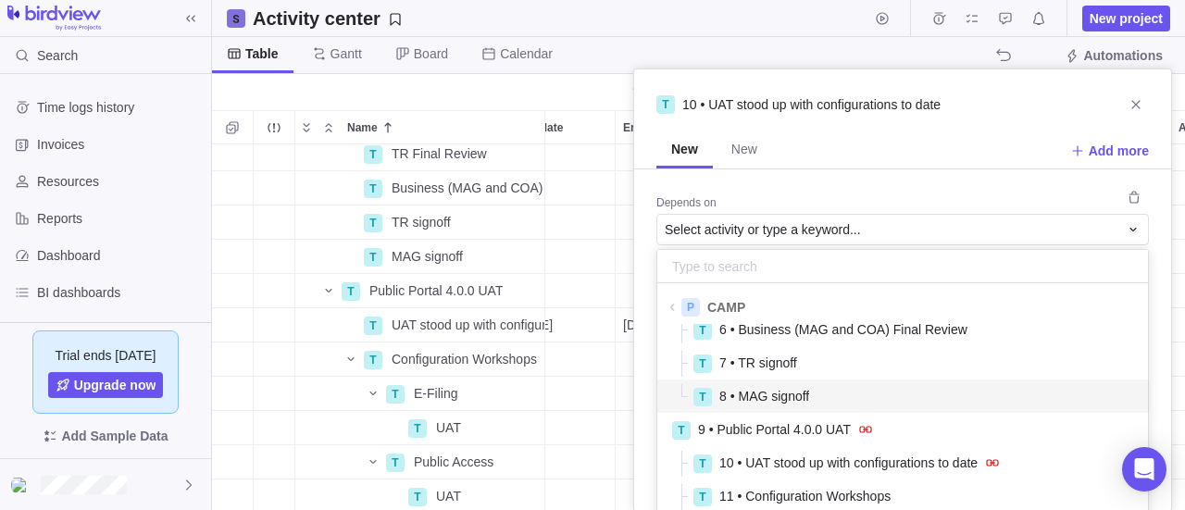
click at [767, 394] on span "8 • MAG signoff" at bounding box center [764, 396] width 90 height 19
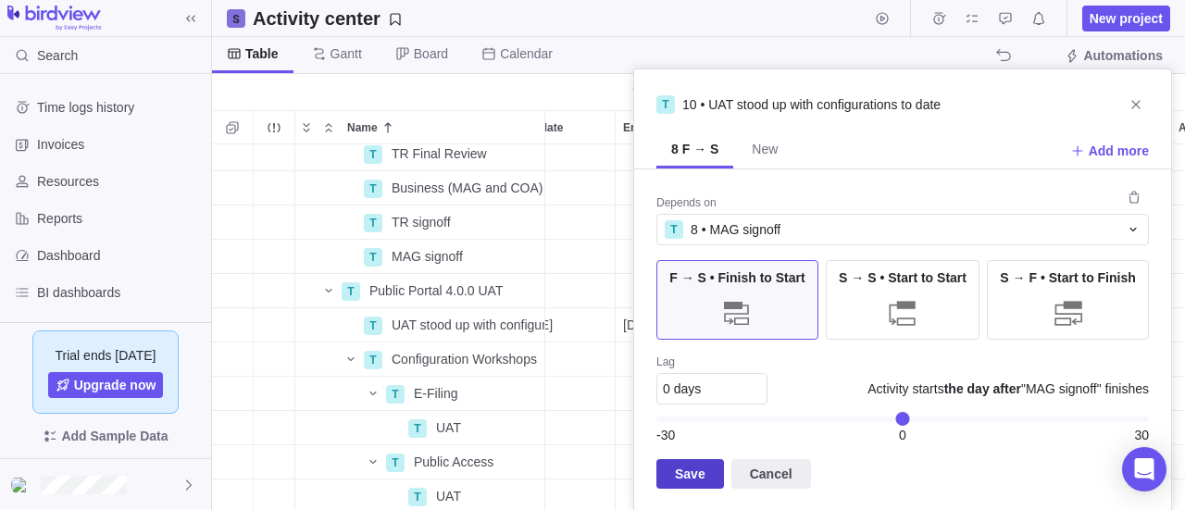
click at [683, 475] on span "Save" at bounding box center [690, 474] width 31 height 22
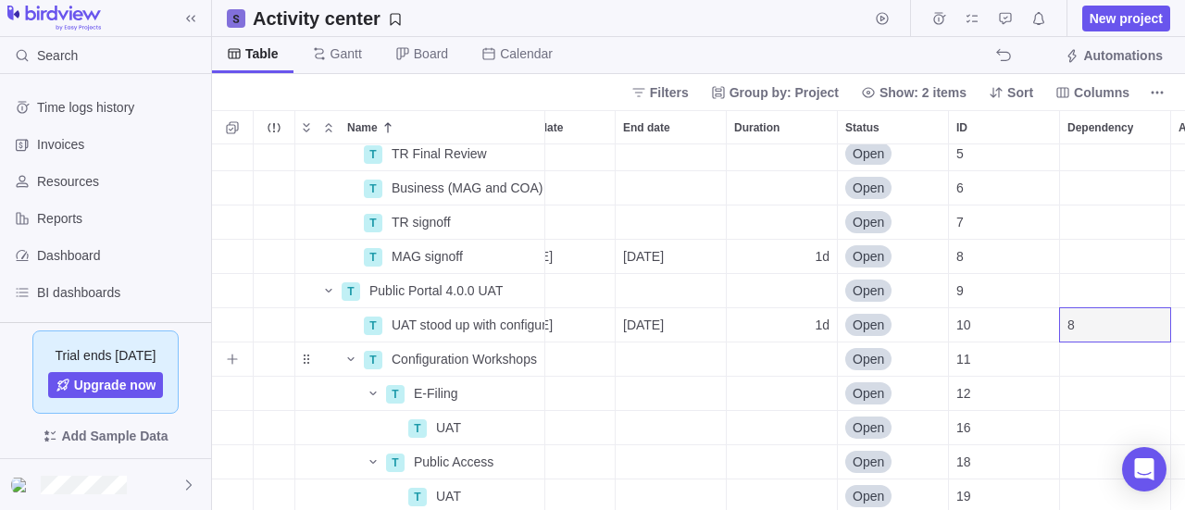
click at [1093, 357] on div "Dependency" at bounding box center [1115, 359] width 110 height 33
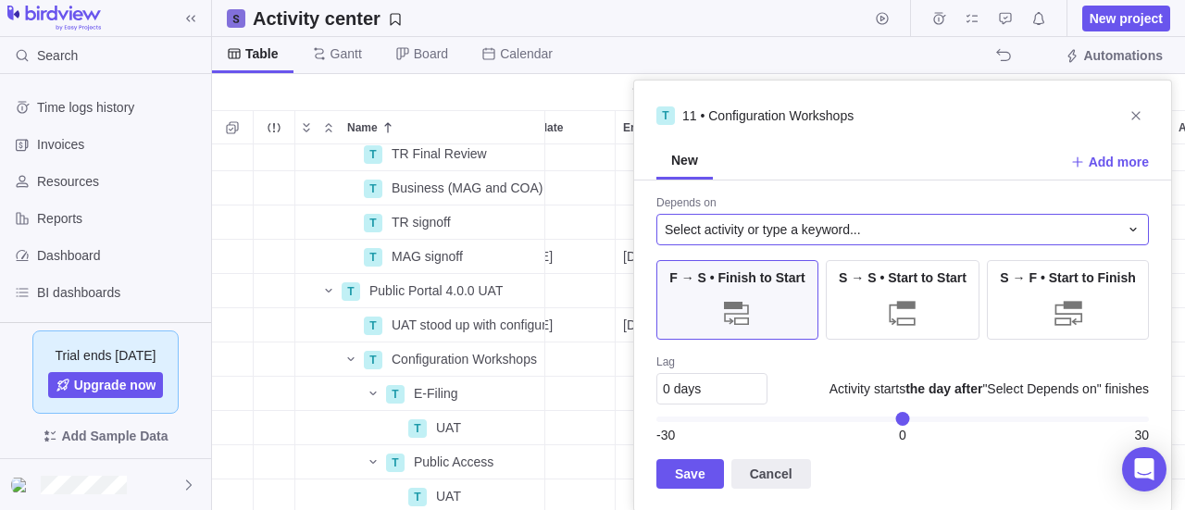
click at [731, 225] on span "Select activity or type a keyword..." at bounding box center [763, 229] width 196 height 19
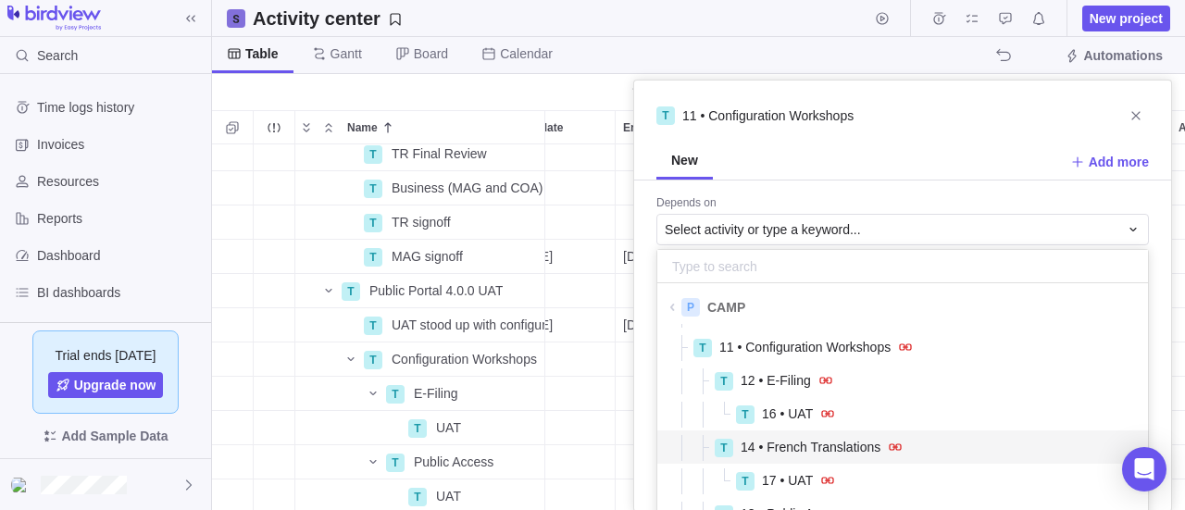
scroll to position [278, 0]
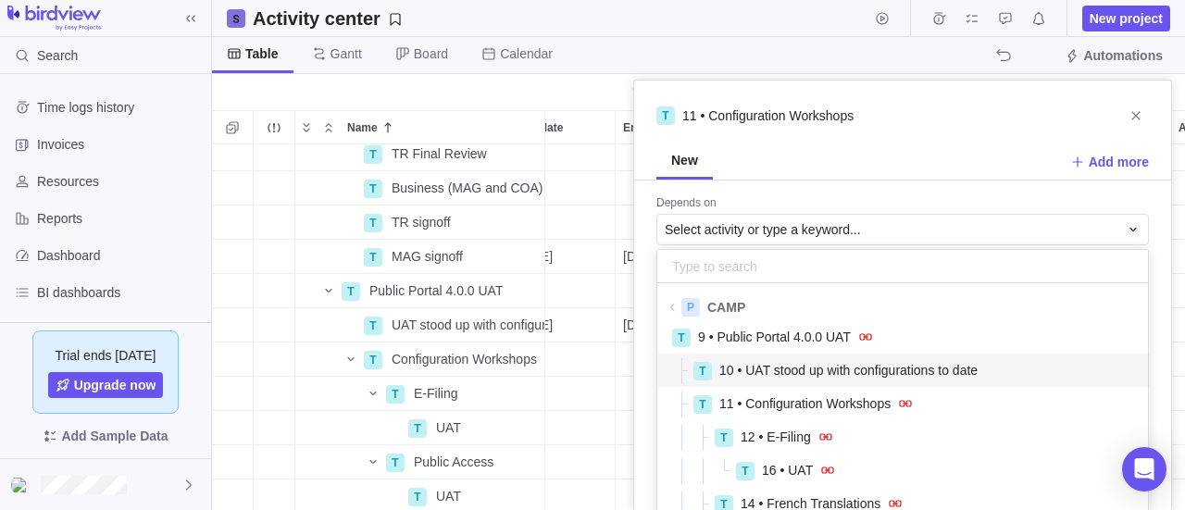
click at [763, 375] on span "10 • UAT stood up with configurations to date" at bounding box center [848, 370] width 258 height 19
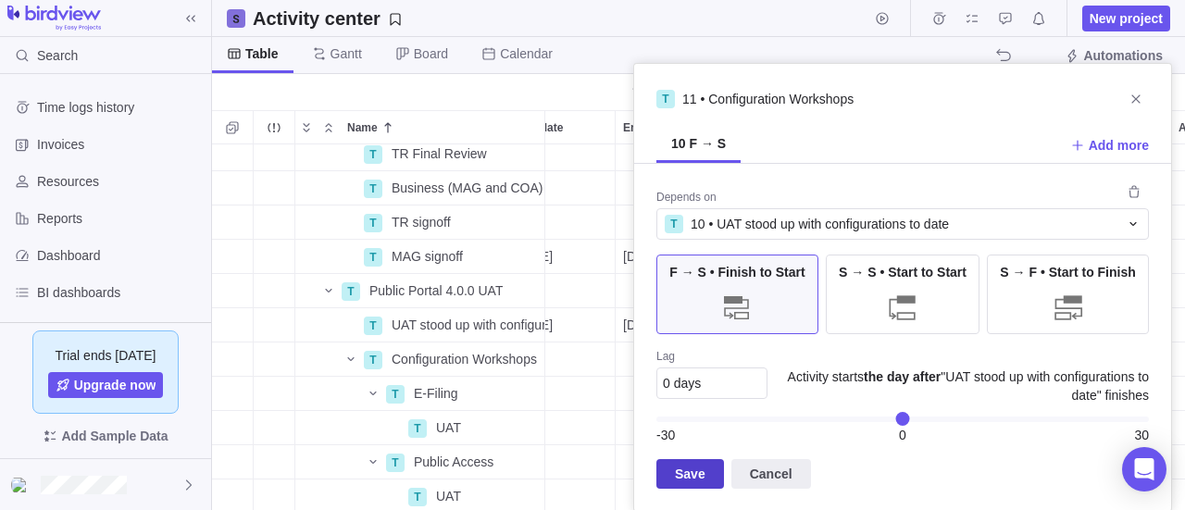
click at [715, 475] on span "Save" at bounding box center [690, 474] width 68 height 30
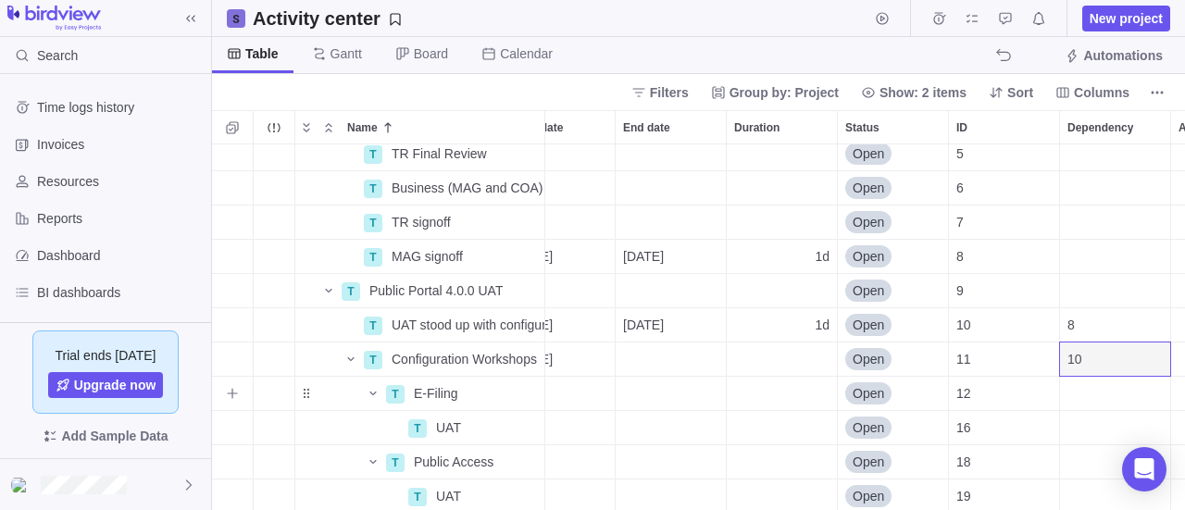
click at [1096, 397] on div "Dependency" at bounding box center [1115, 393] width 110 height 33
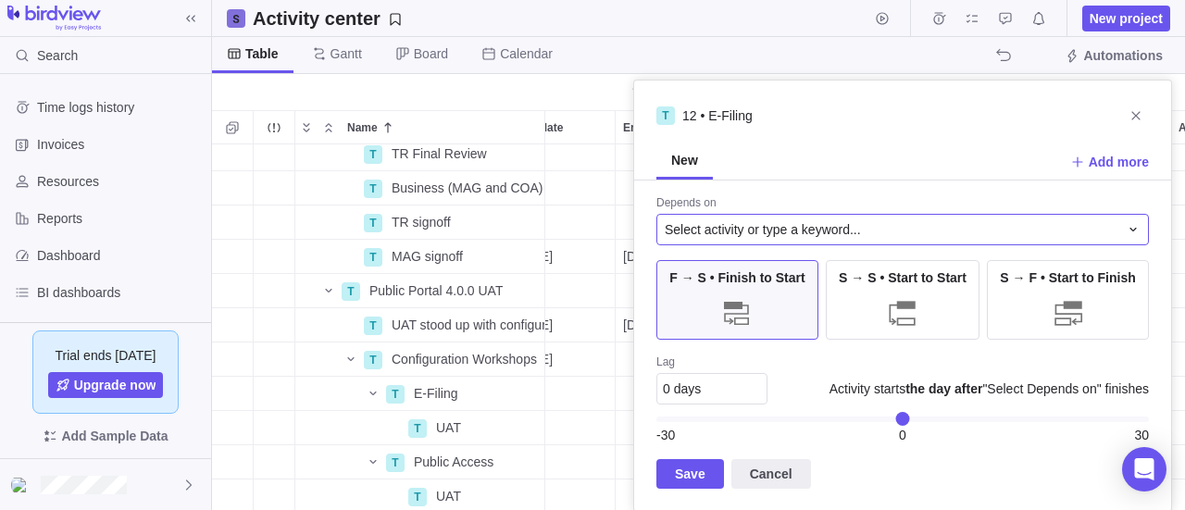
click at [754, 232] on span "Select activity or type a keyword..." at bounding box center [763, 229] width 196 height 19
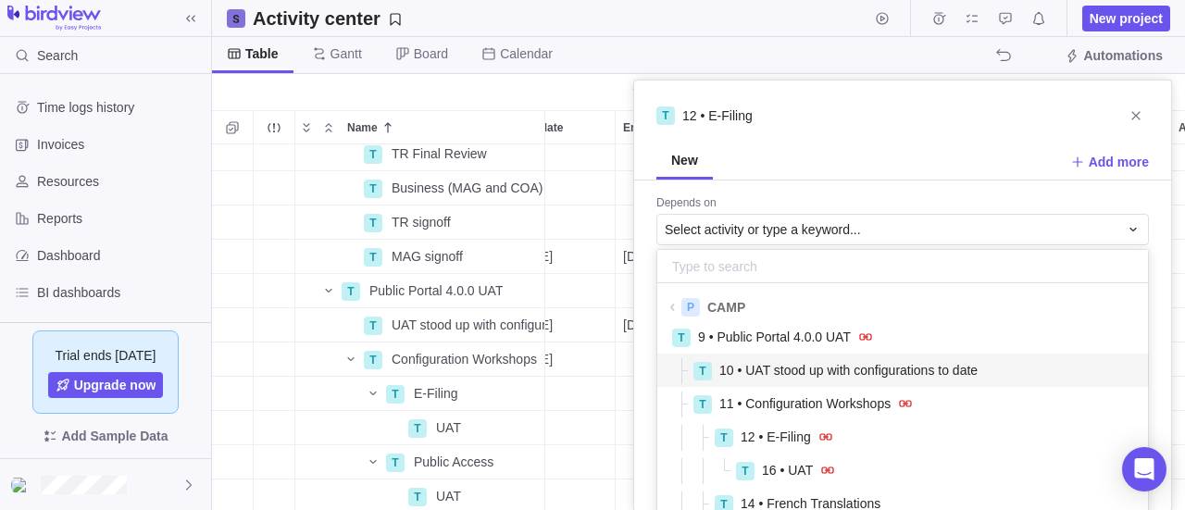
click at [780, 373] on span "10 • UAT stood up with configurations to date" at bounding box center [848, 370] width 258 height 19
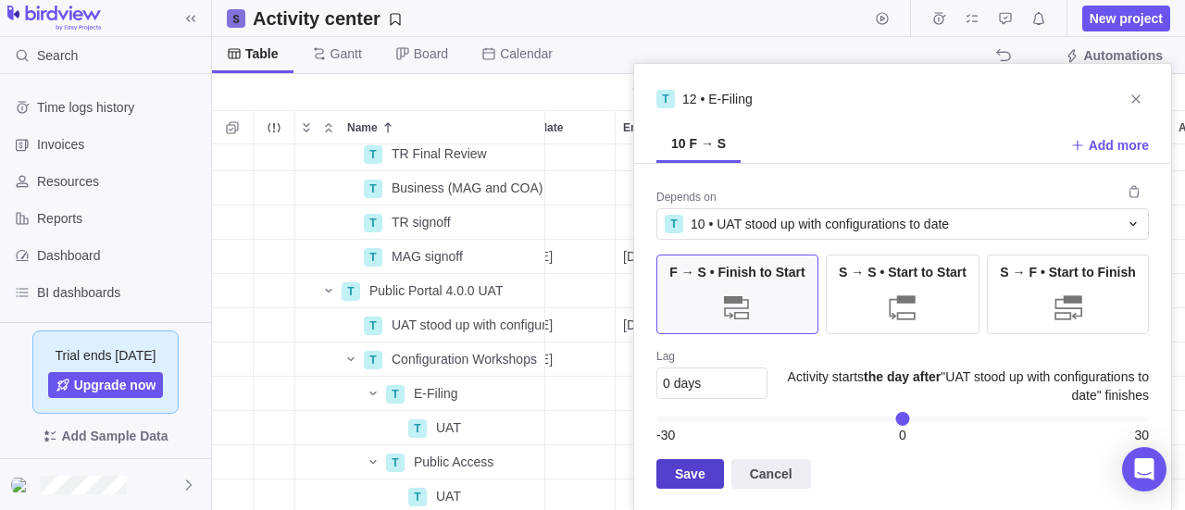
click at [693, 473] on span "Save" at bounding box center [690, 474] width 31 height 22
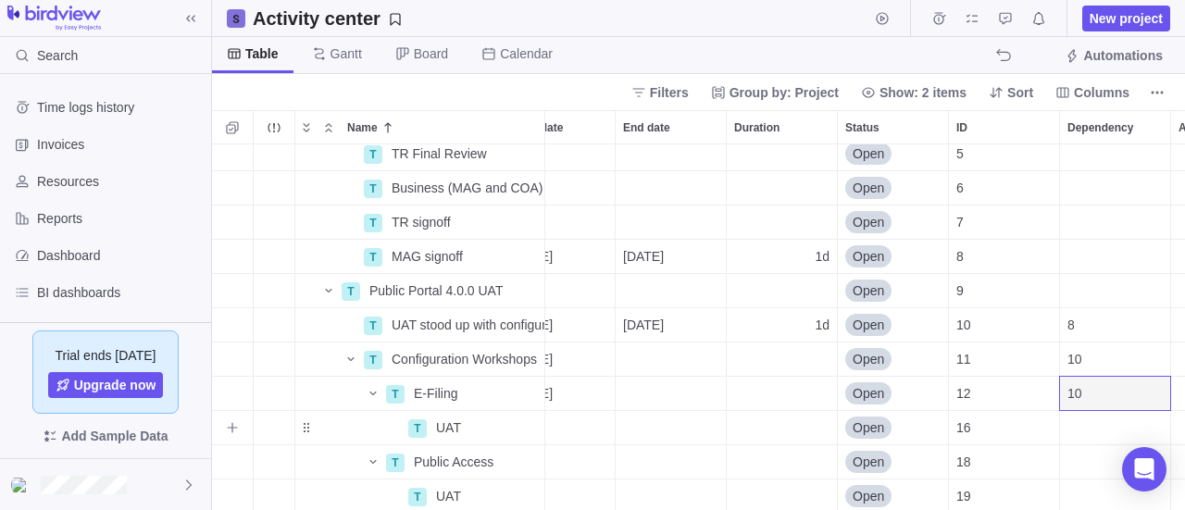
click at [1100, 431] on div "Dependency" at bounding box center [1115, 427] width 110 height 33
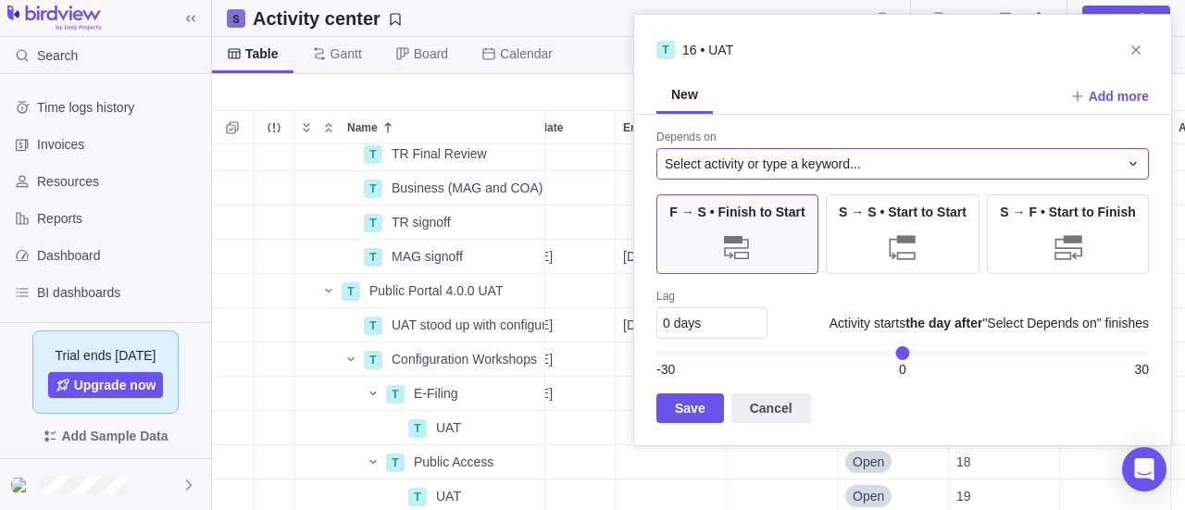
click at [737, 164] on span "Select activity or type a keyword..." at bounding box center [763, 164] width 196 height 19
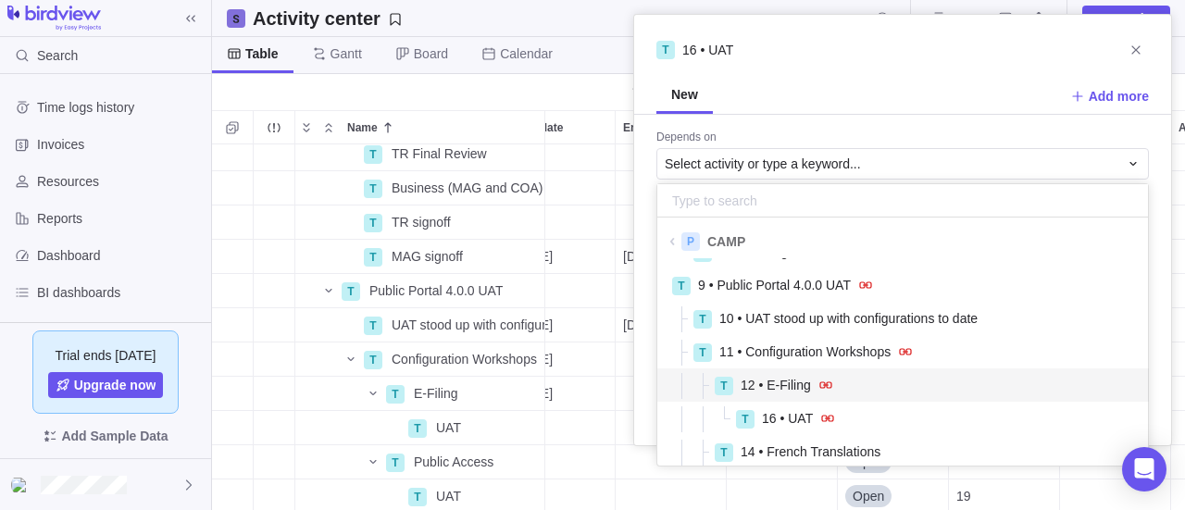
scroll to position [293, 0]
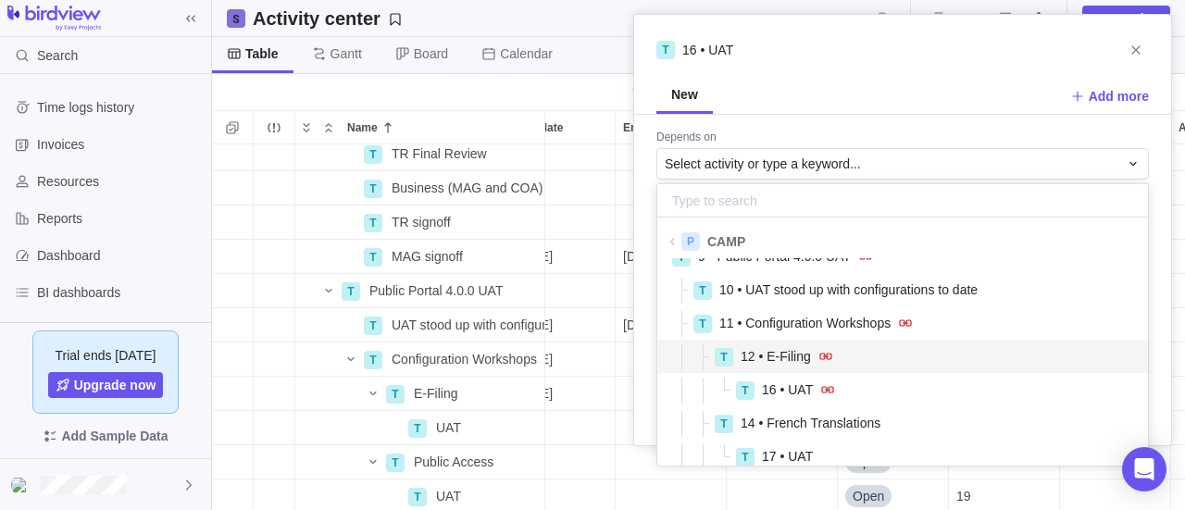
click at [789, 355] on span "12 • E-Filing" at bounding box center [776, 356] width 70 height 19
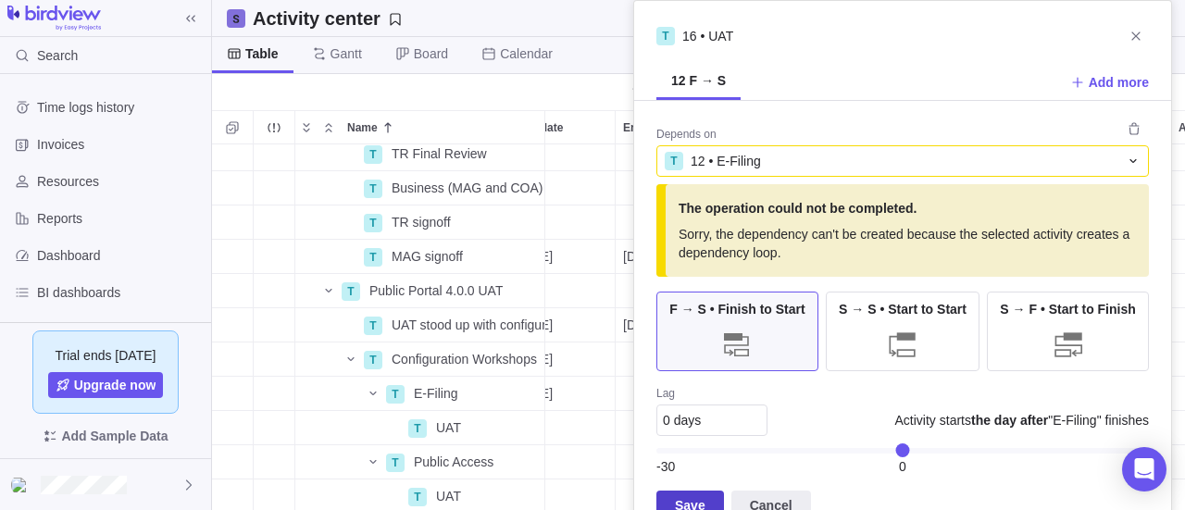
click at [696, 499] on span "Save" at bounding box center [690, 505] width 31 height 22
click at [789, 500] on span "Cancel" at bounding box center [771, 506] width 80 height 30
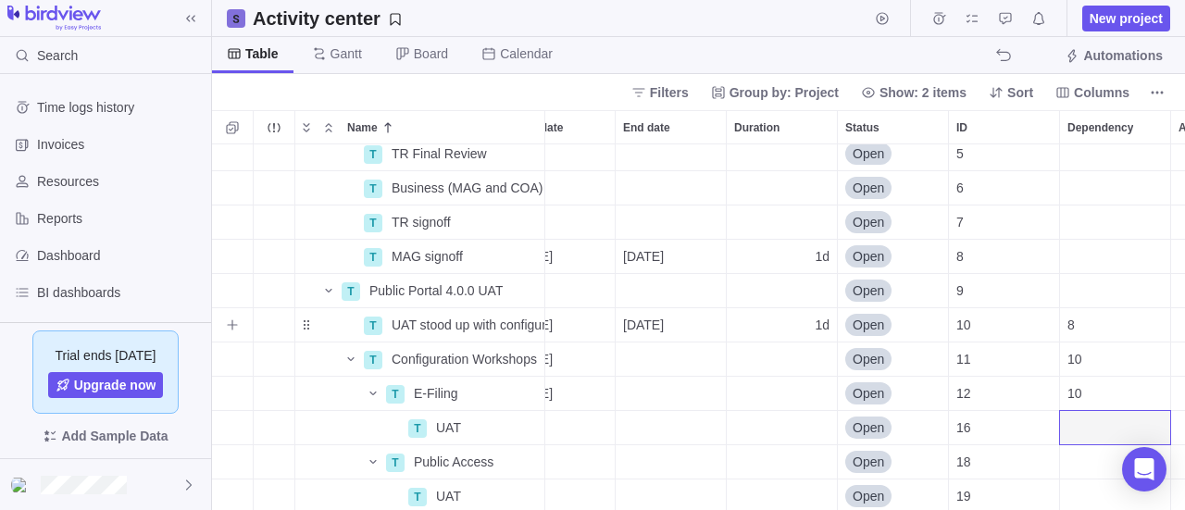
click at [744, 319] on div "1d" at bounding box center [782, 324] width 110 height 33
click at [752, 394] on div "P CAMP Details Open 1 T TB Sub and Amendment Details Open 1 T TB Sub Approved D…" at bounding box center [698, 327] width 973 height 367
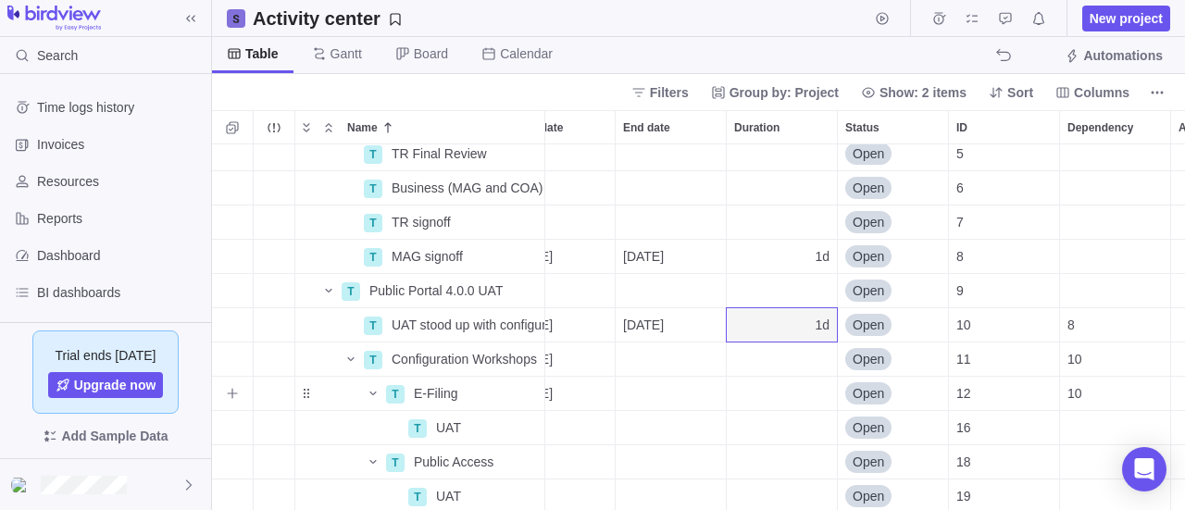
click at [752, 394] on div "Duration" at bounding box center [782, 393] width 110 height 33
type input "15"
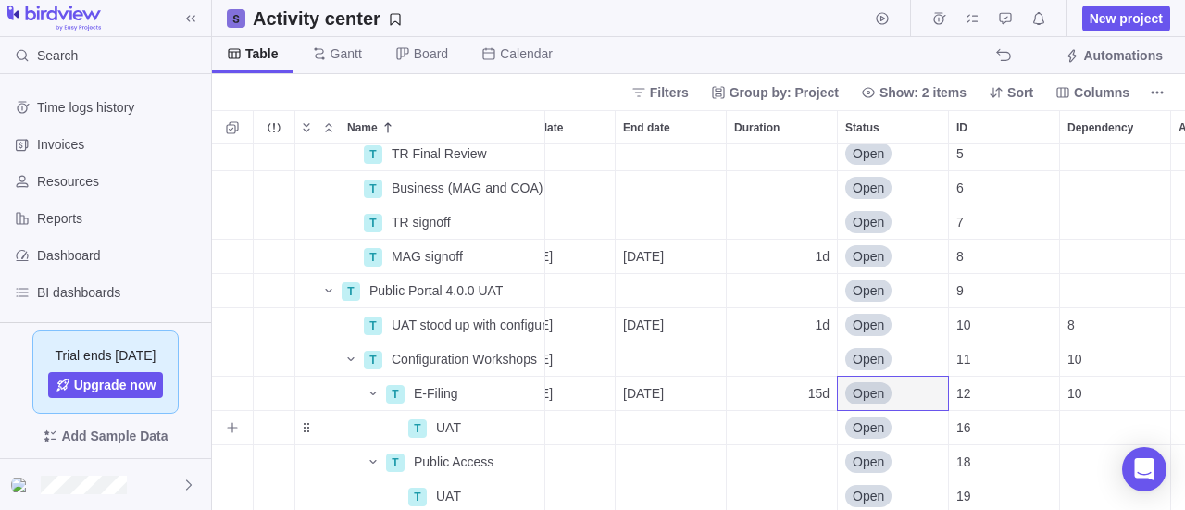
click at [1044, 427] on div "16" at bounding box center [1004, 427] width 110 height 33
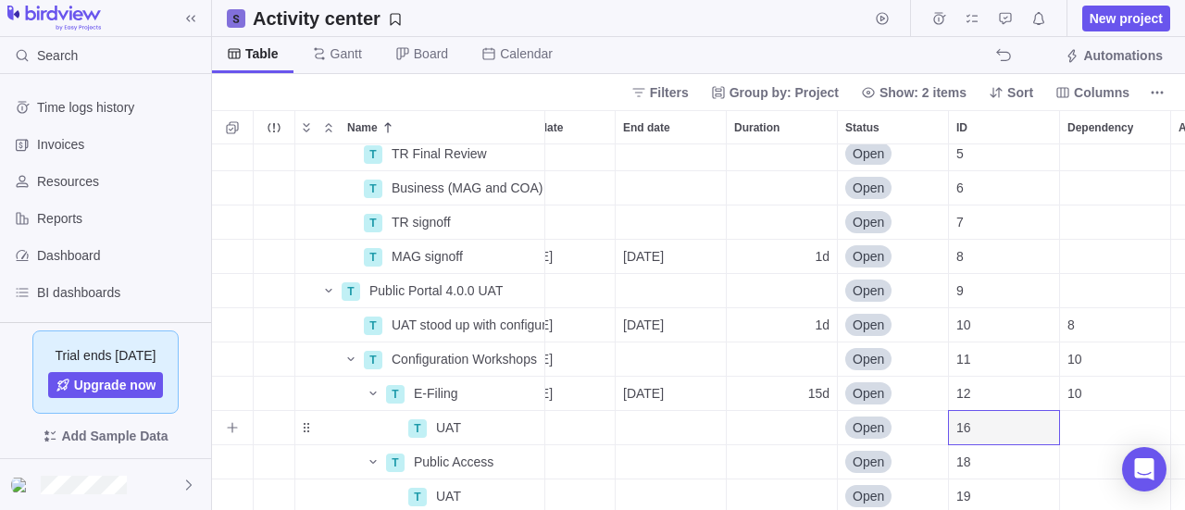
click at [1089, 426] on div "Dependency" at bounding box center [1115, 427] width 110 height 33
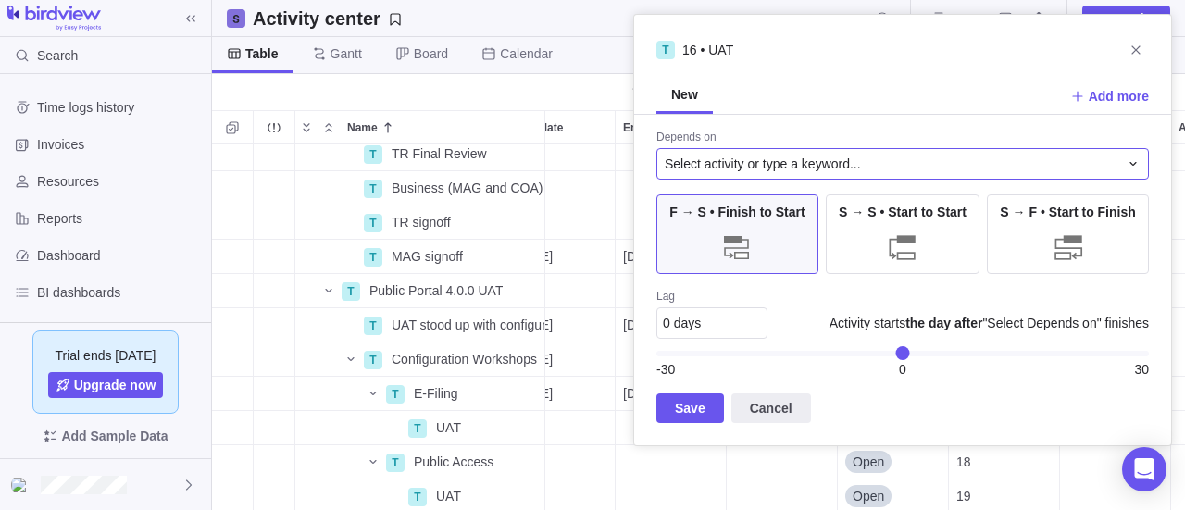
click at [724, 166] on span "Select activity or type a keyword..." at bounding box center [763, 164] width 196 height 19
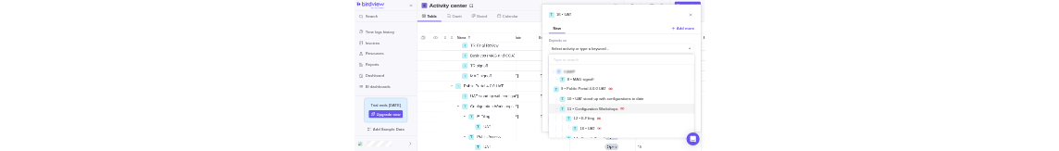
scroll to position [278, 0]
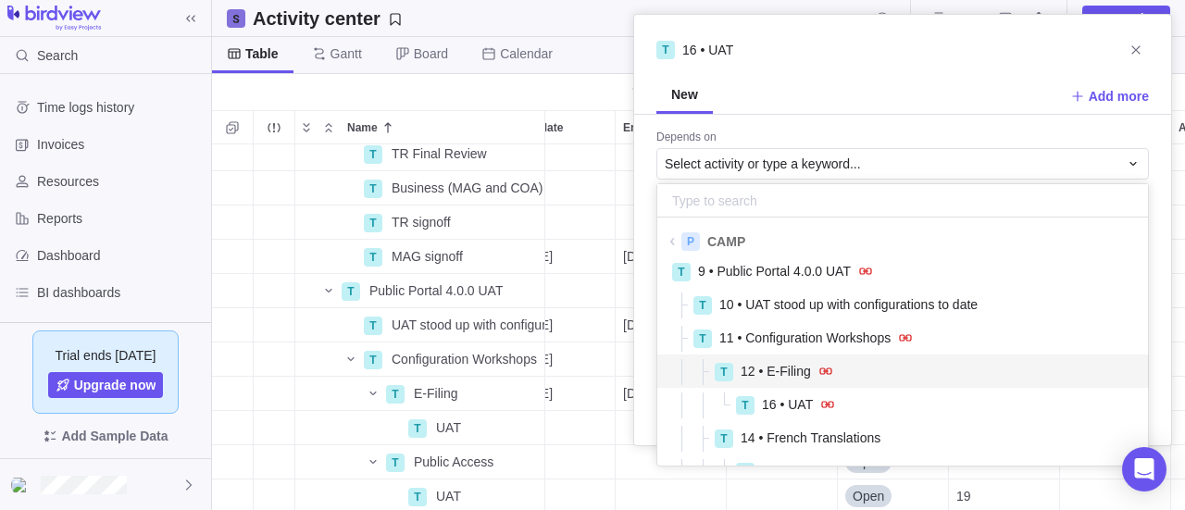
click at [788, 367] on span "12 • E-Filing" at bounding box center [776, 371] width 70 height 19
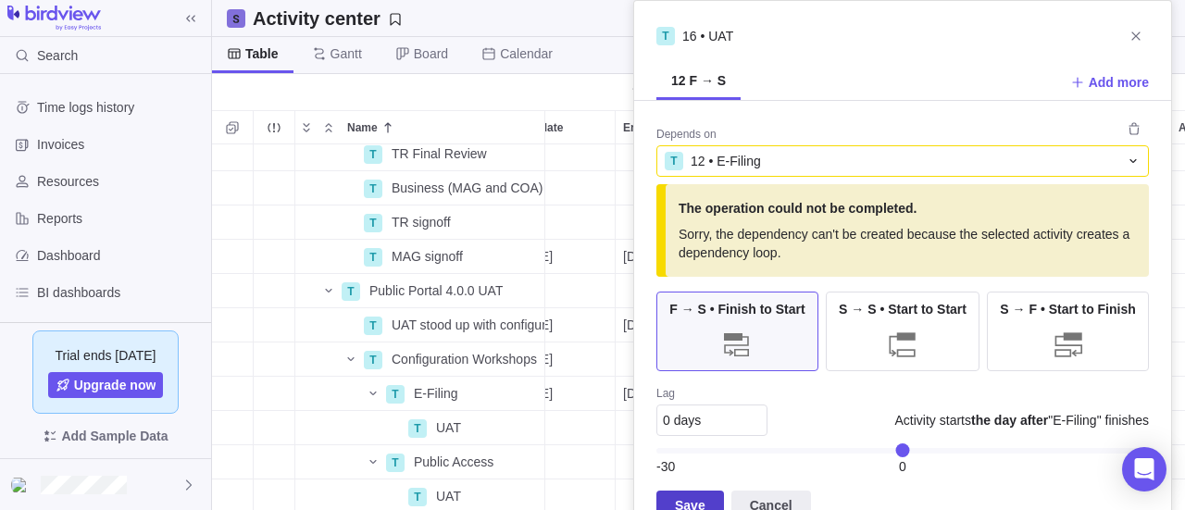
click at [705, 494] on span "Save" at bounding box center [690, 506] width 68 height 30
click at [704, 501] on span "Save" at bounding box center [690, 506] width 68 height 30
click at [761, 495] on span "Cancel" at bounding box center [771, 505] width 43 height 22
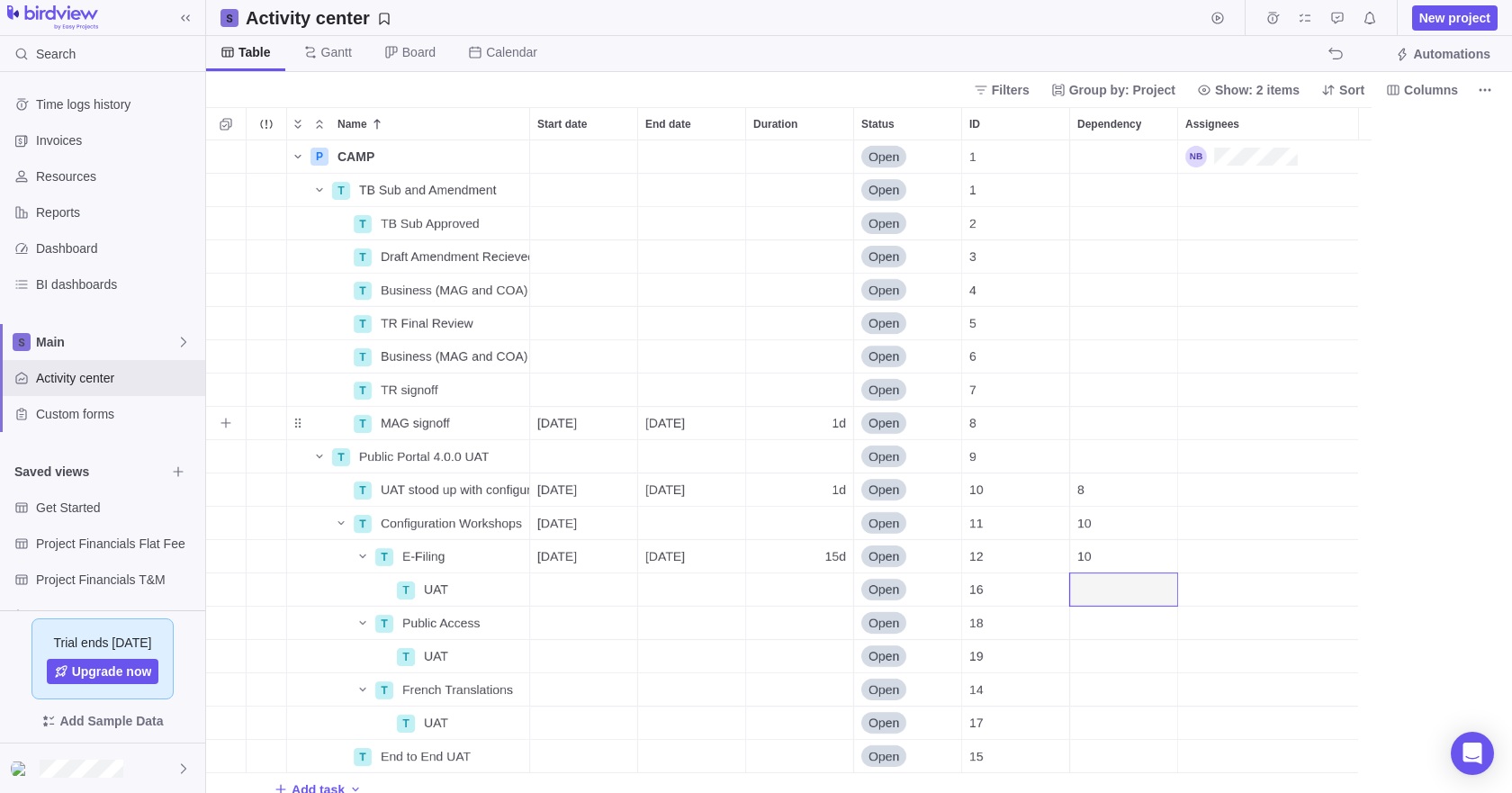
scroll to position [0, 0]
click at [574, 589] on div "Start date" at bounding box center [583, 589] width 107 height 32
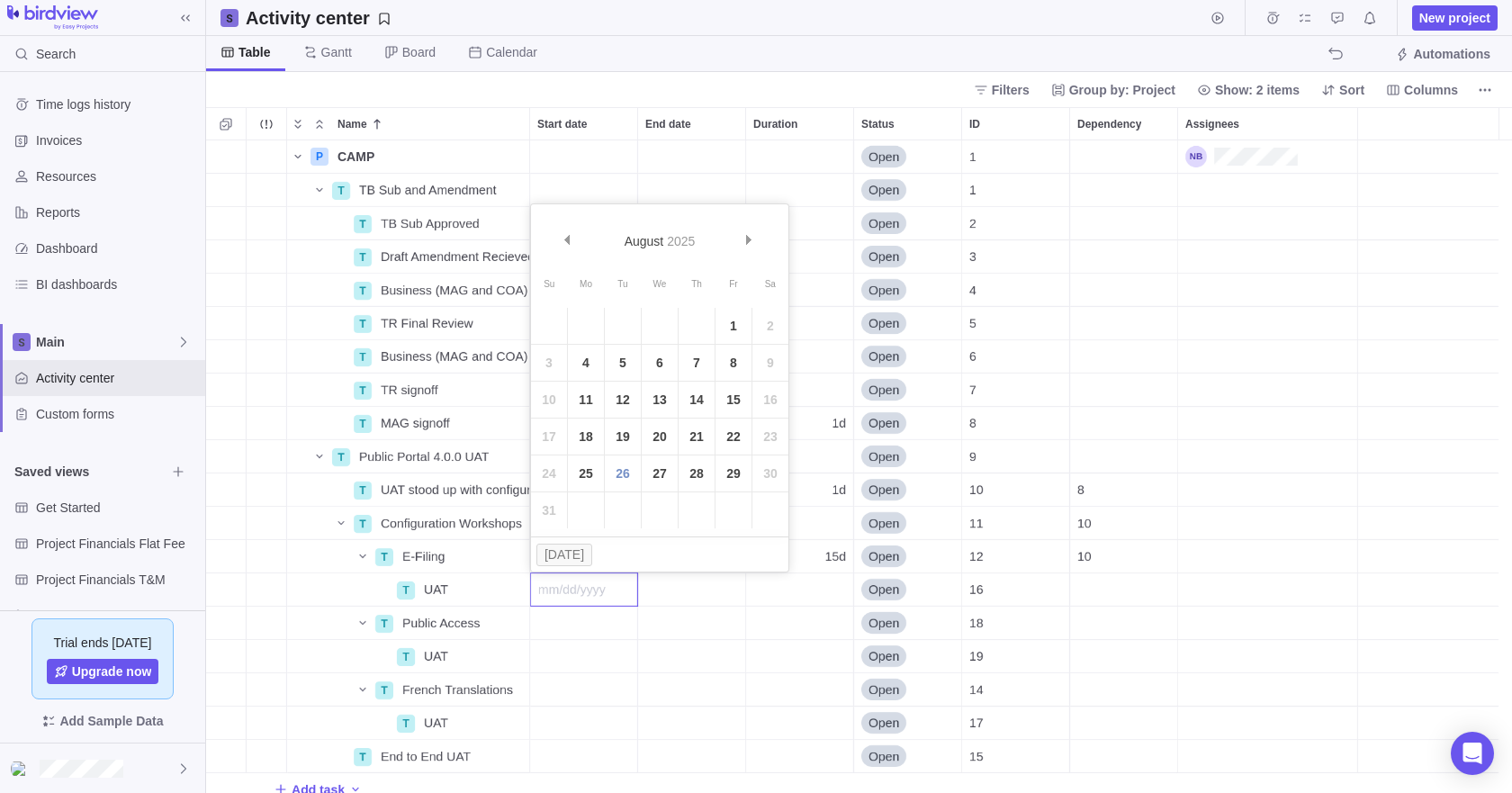
click at [1201, 290] on div "P CAMP Details Open 1 T TB Sub and Amendment Details Open 1 T TB Sub Approved D…" at bounding box center [859, 465] width 1306 height 652
click at [577, 492] on span "[DATE]" at bounding box center [557, 489] width 40 height 18
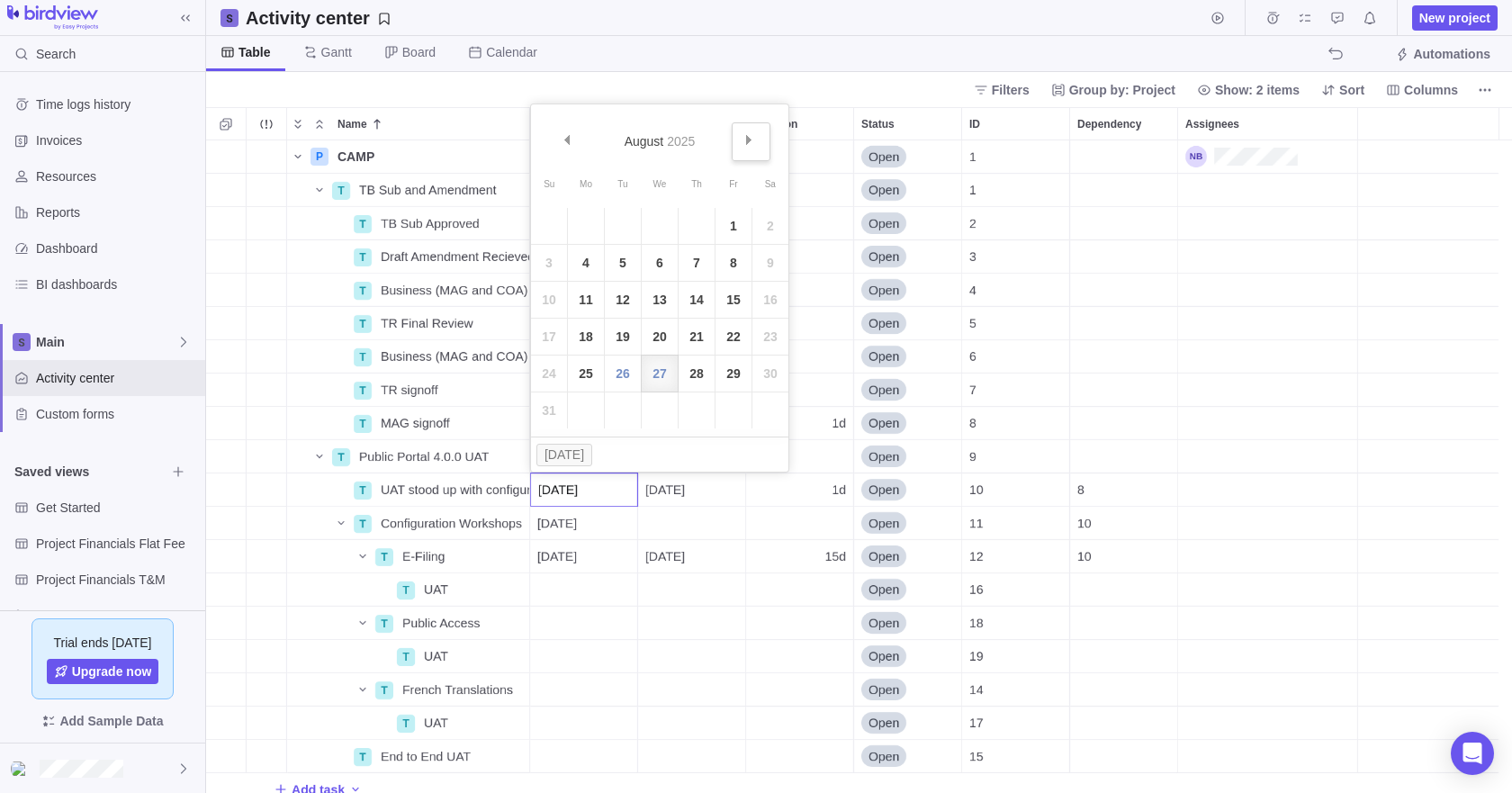
click at [759, 142] on link "Next" at bounding box center [751, 142] width 39 height 39
click at [668, 226] on link "1" at bounding box center [659, 225] width 36 height 36
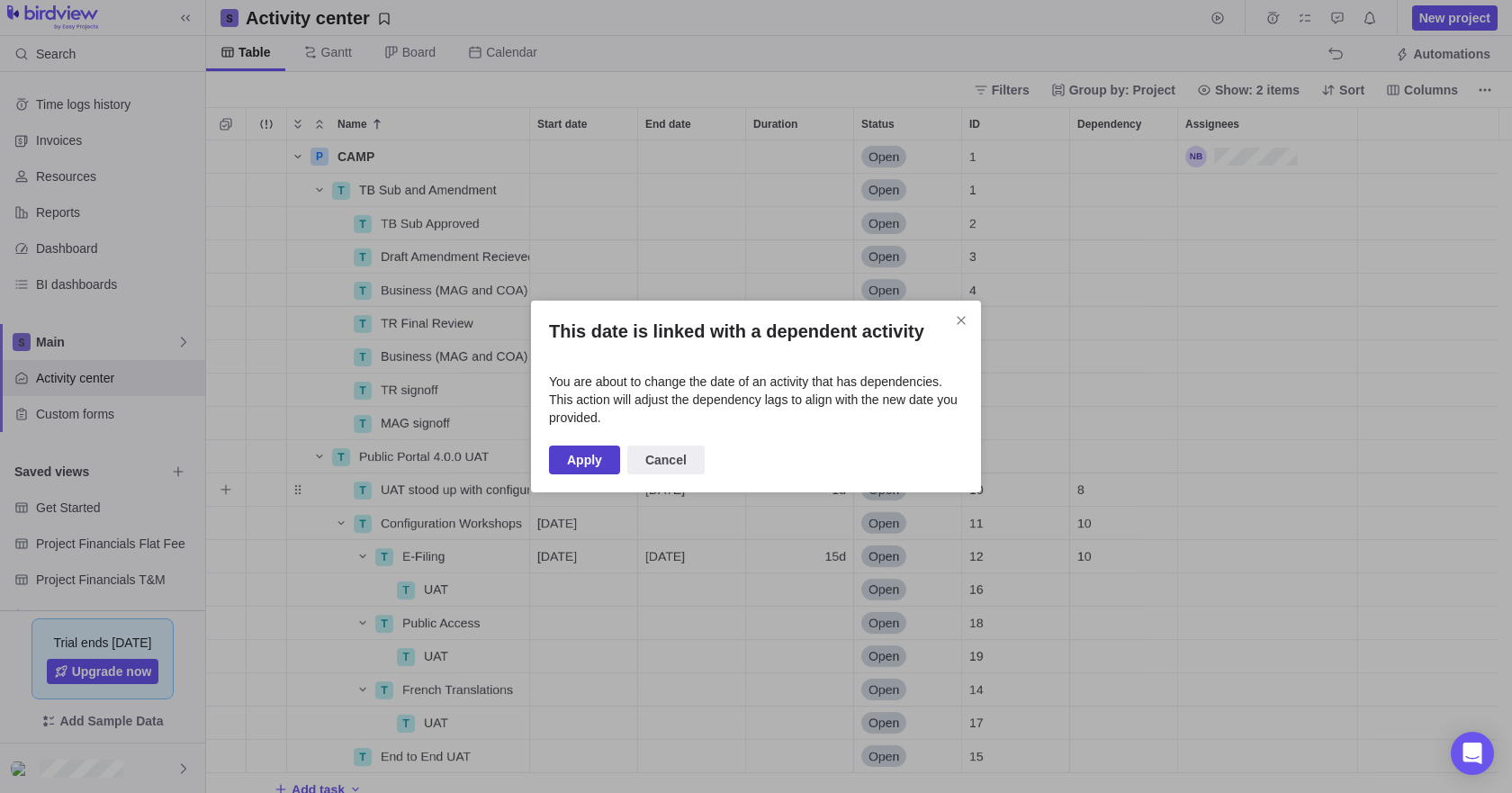
click at [589, 469] on span "Apply" at bounding box center [584, 460] width 35 height 21
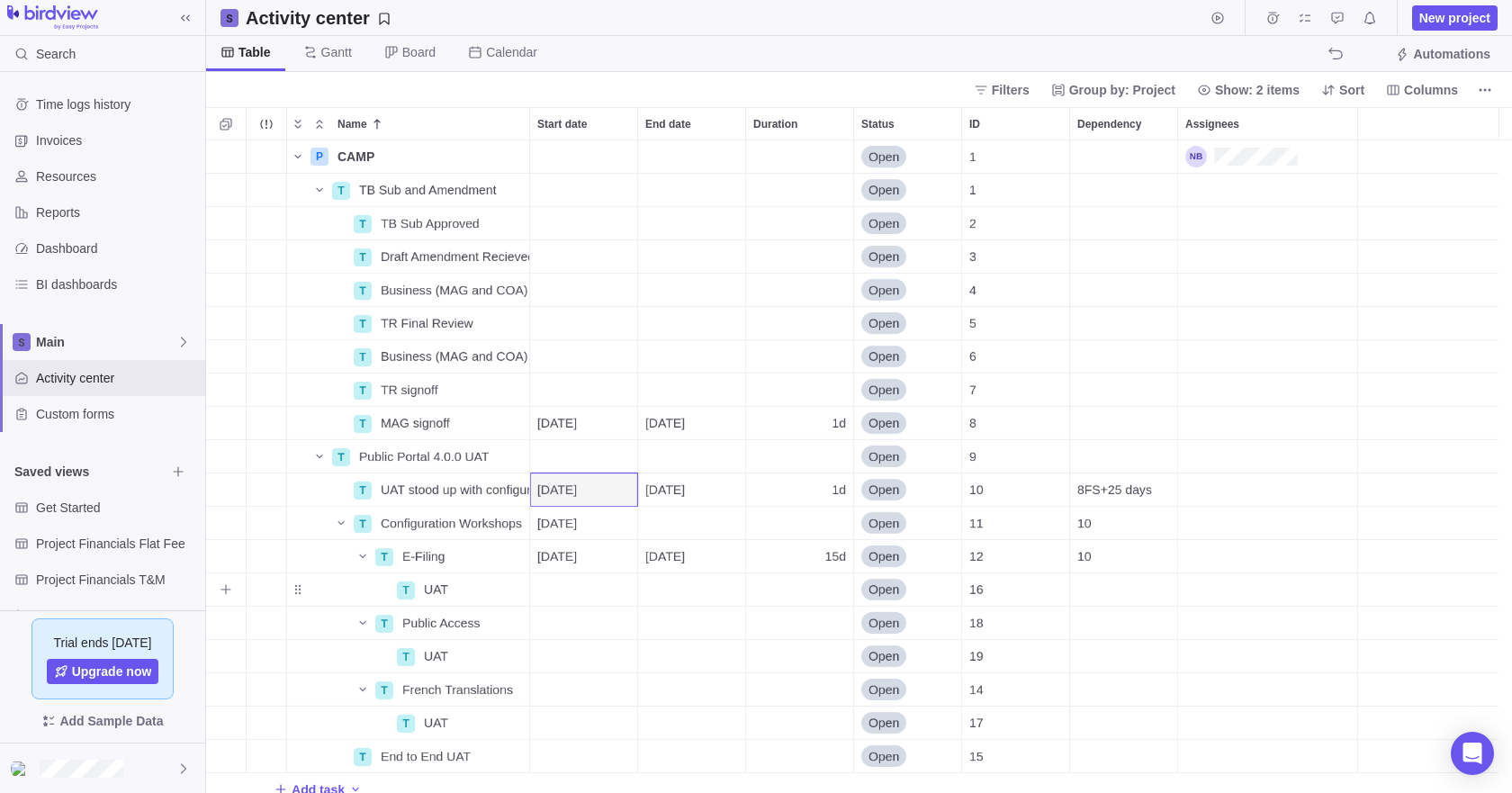
click at [607, 591] on div "Start date" at bounding box center [583, 589] width 107 height 32
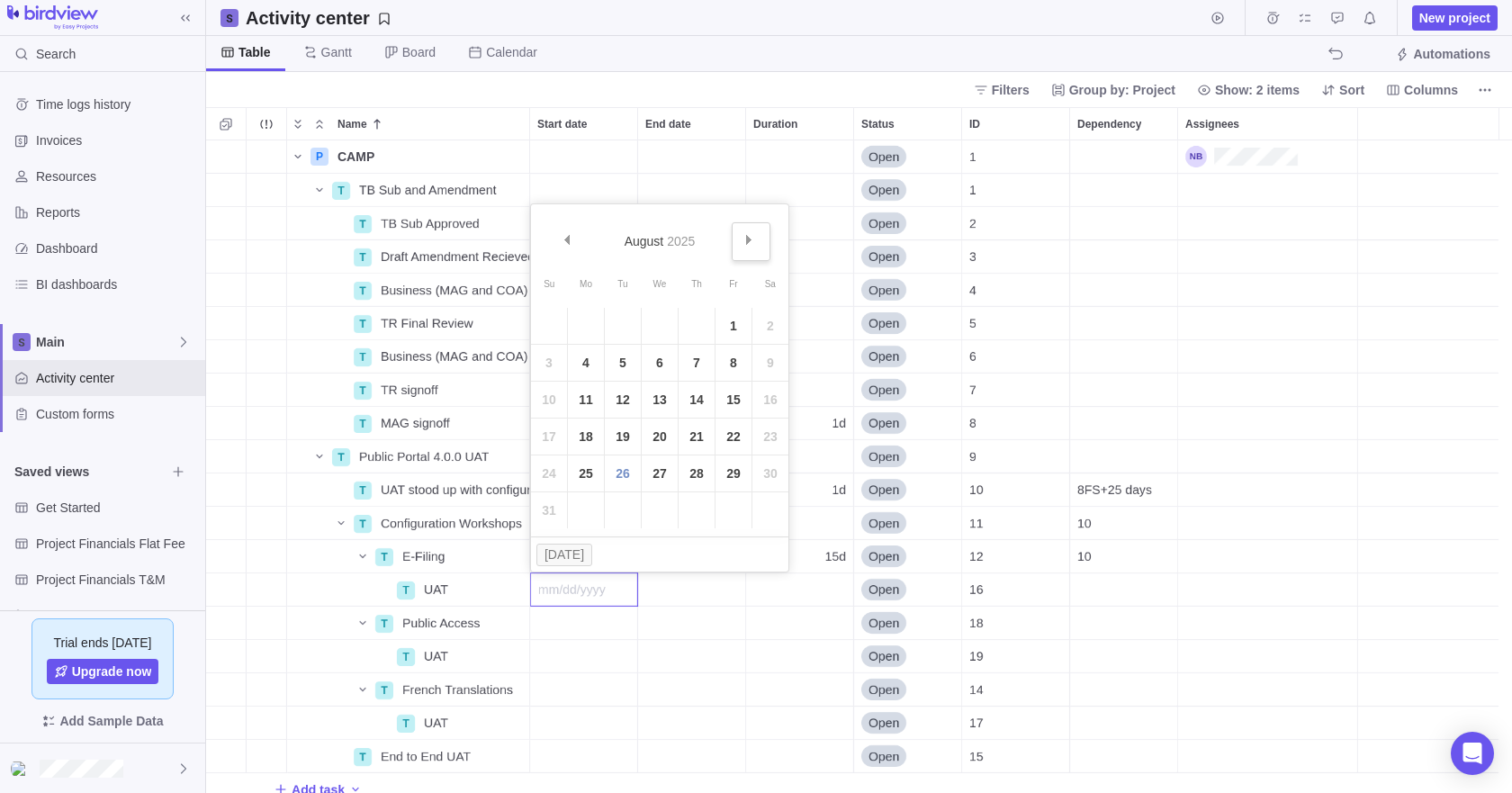
click at [754, 246] on link "Next" at bounding box center [751, 242] width 39 height 39
click at [696, 327] on link "2" at bounding box center [696, 326] width 36 height 36
click at [791, 586] on div "Duration" at bounding box center [800, 589] width 107 height 32
type input "15"
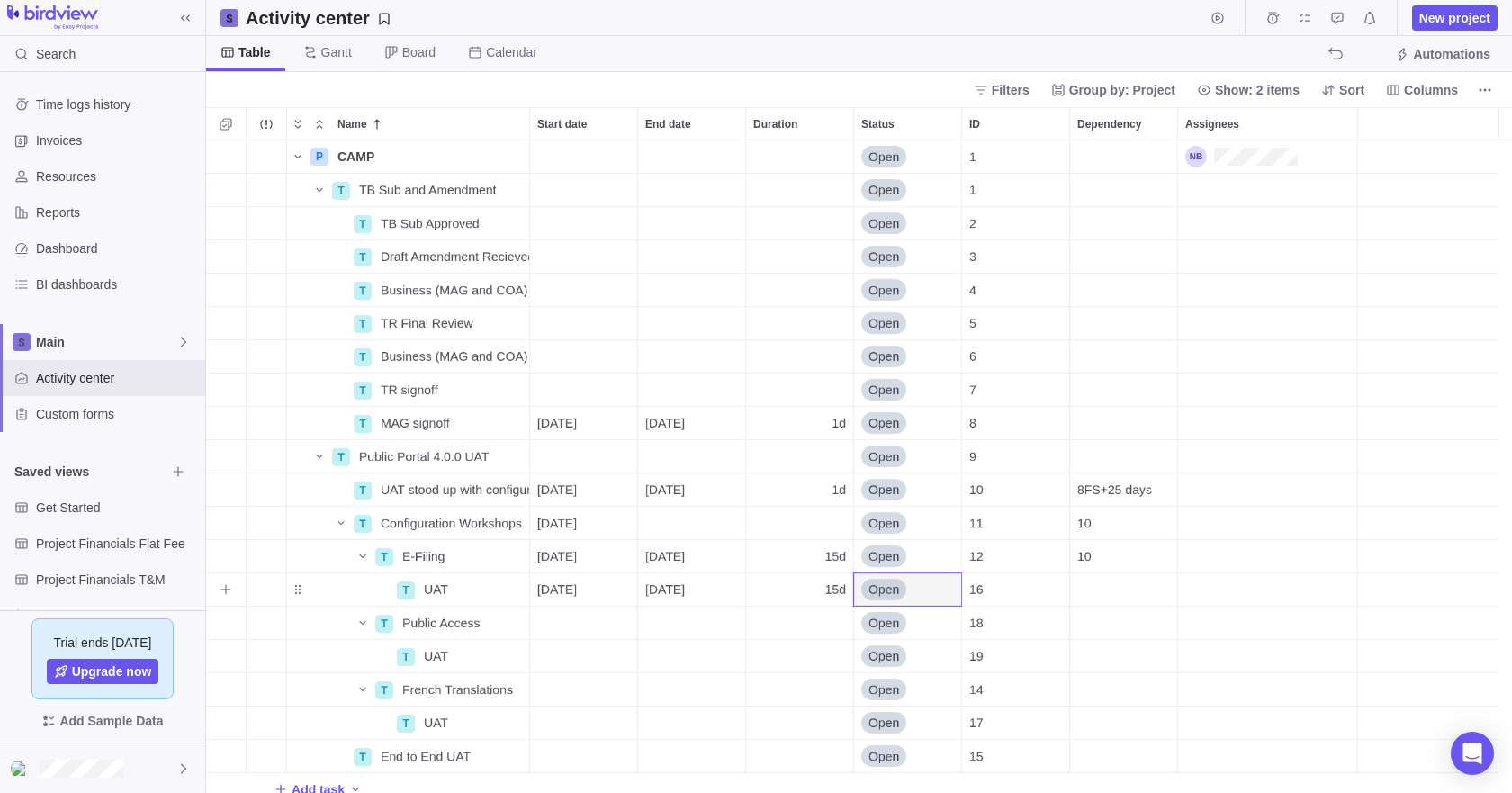
click at [1107, 592] on div "Dependency" at bounding box center [1123, 589] width 107 height 32
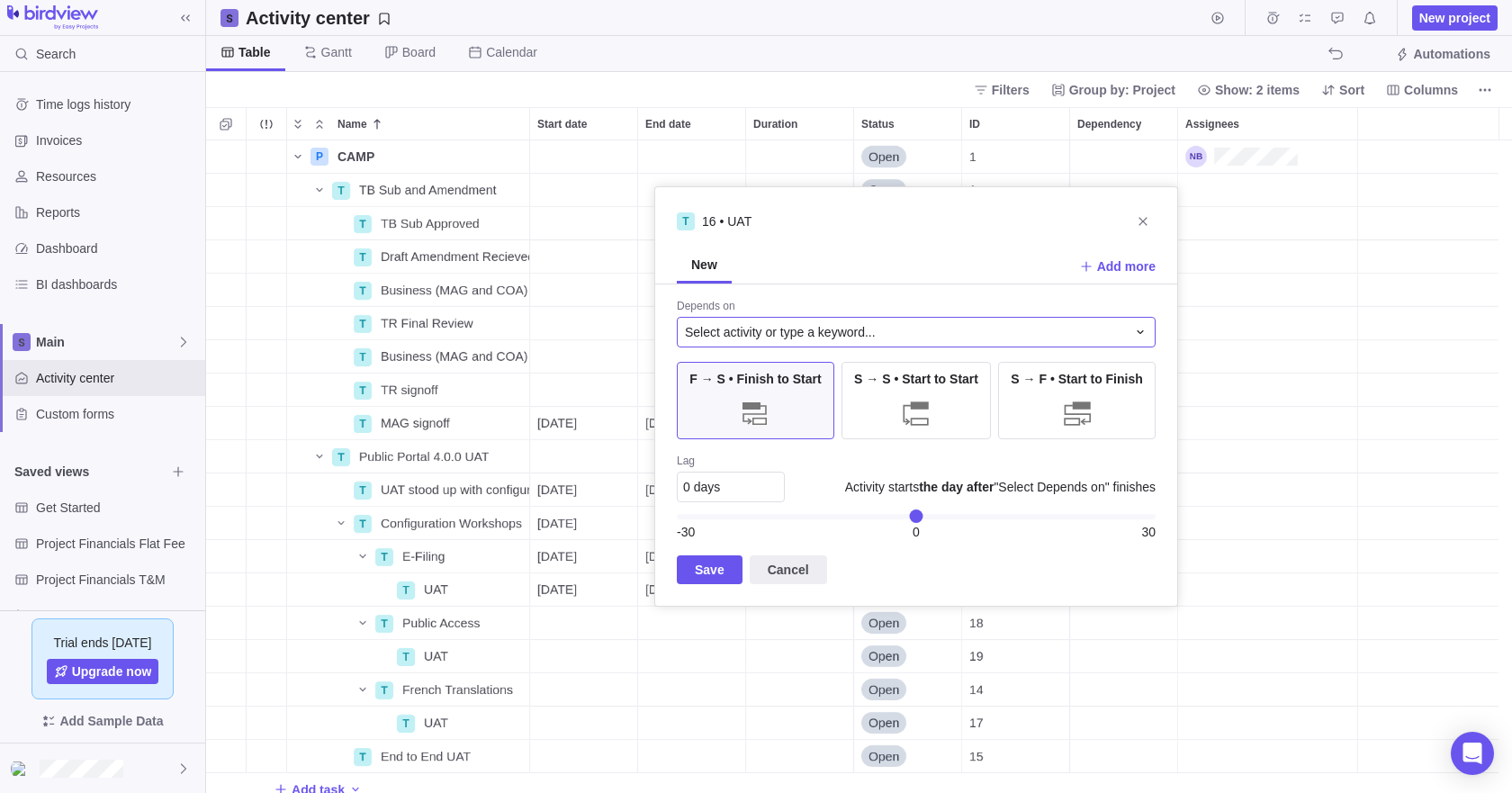
click at [734, 332] on span "Select activity or type a keyword..." at bounding box center [780, 331] width 190 height 18
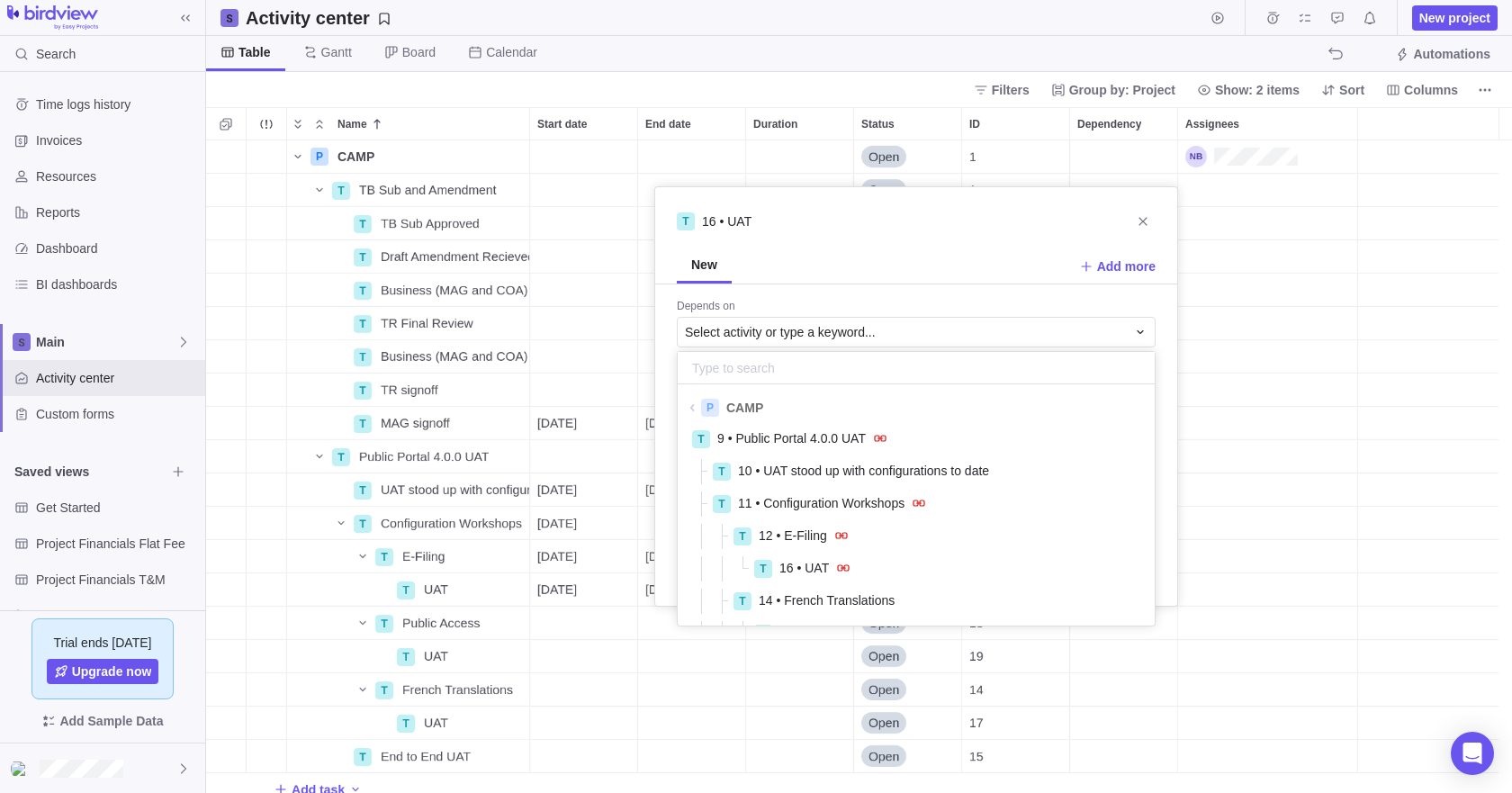
scroll to position [270, 0]
click at [782, 467] on span "10 • UAT stood up with configurations to date" at bounding box center [863, 468] width 251 height 18
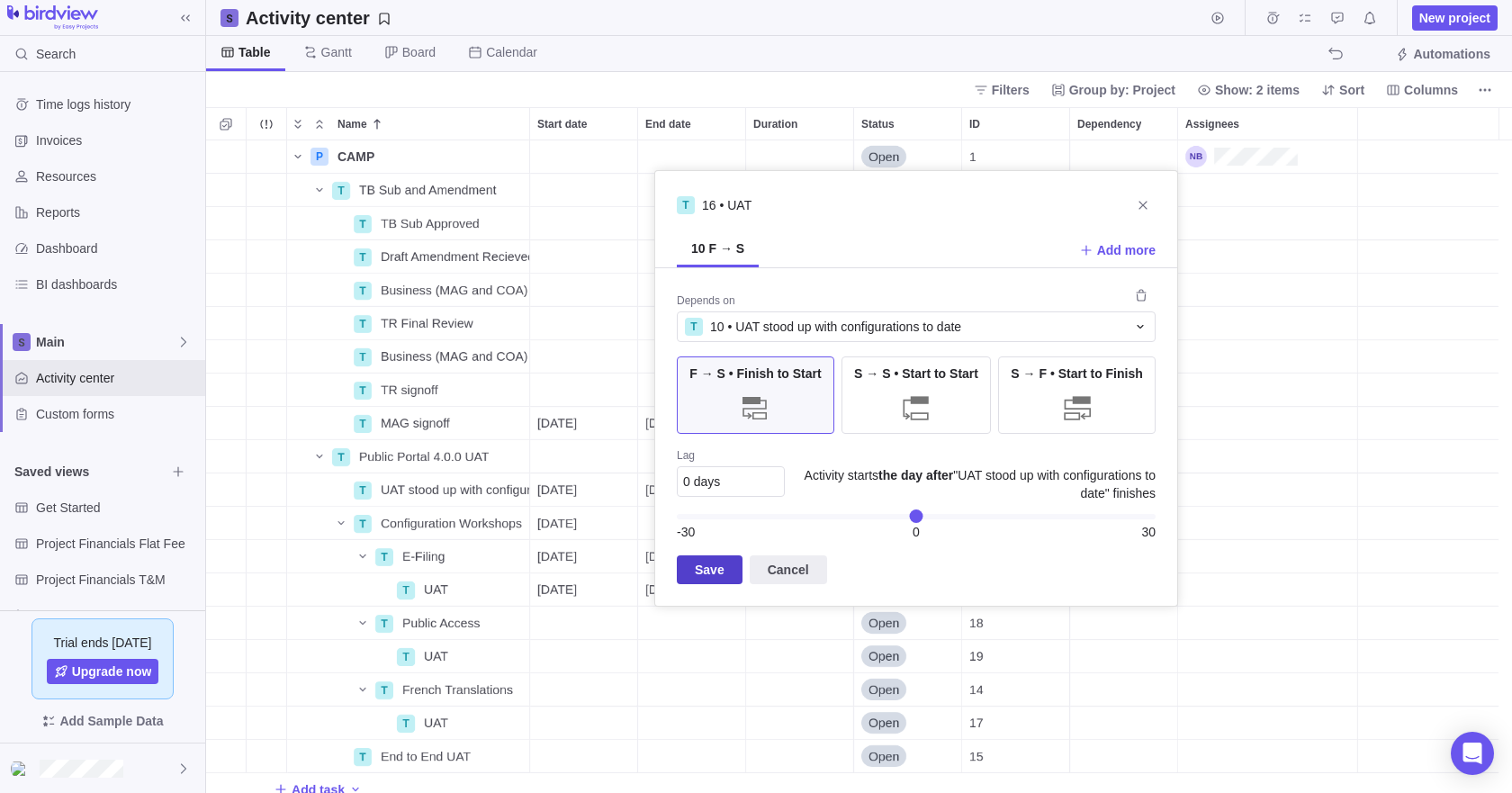
click at [710, 561] on span "Save" at bounding box center [709, 569] width 30 height 21
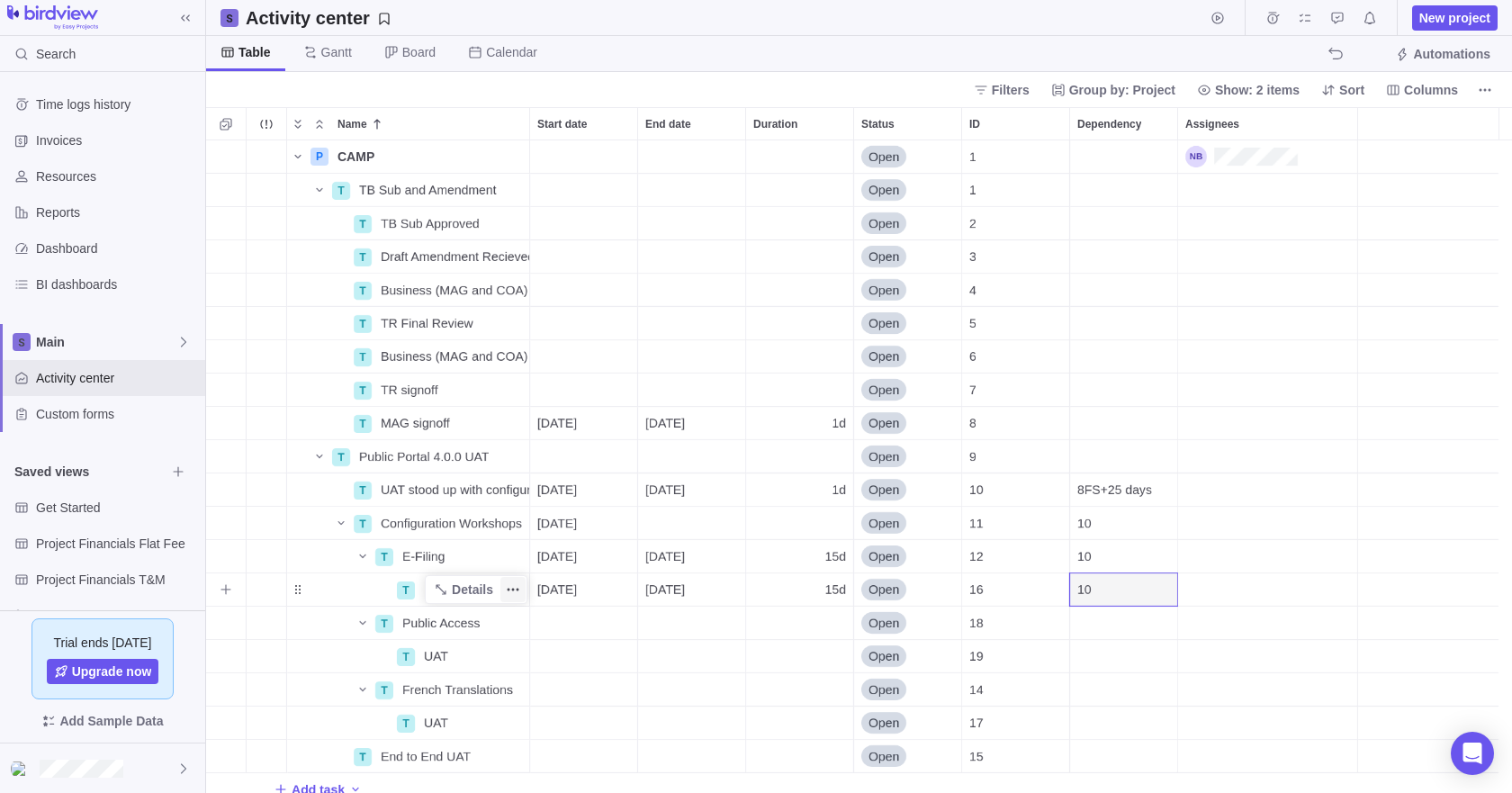
click at [502, 588] on span "More actions" at bounding box center [513, 590] width 25 height 25
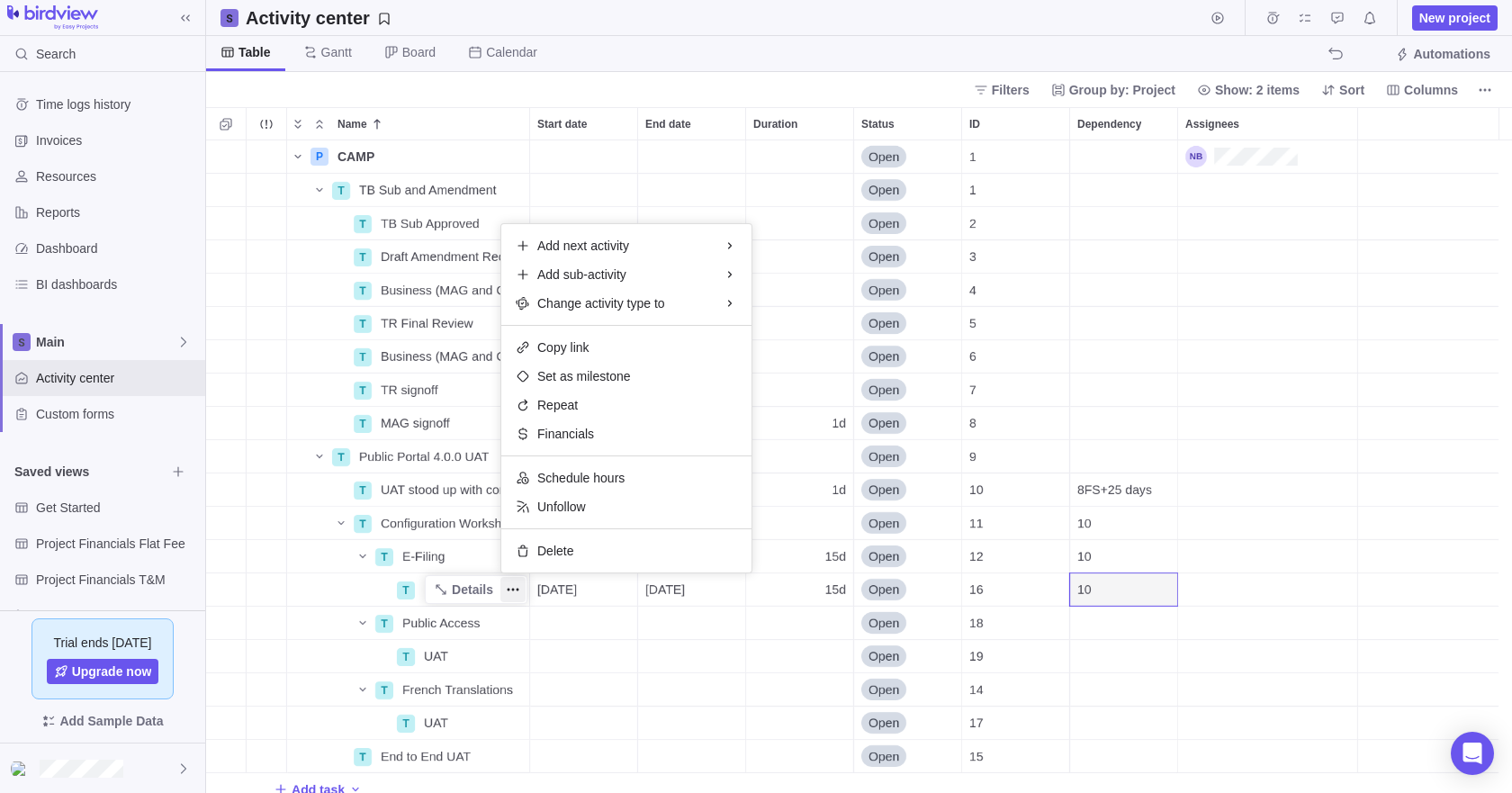
click at [617, 712] on div "P CAMP Details Open 1 T TB Sub and Amendment Details Open 1 T TB Sub Approved D…" at bounding box center [859, 465] width 1306 height 652
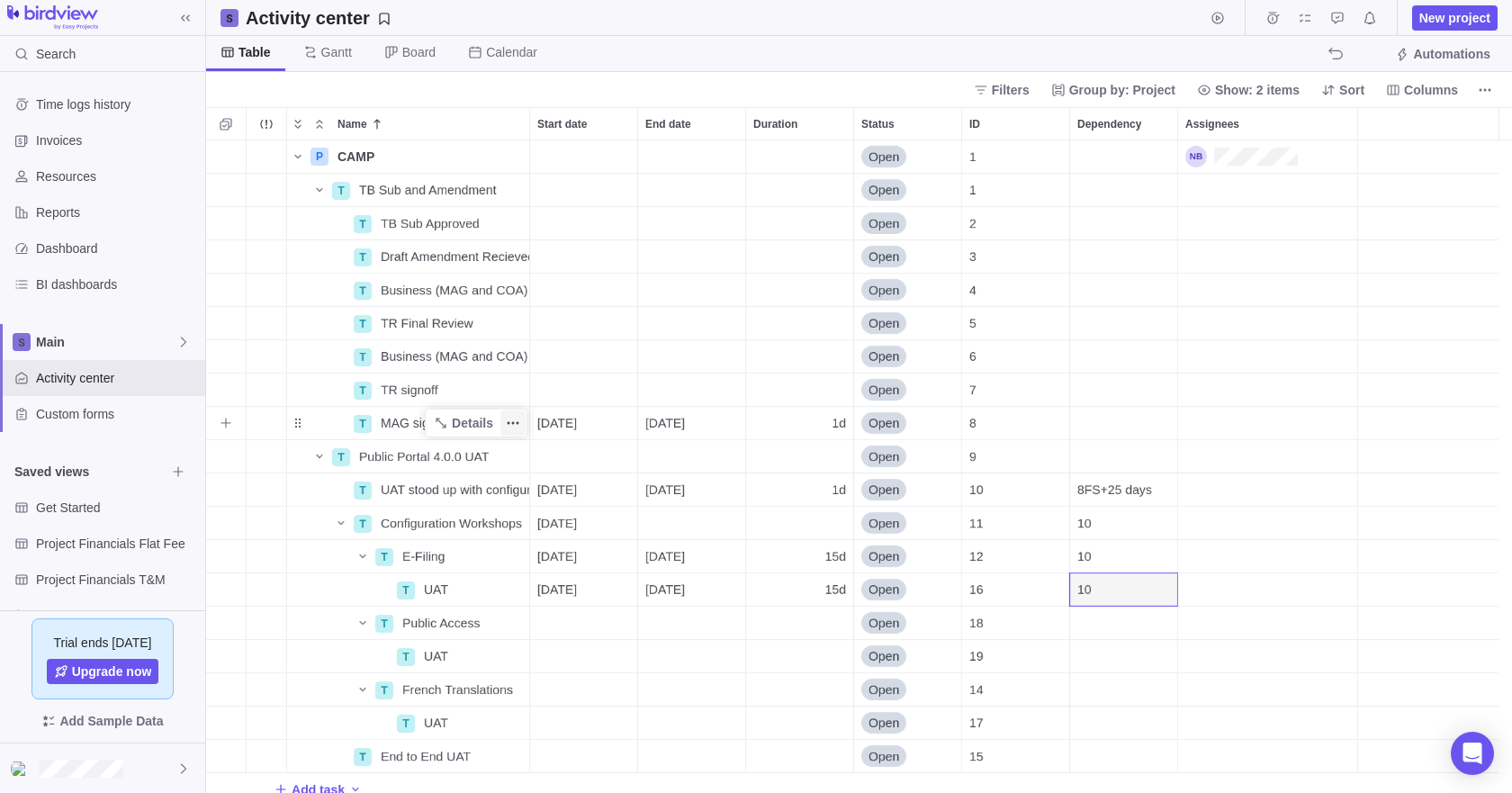
click at [506, 422] on icon "More actions" at bounding box center [512, 423] width 15 height 15
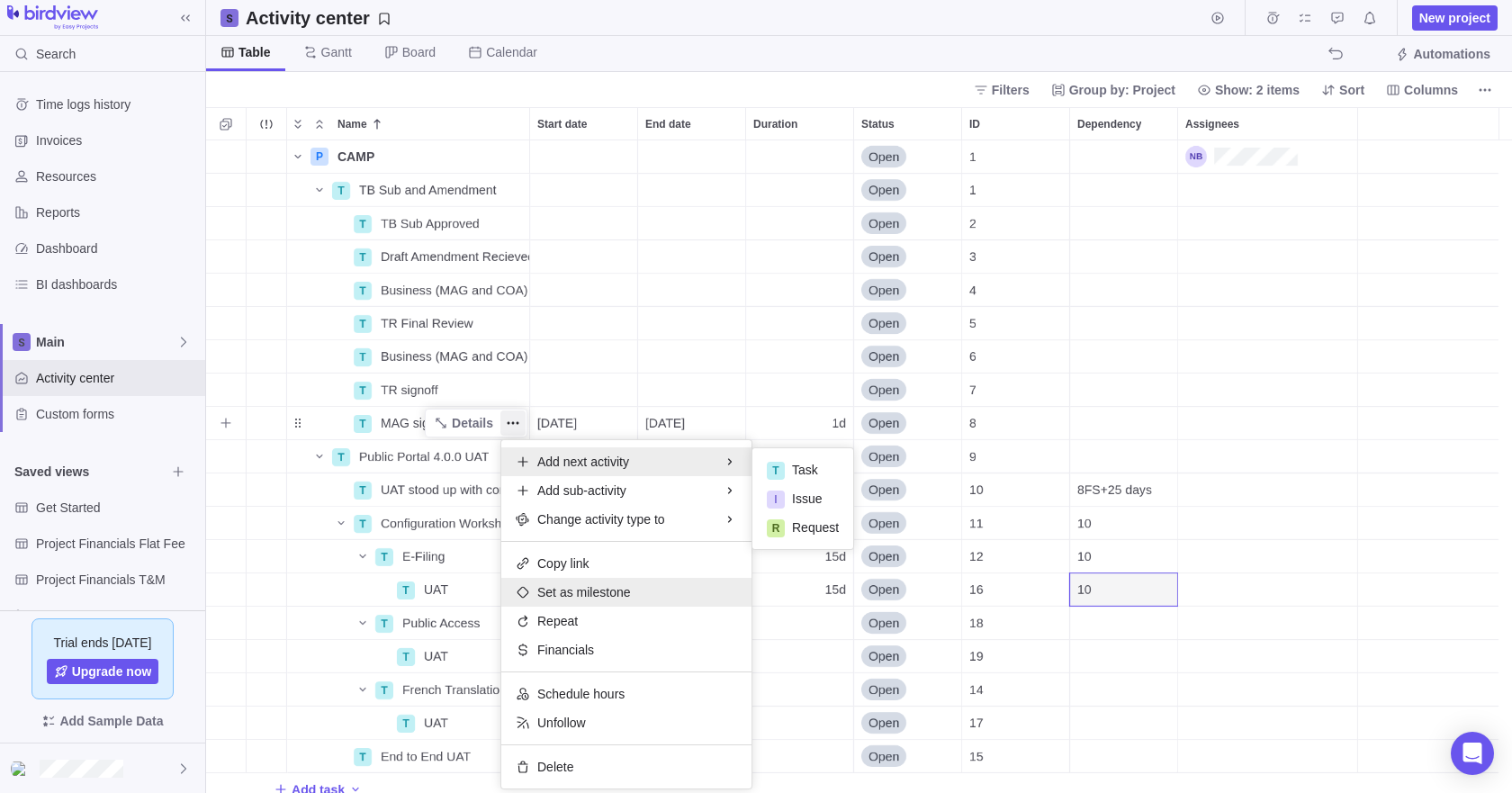
click at [589, 584] on span "Set as milestone" at bounding box center [584, 592] width 93 height 18
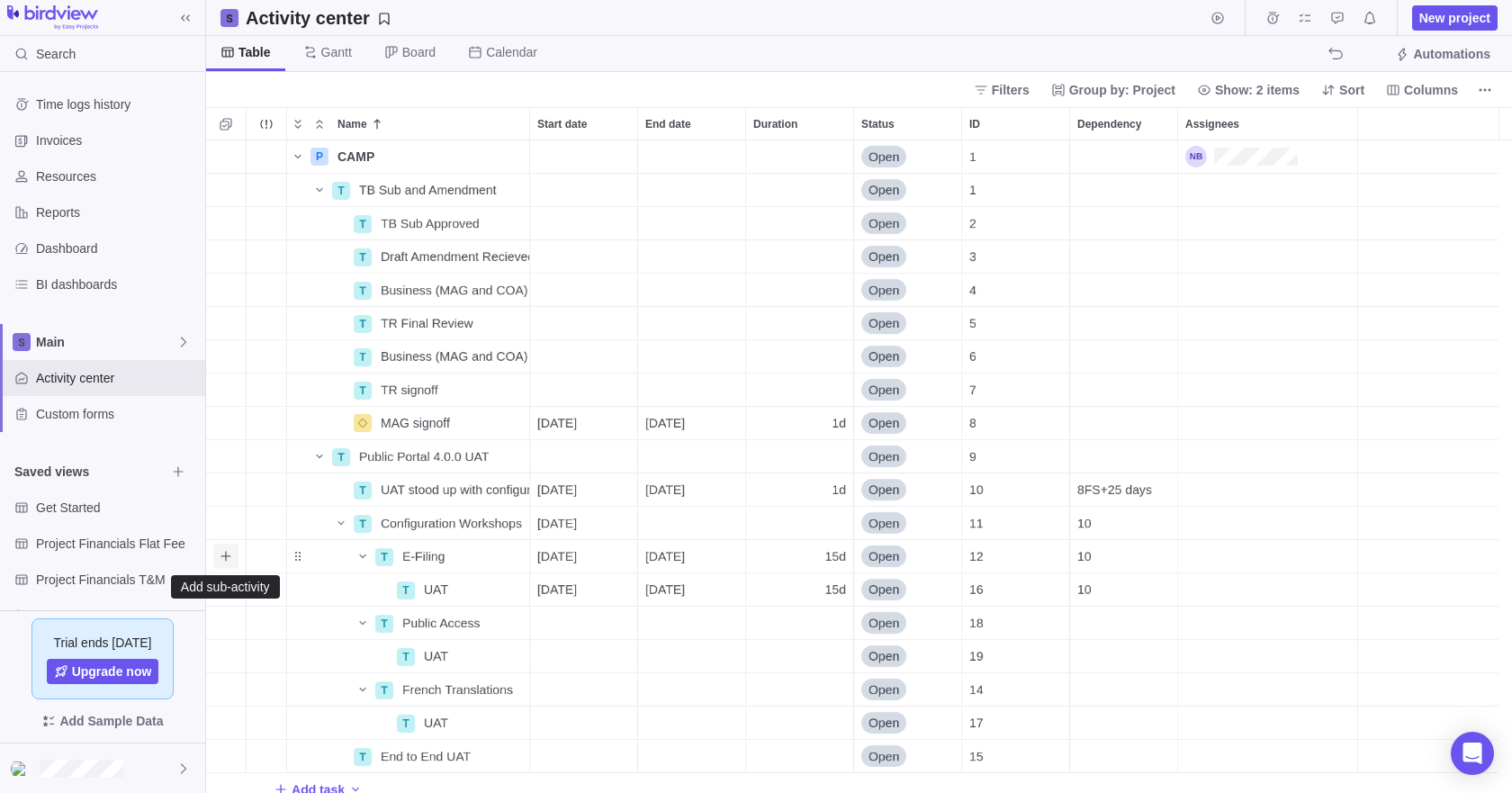
click at [225, 550] on icon "Add sub-activity" at bounding box center [225, 556] width 15 height 15
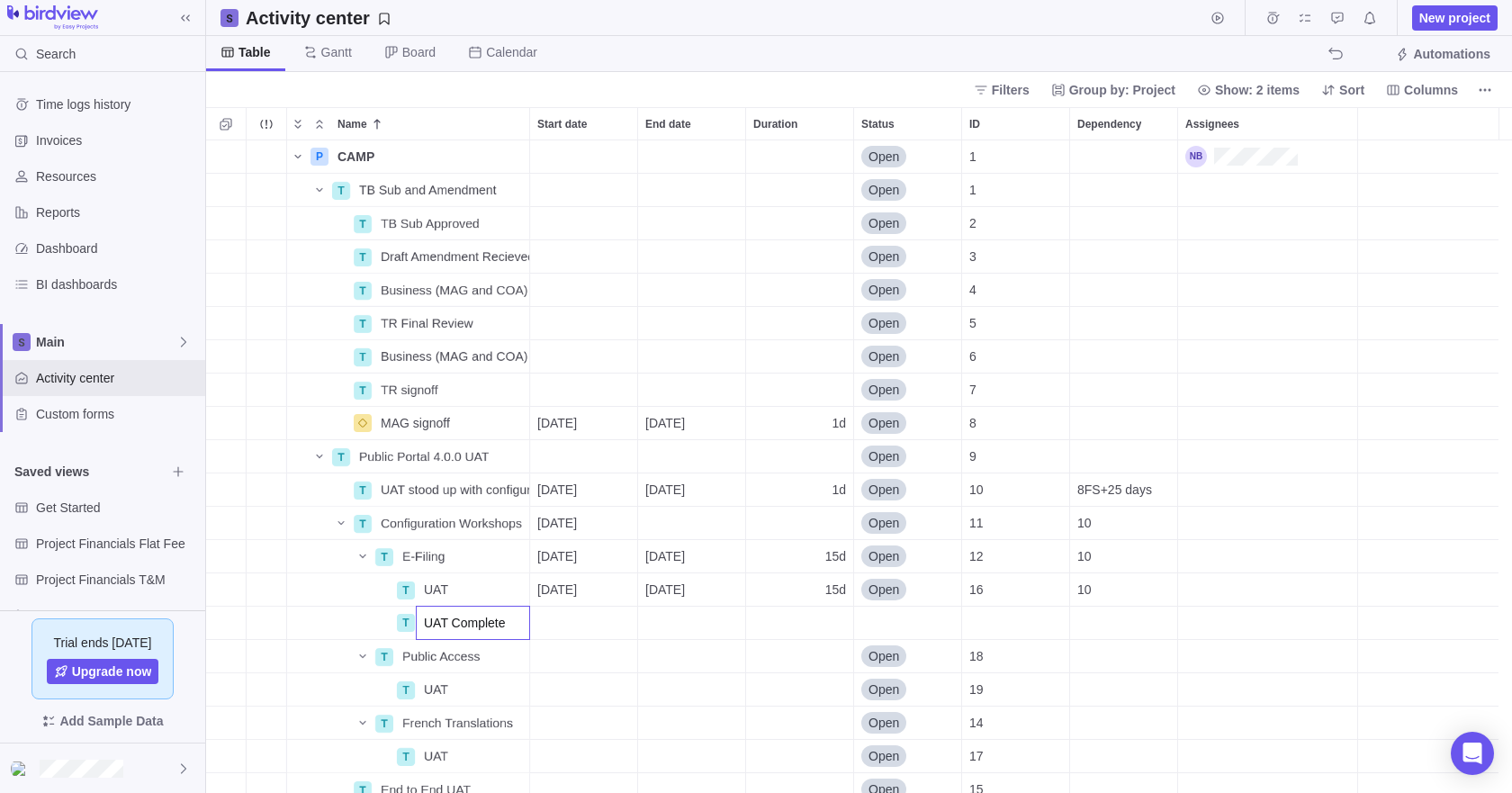
type input "UAT Complete"
click at [591, 618] on div "P CAMP Details Open 1 T TB Sub and Amendment Details Open 1 T TB Sub Approved D…" at bounding box center [859, 465] width 1306 height 652
click at [595, 622] on div "Start date" at bounding box center [583, 622] width 107 height 32
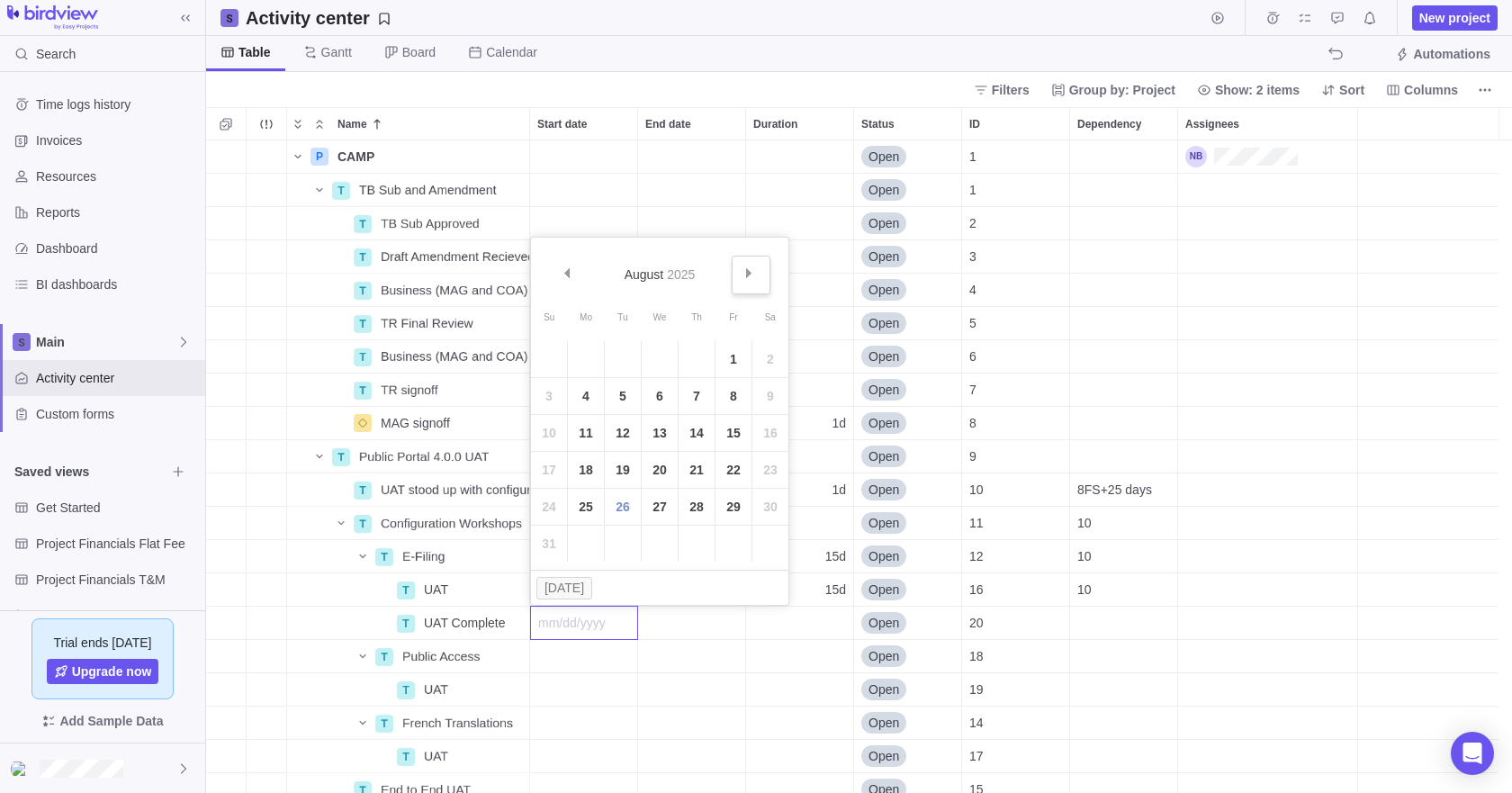
click at [750, 281] on link "Next" at bounding box center [751, 275] width 39 height 39
click at [661, 470] on link "22" at bounding box center [659, 469] width 36 height 36
click at [813, 621] on div "Duration" at bounding box center [800, 622] width 107 height 32
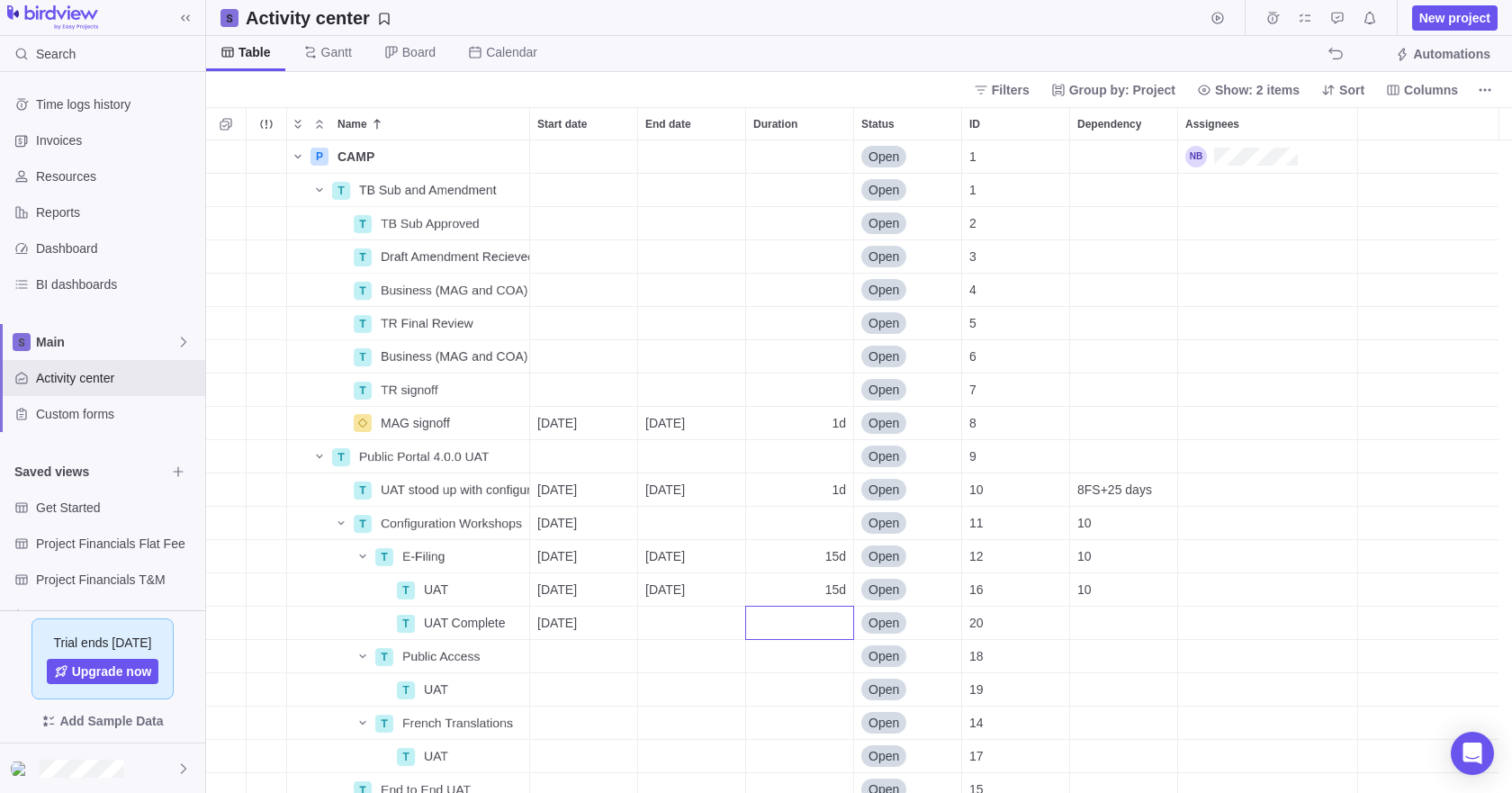
type input "1"
click at [509, 625] on icon "More actions" at bounding box center [512, 622] width 15 height 15
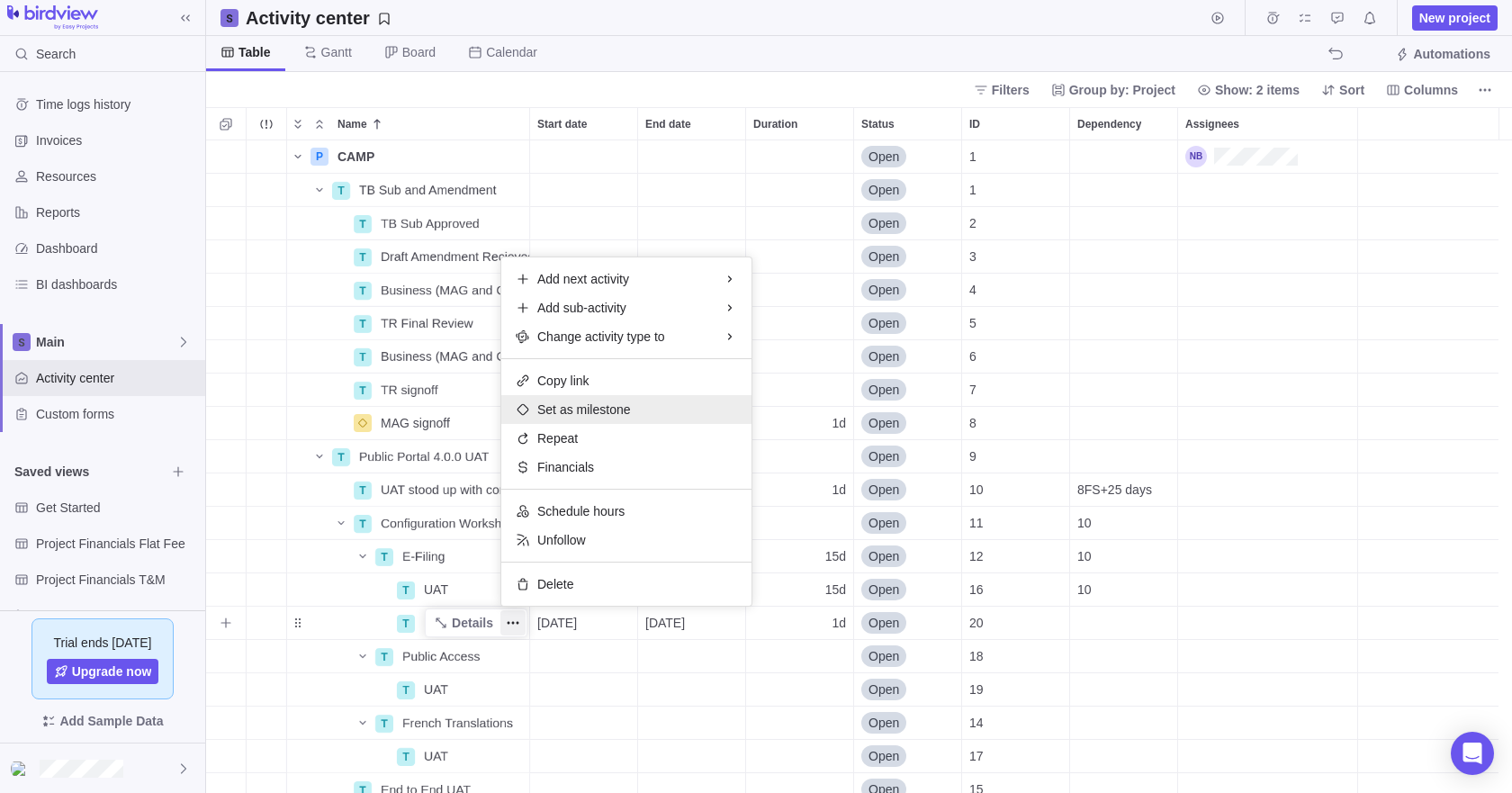
click at [576, 414] on span "Set as milestone" at bounding box center [584, 409] width 93 height 18
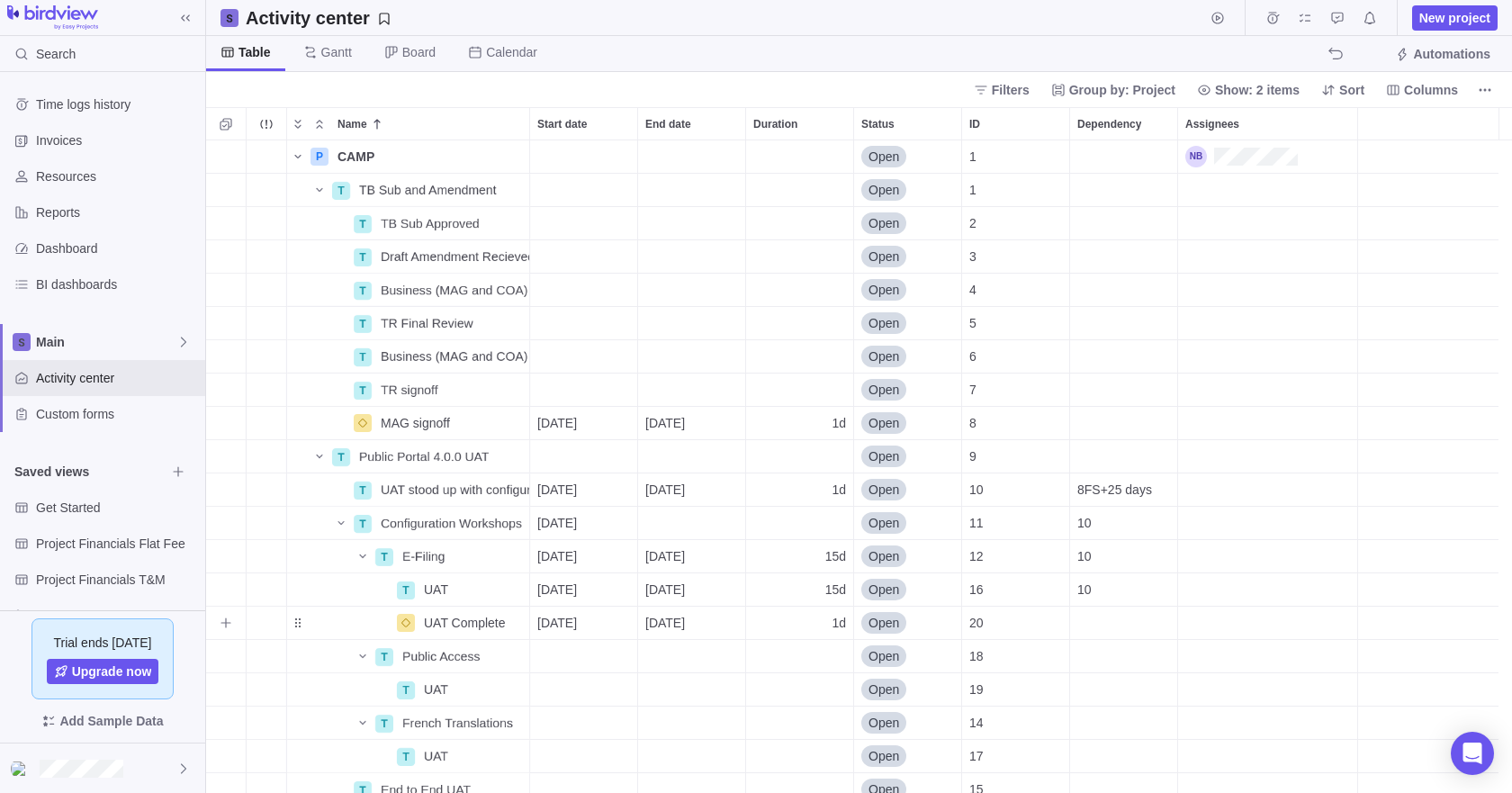
click at [1108, 616] on div "Dependency" at bounding box center [1123, 622] width 107 height 32
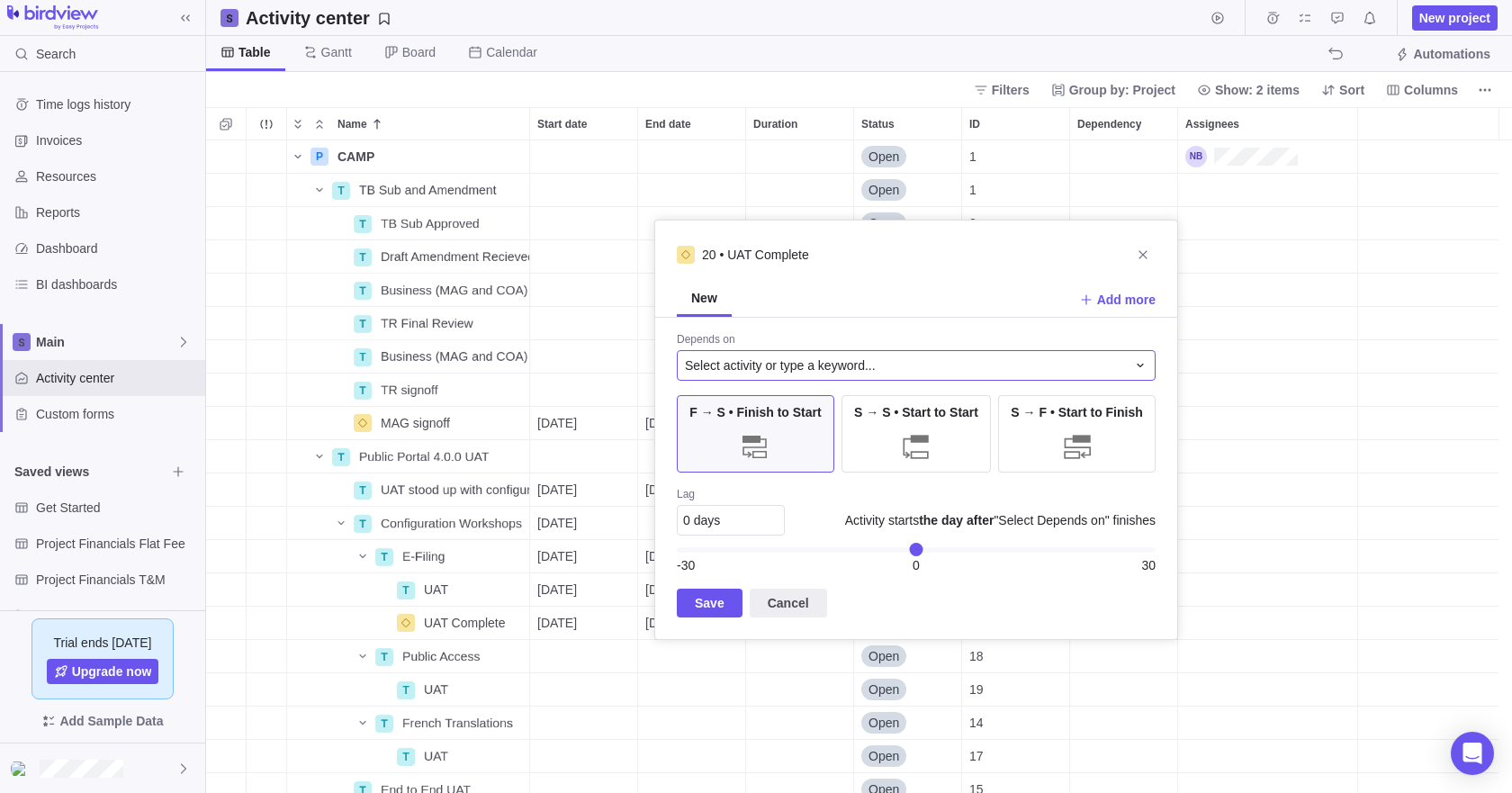
click at [743, 366] on span "Select activity or type a keyword..." at bounding box center [780, 365] width 190 height 18
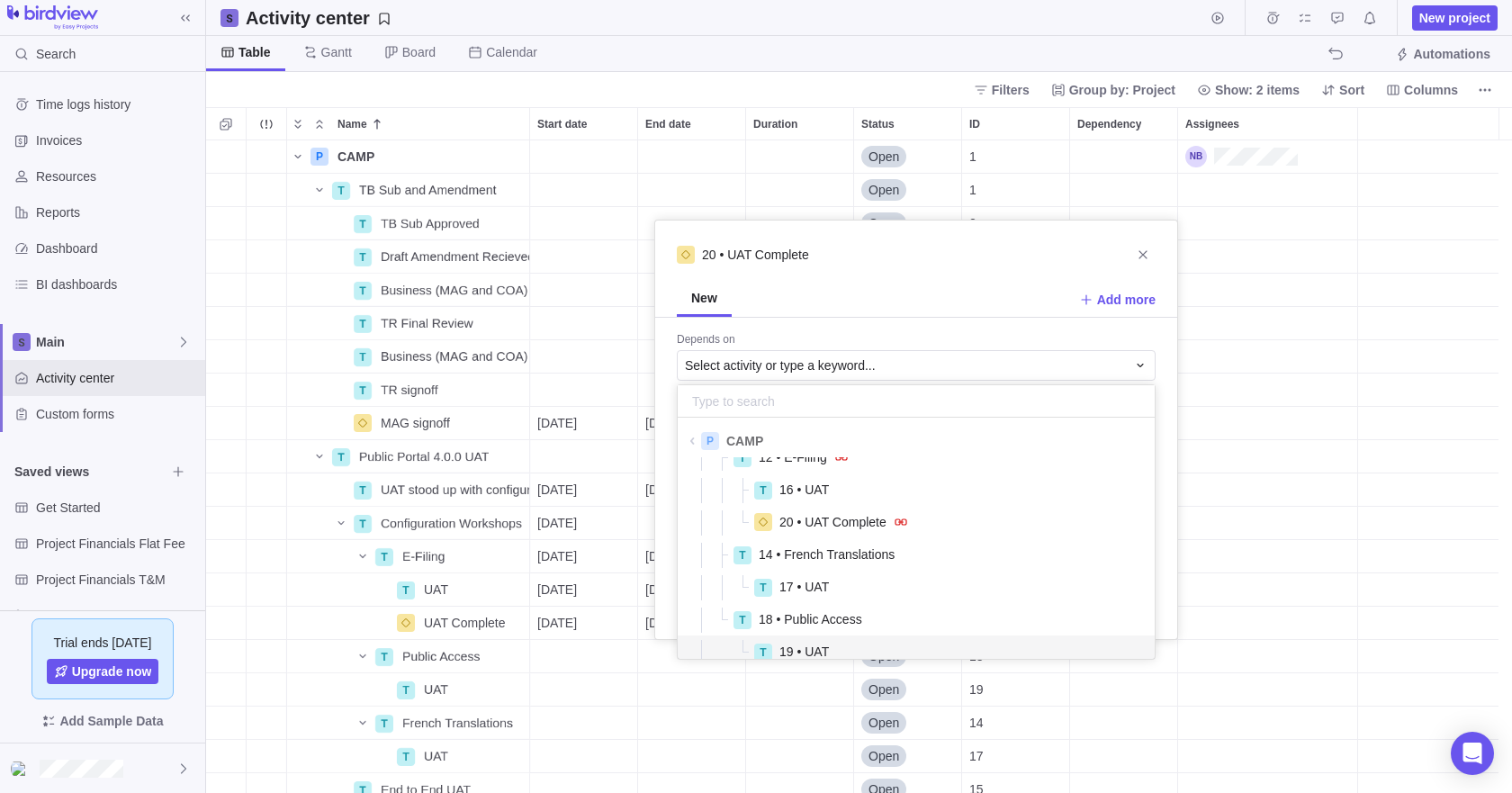
scroll to position [338, 0]
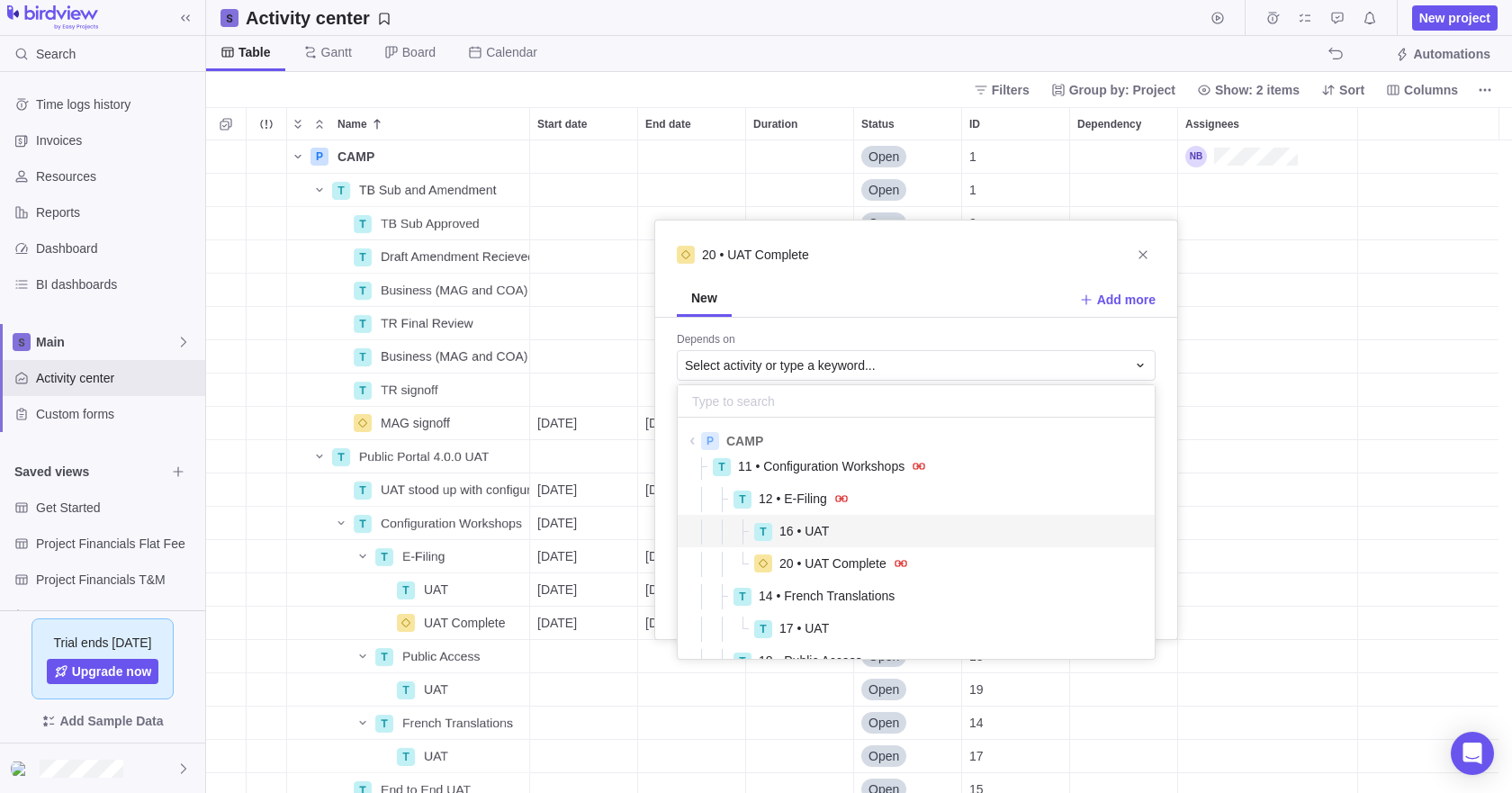
click at [810, 534] on span "16 • UAT" at bounding box center [804, 531] width 50 height 18
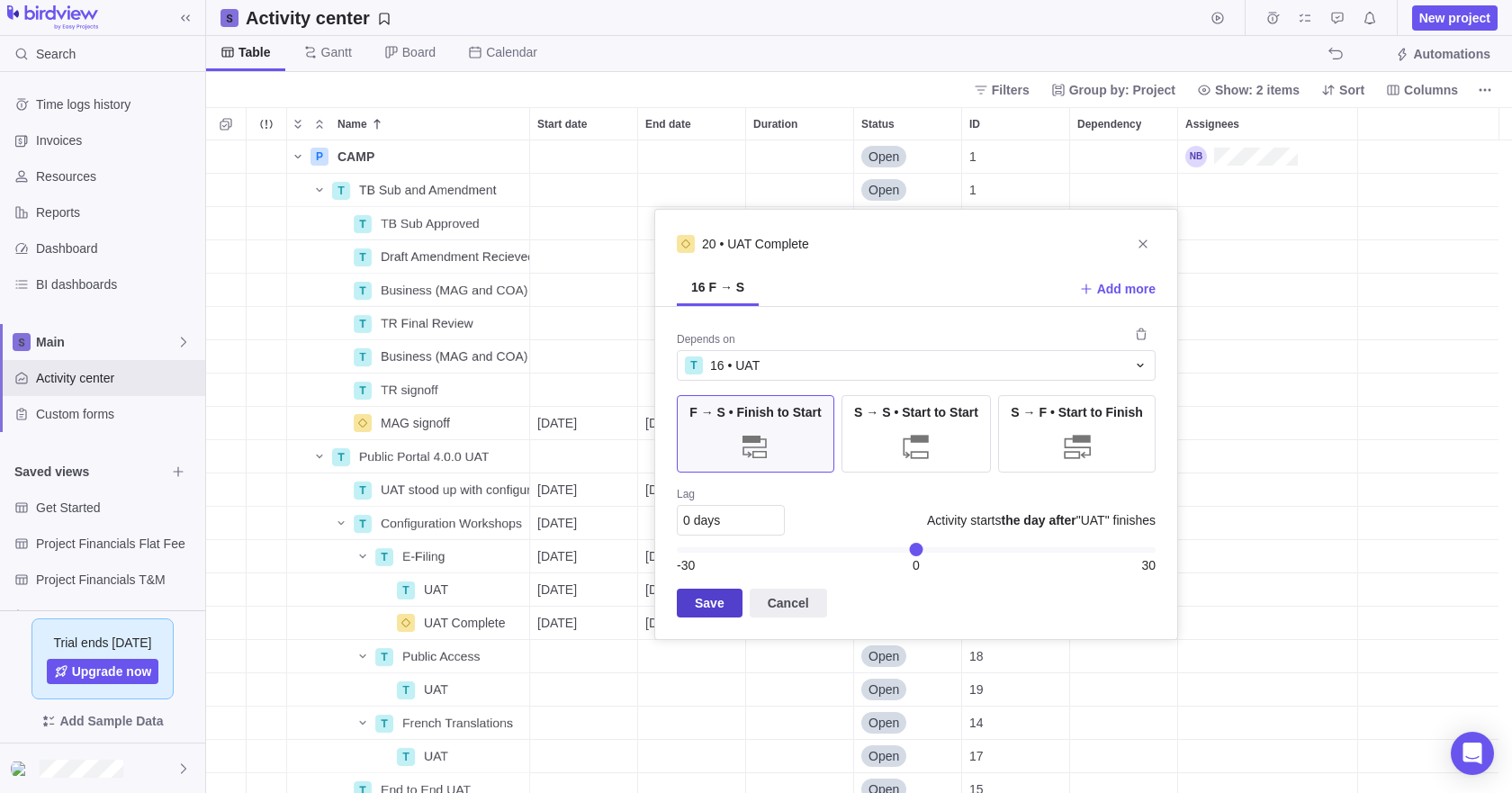
click at [713, 602] on span "Save" at bounding box center [709, 603] width 30 height 21
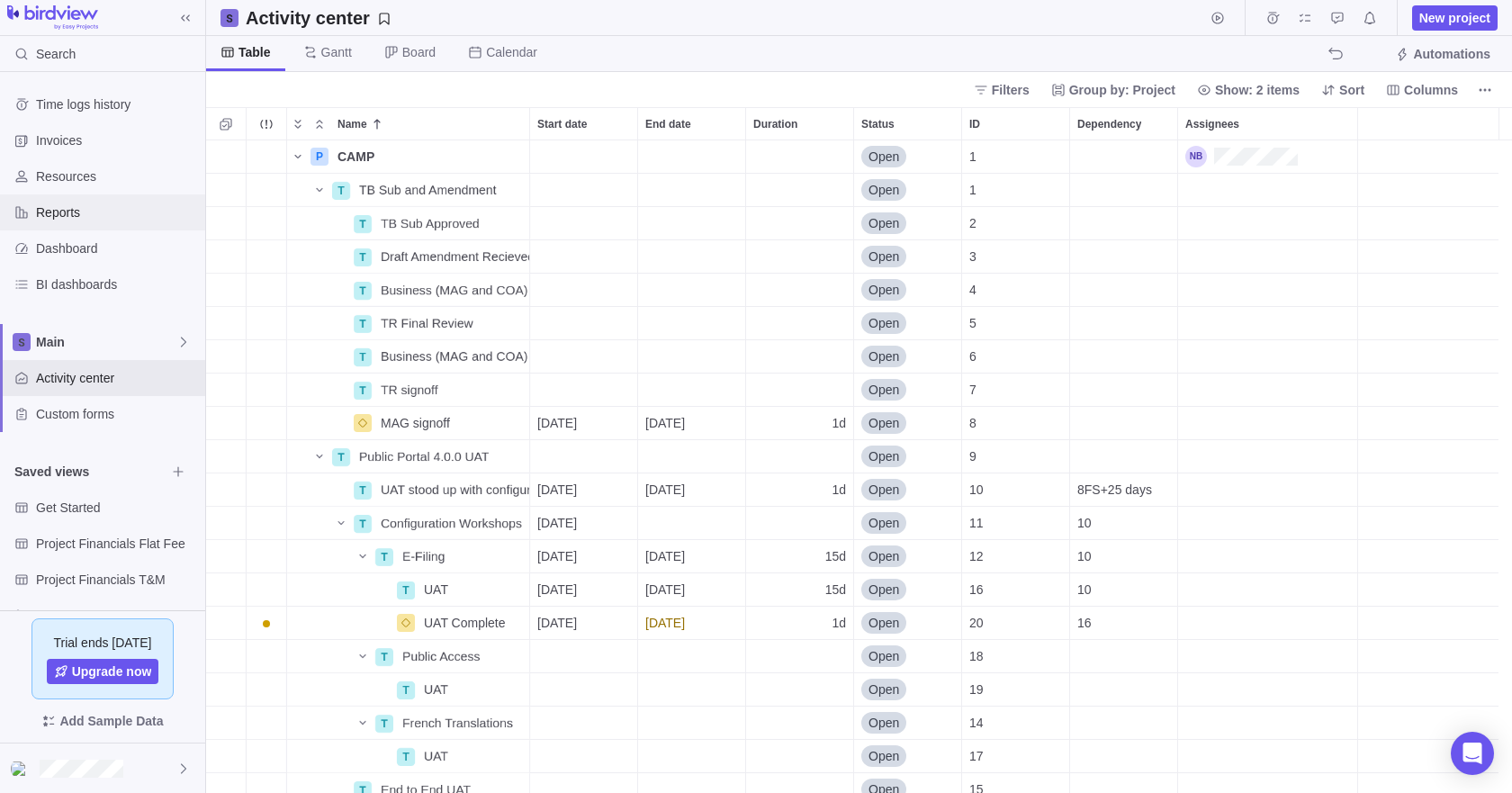
click at [67, 215] on span "Reports" at bounding box center [117, 212] width 162 height 18
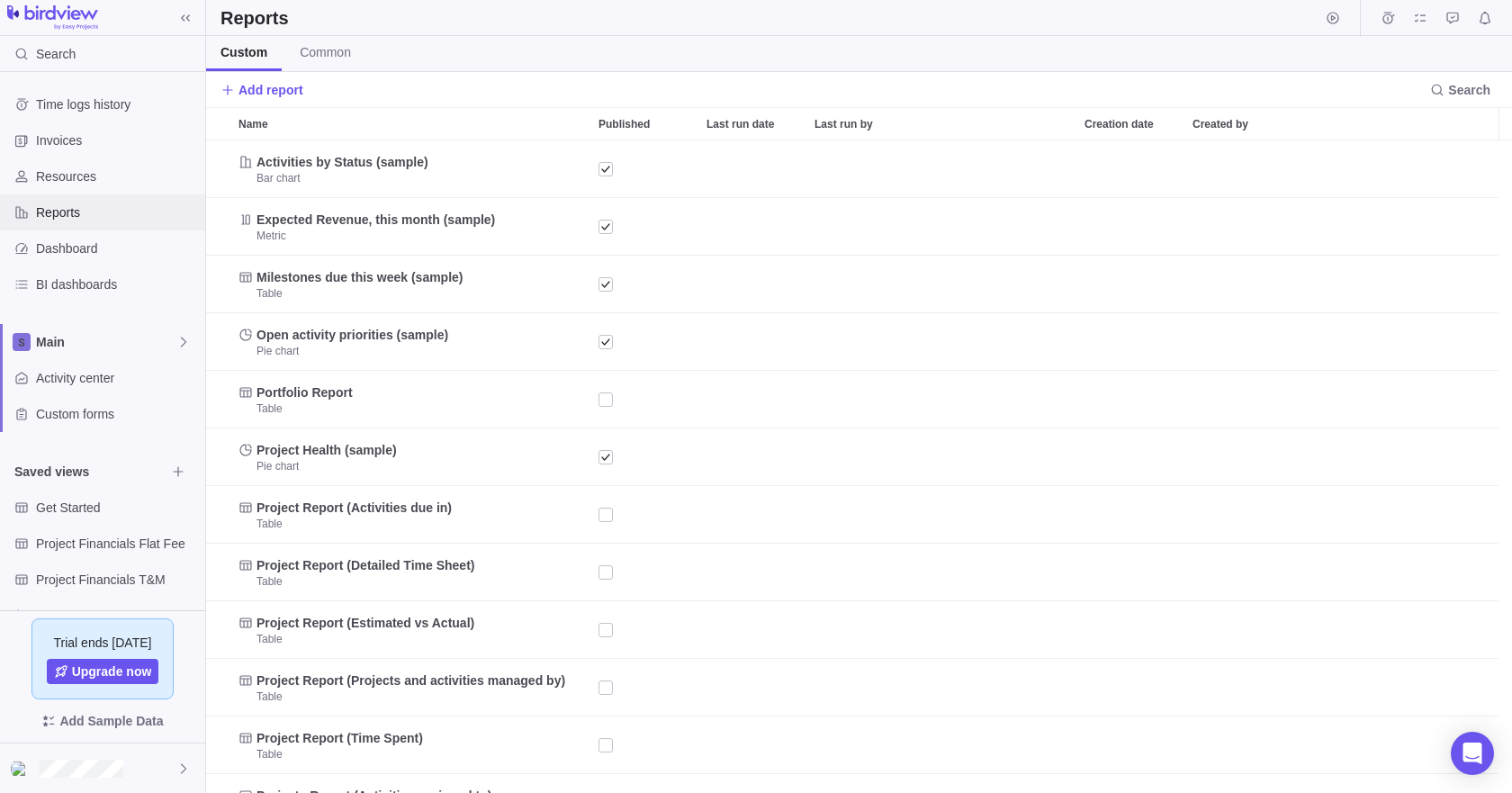
scroll to position [638, 1292]
click at [67, 242] on span "Dashboard" at bounding box center [117, 248] width 162 height 18
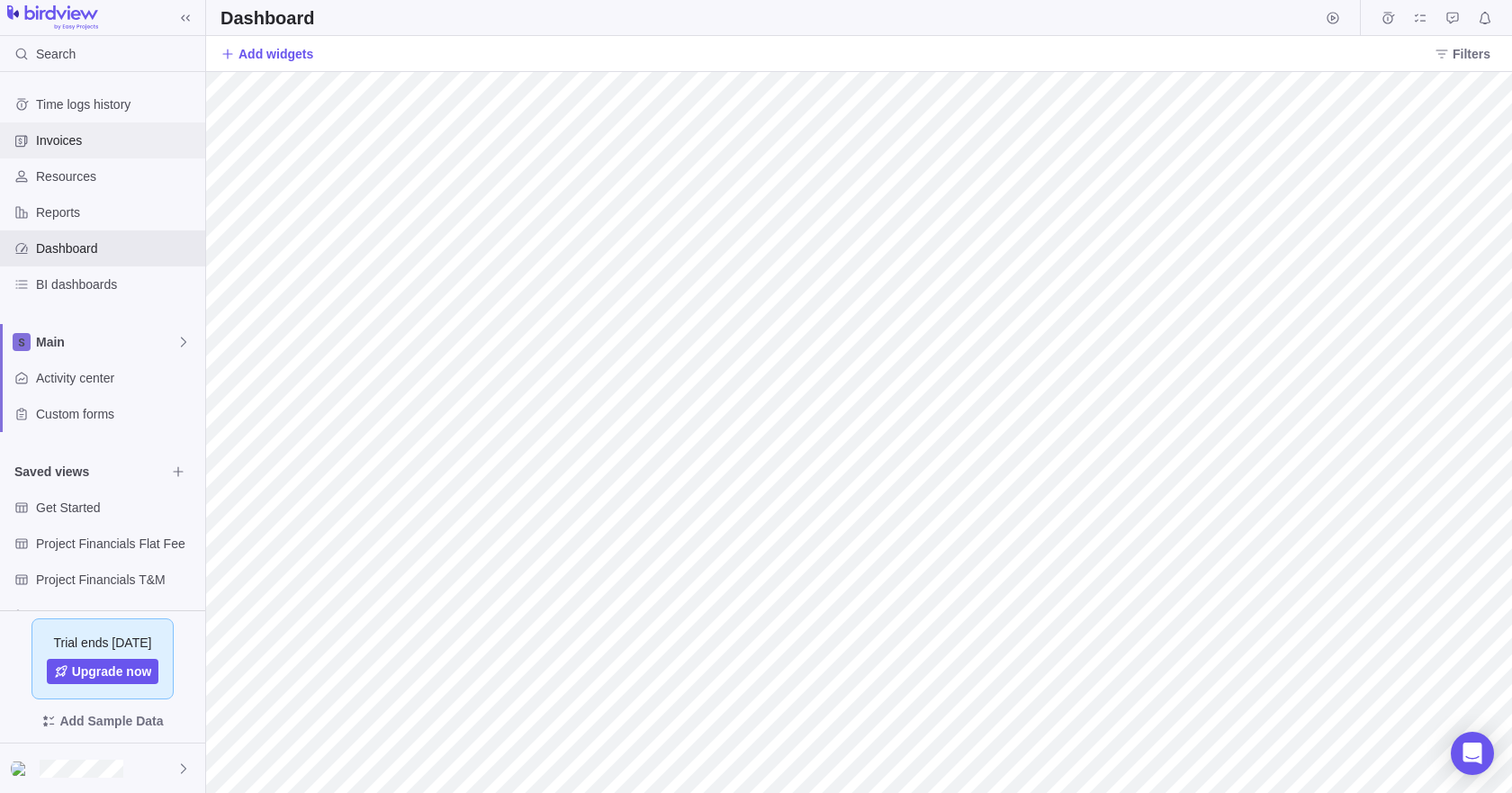
click at [65, 137] on span "Invoices" at bounding box center [117, 140] width 162 height 18
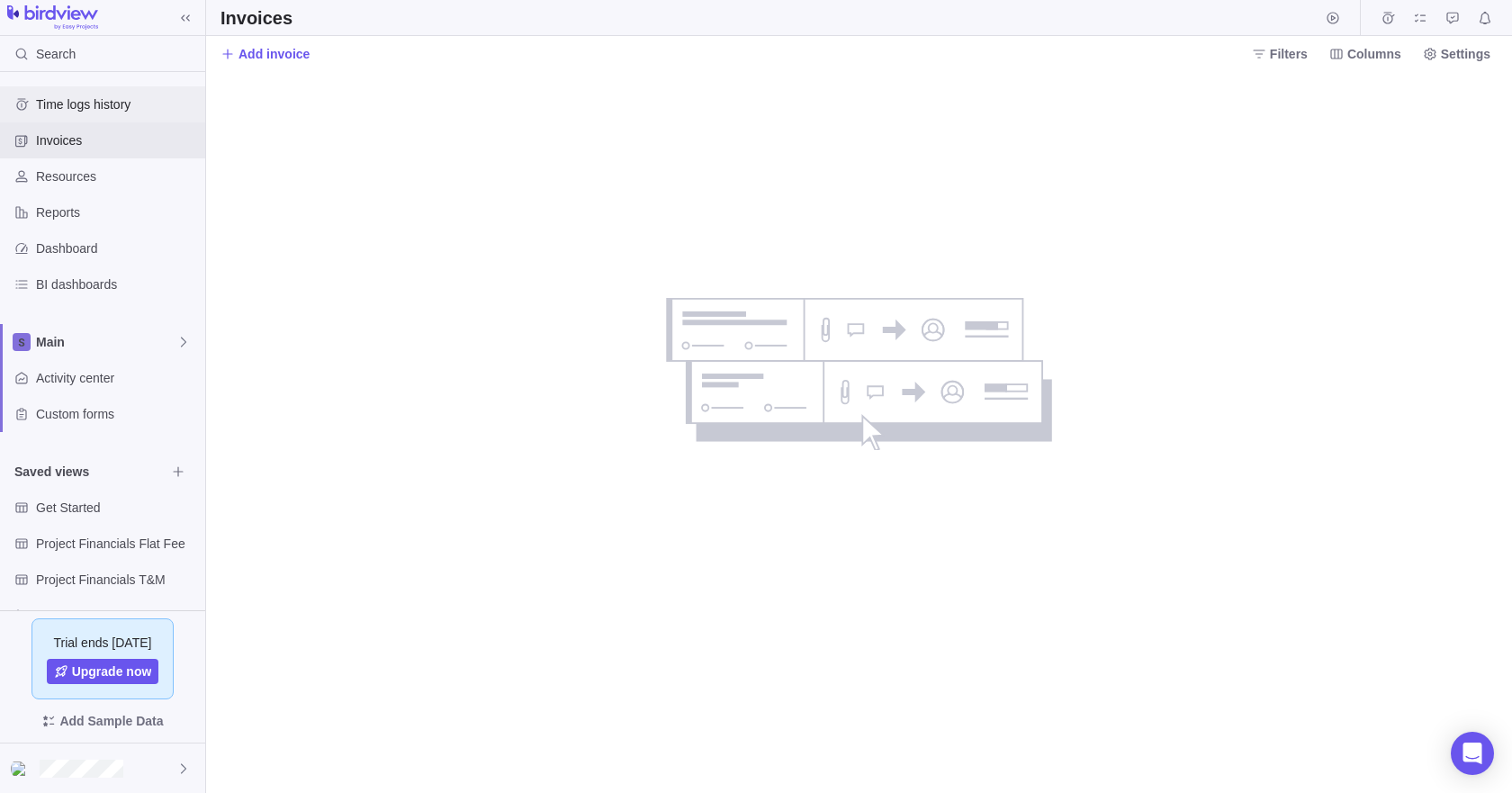
click at [70, 105] on span "Time logs history" at bounding box center [117, 104] width 162 height 18
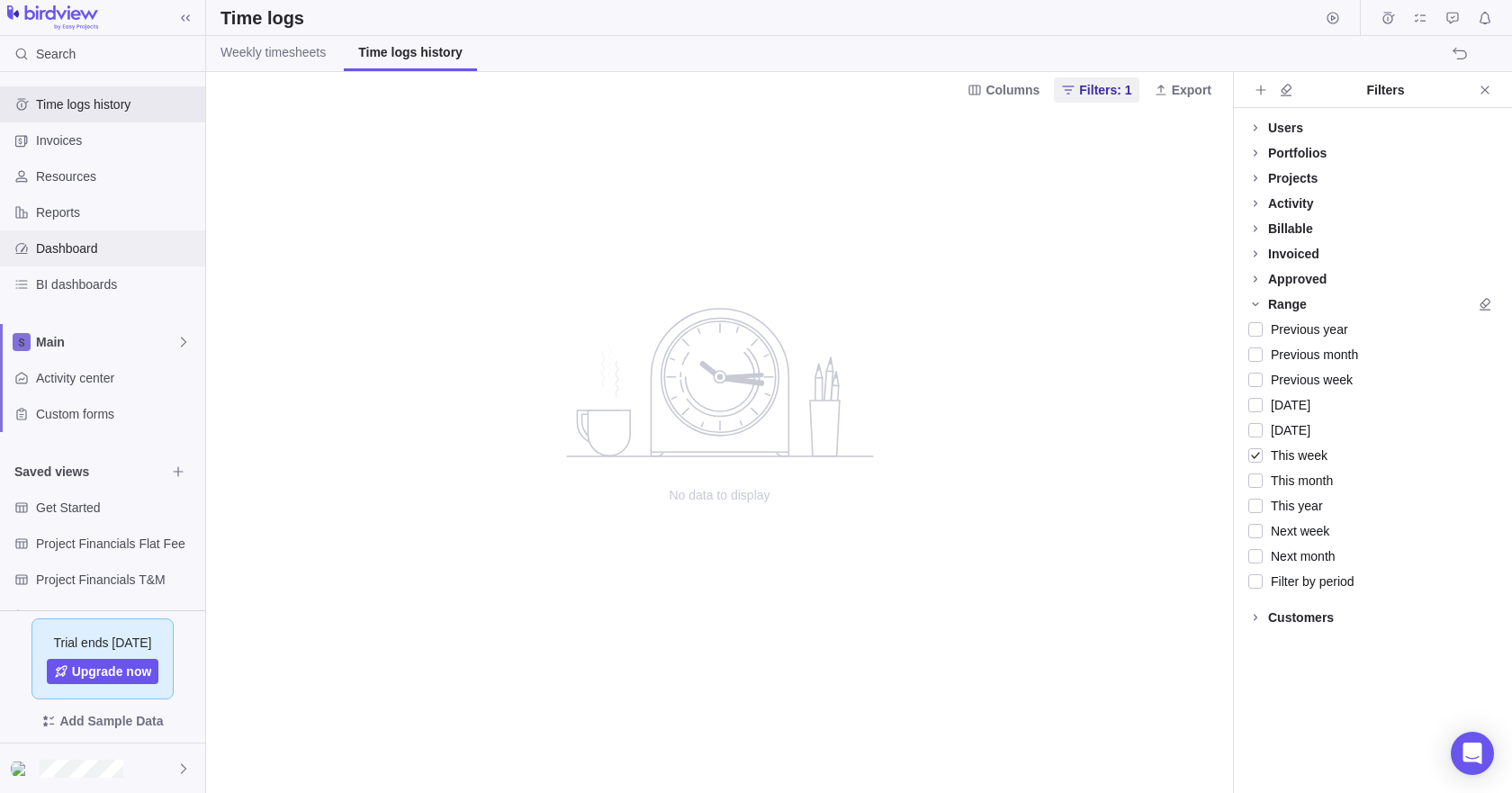
click at [103, 246] on span "Dashboard" at bounding box center [117, 248] width 162 height 18
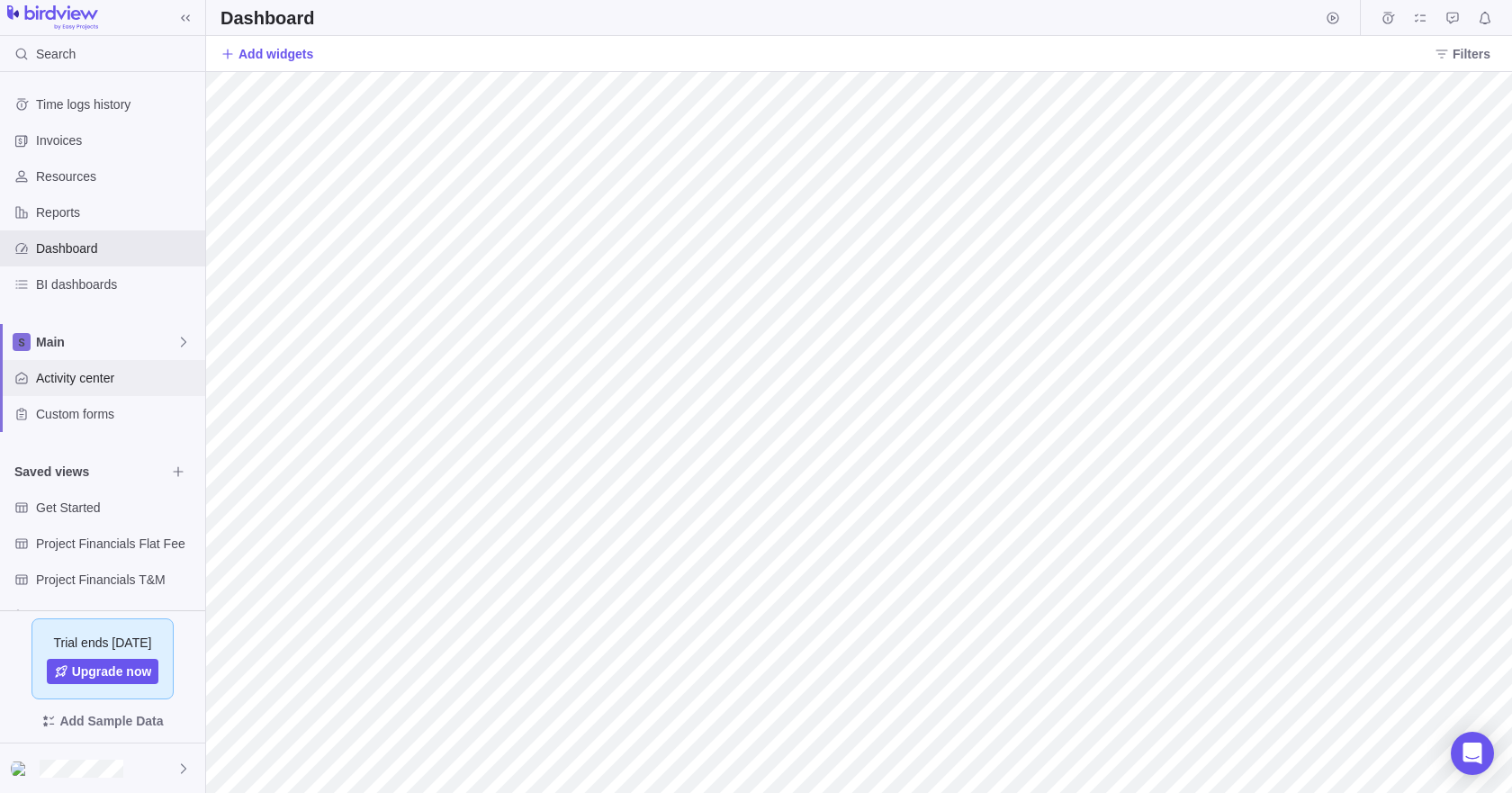
click at [103, 372] on span "Activity center" at bounding box center [117, 378] width 162 height 18
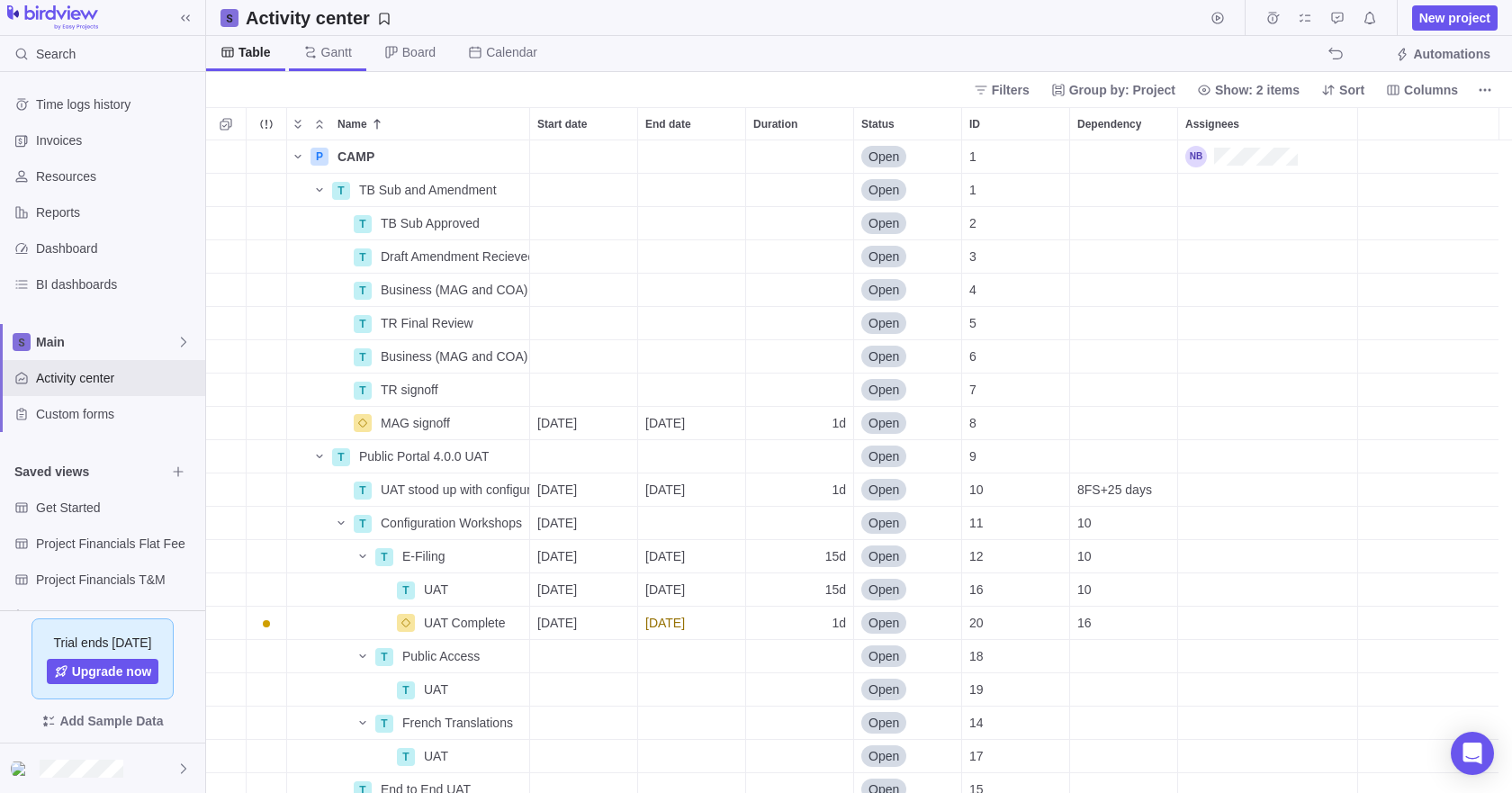
click at [322, 53] on span "Gantt" at bounding box center [336, 52] width 30 height 18
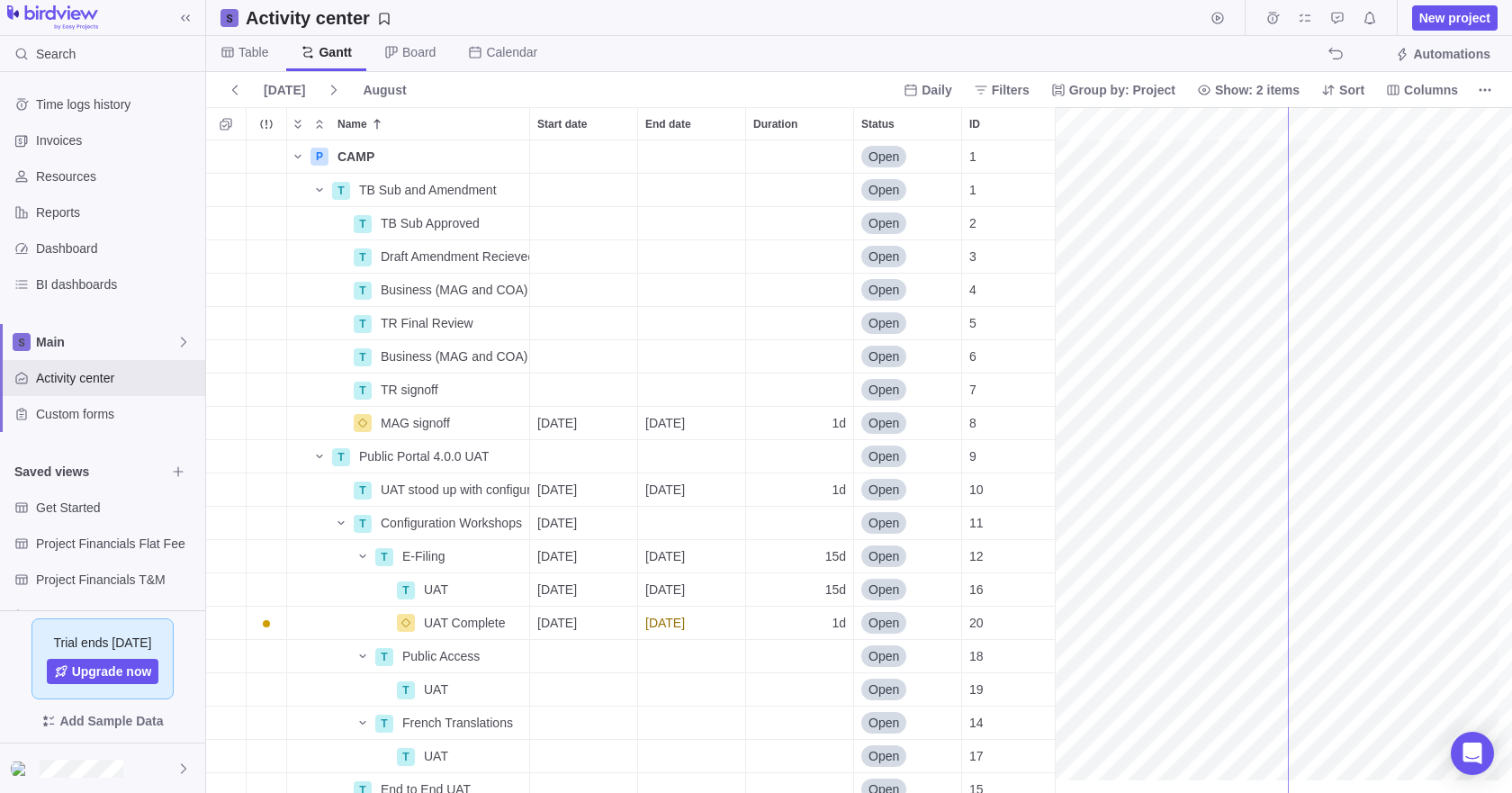
drag, startPoint x: 1056, startPoint y: 354, endPoint x: 1288, endPoint y: 367, distance: 232.4
